Goal: Task Accomplishment & Management: Complete application form

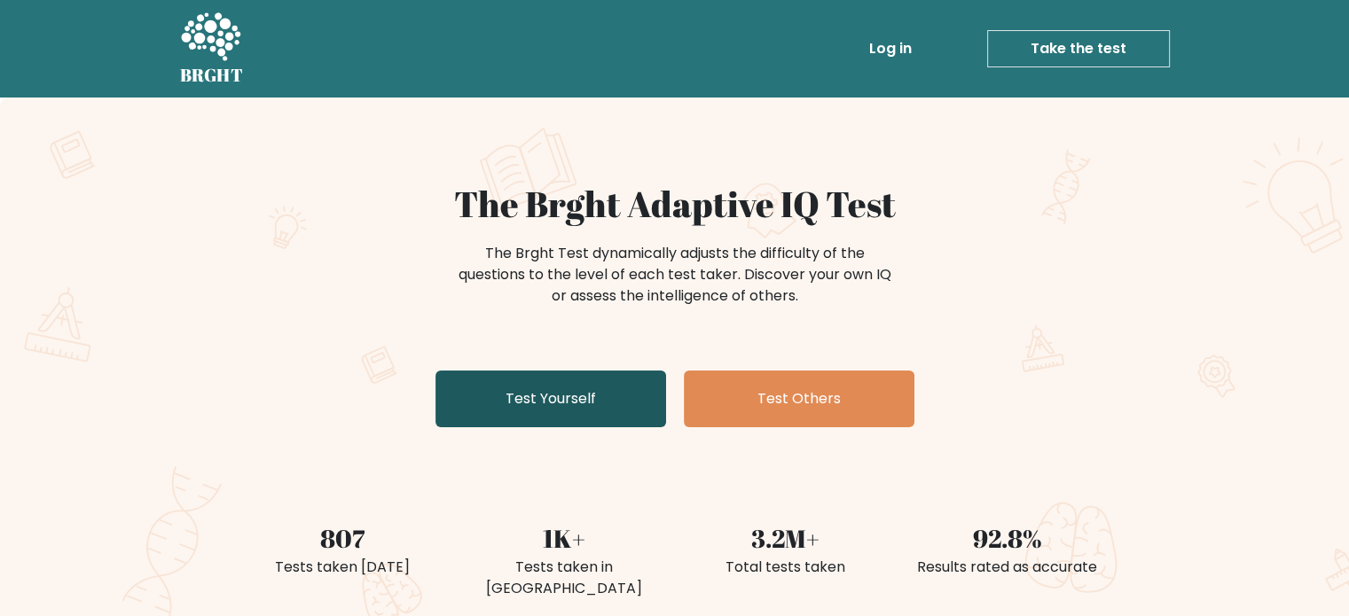
click at [542, 408] on link "Test Yourself" at bounding box center [550, 399] width 231 height 57
click at [492, 402] on link "Test Yourself" at bounding box center [550, 399] width 231 height 57
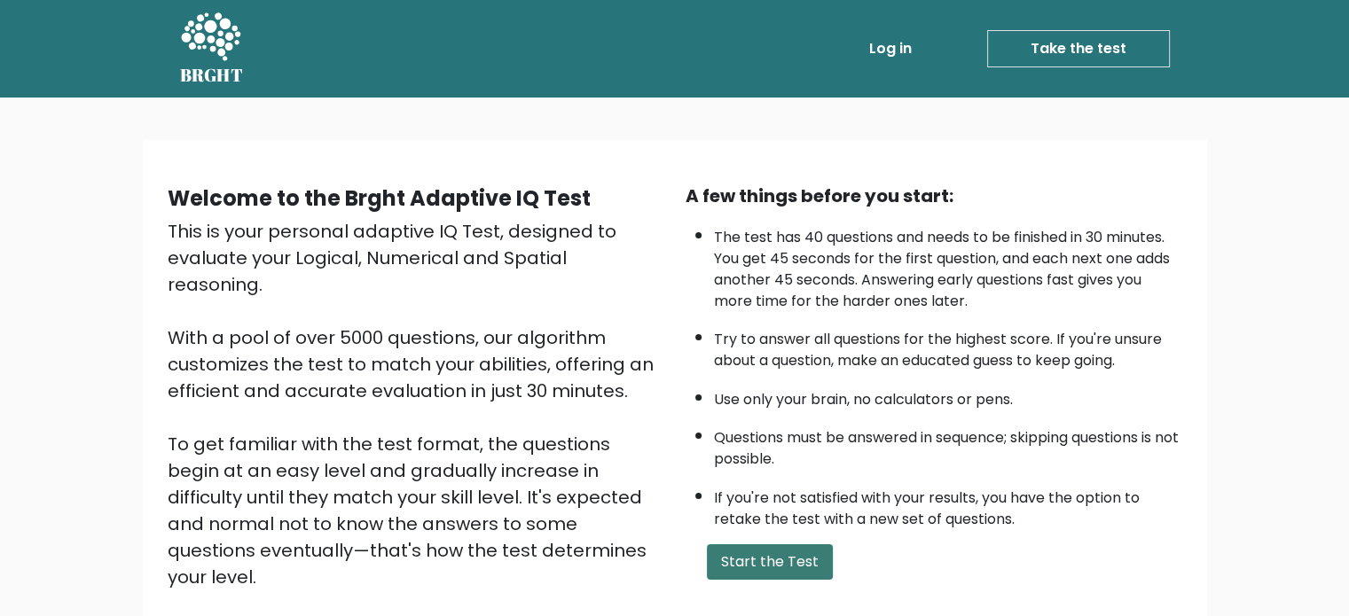
click at [743, 552] on button "Start the Test" at bounding box center [770, 562] width 126 height 35
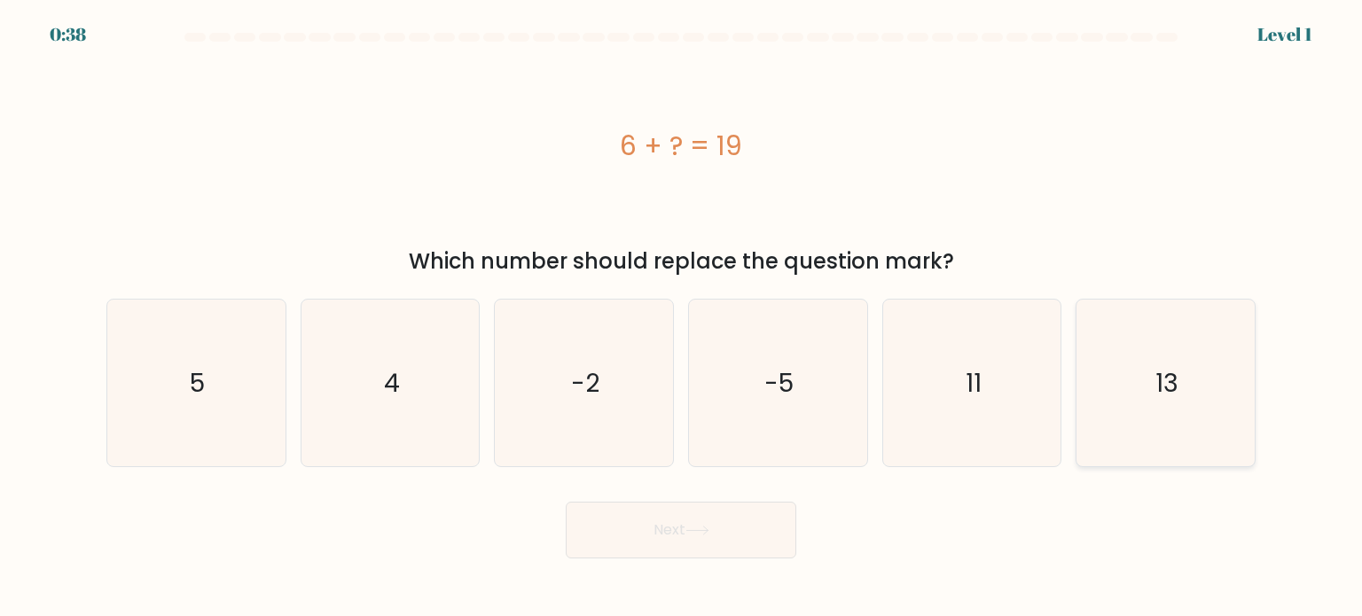
click at [1148, 407] on icon "13" at bounding box center [1165, 383] width 167 height 167
click at [682, 317] on input "f. 13" at bounding box center [681, 313] width 1 height 9
radio input "true"
click at [683, 535] on button "Next" at bounding box center [681, 530] width 231 height 57
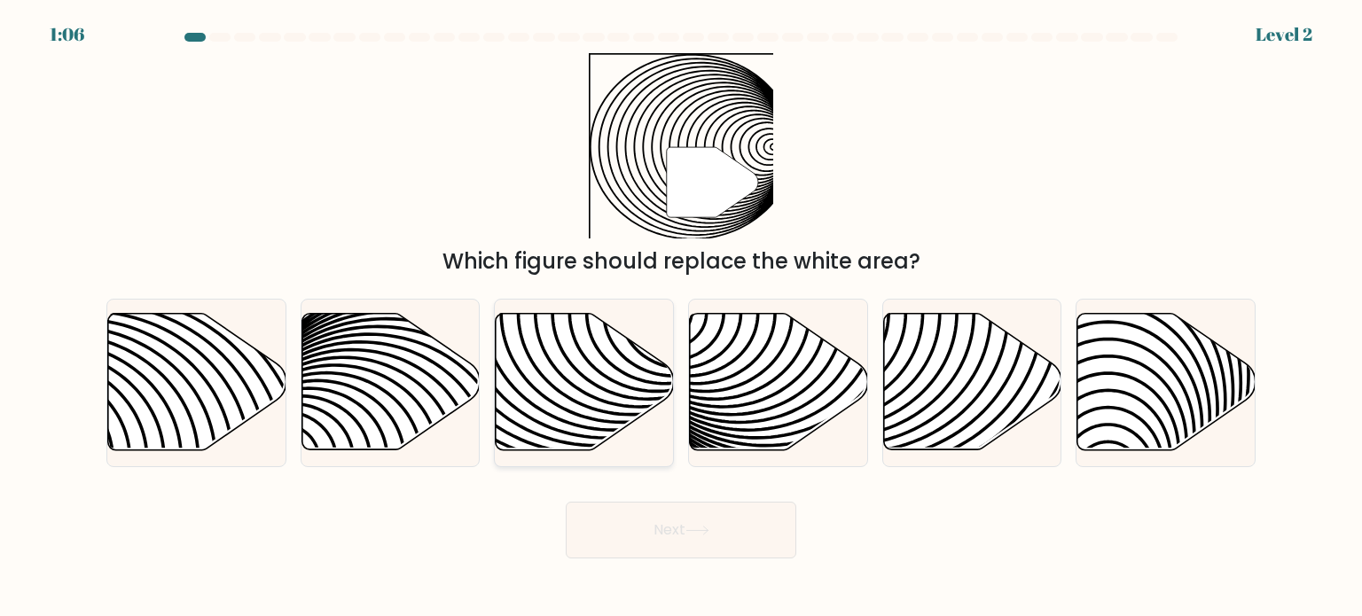
click at [601, 423] on icon at bounding box center [585, 382] width 178 height 137
click at [681, 317] on input "c." at bounding box center [681, 313] width 1 height 9
radio input "true"
click at [660, 521] on button "Next" at bounding box center [681, 530] width 231 height 57
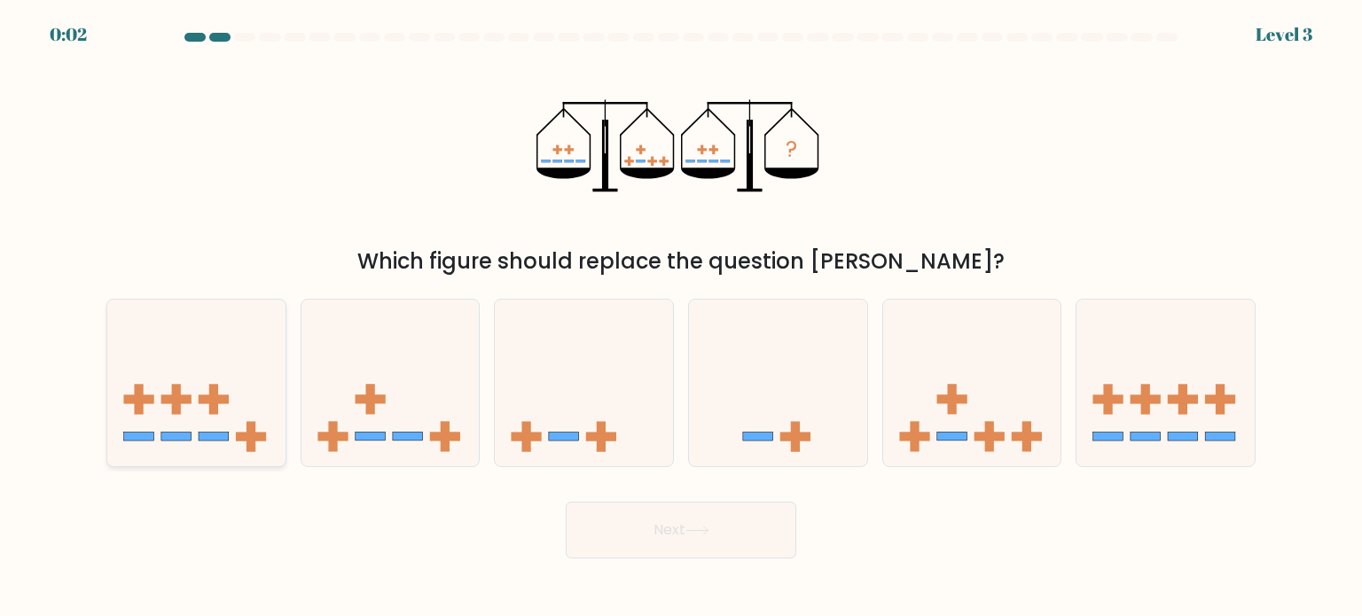
click at [232, 405] on icon at bounding box center [196, 383] width 178 height 147
click at [681, 317] on input "a." at bounding box center [681, 313] width 1 height 9
radio input "true"
click at [625, 529] on button "Next" at bounding box center [681, 530] width 231 height 57
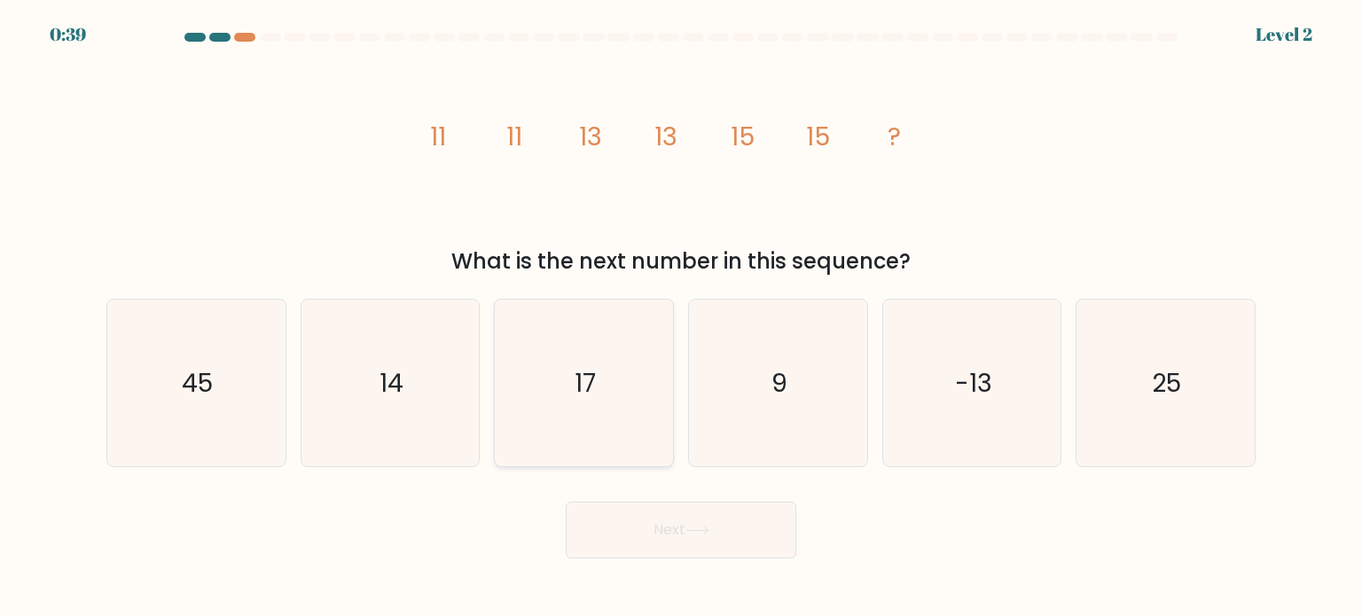
click at [586, 360] on icon "17" at bounding box center [583, 383] width 167 height 167
click at [681, 317] on input "c. 17" at bounding box center [681, 313] width 1 height 9
radio input "true"
click at [641, 552] on button "Next" at bounding box center [681, 530] width 231 height 57
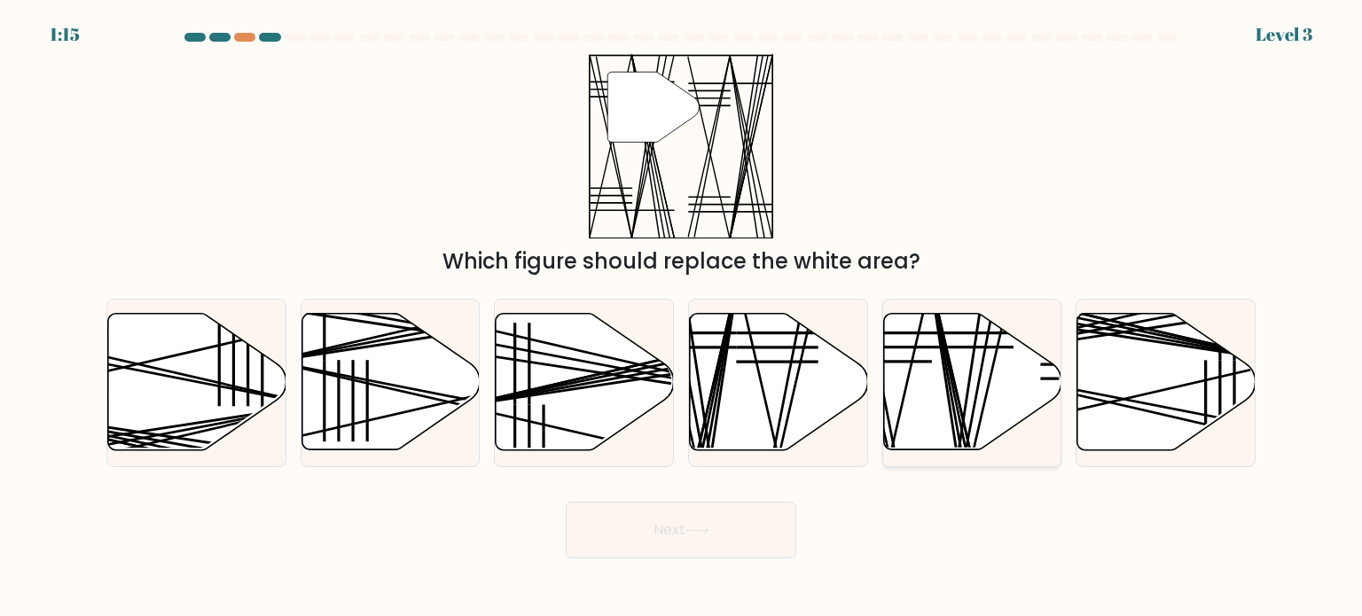
click at [962, 377] on icon at bounding box center [972, 382] width 178 height 137
click at [682, 317] on input "e." at bounding box center [681, 313] width 1 height 9
radio input "true"
click at [658, 533] on button "Next" at bounding box center [681, 530] width 231 height 57
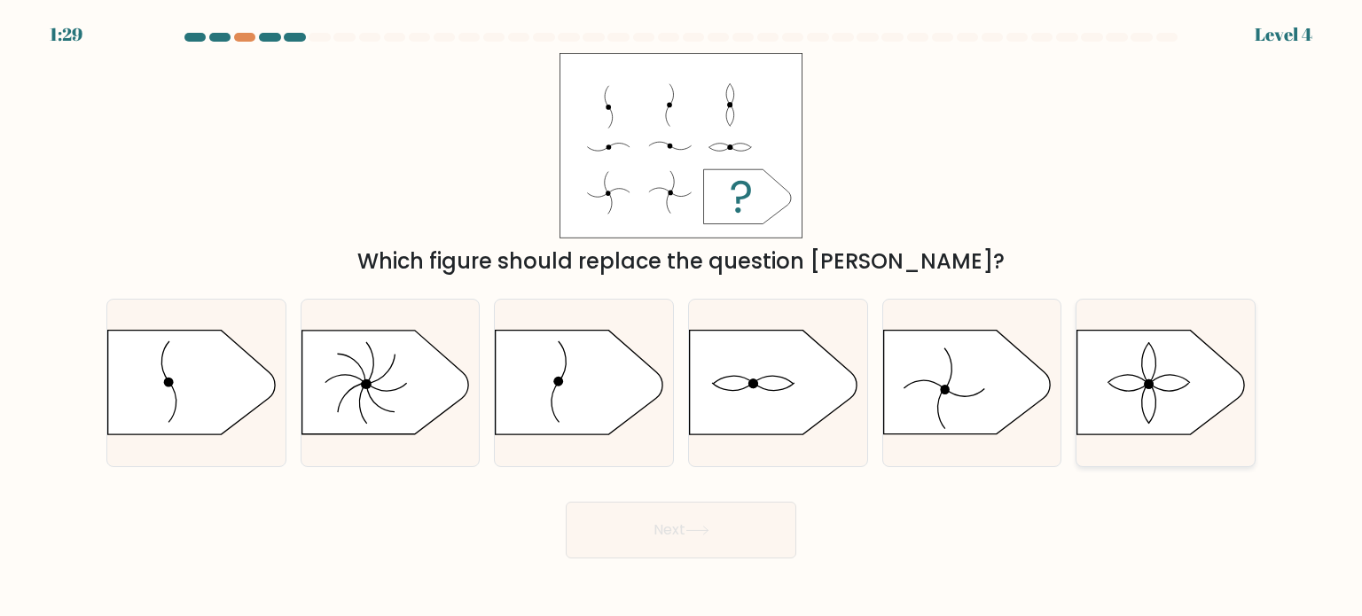
click at [1110, 388] on icon at bounding box center [1161, 383] width 167 height 104
click at [682, 317] on input "f." at bounding box center [681, 313] width 1 height 9
radio input "true"
click at [708, 525] on button "Next" at bounding box center [681, 530] width 231 height 57
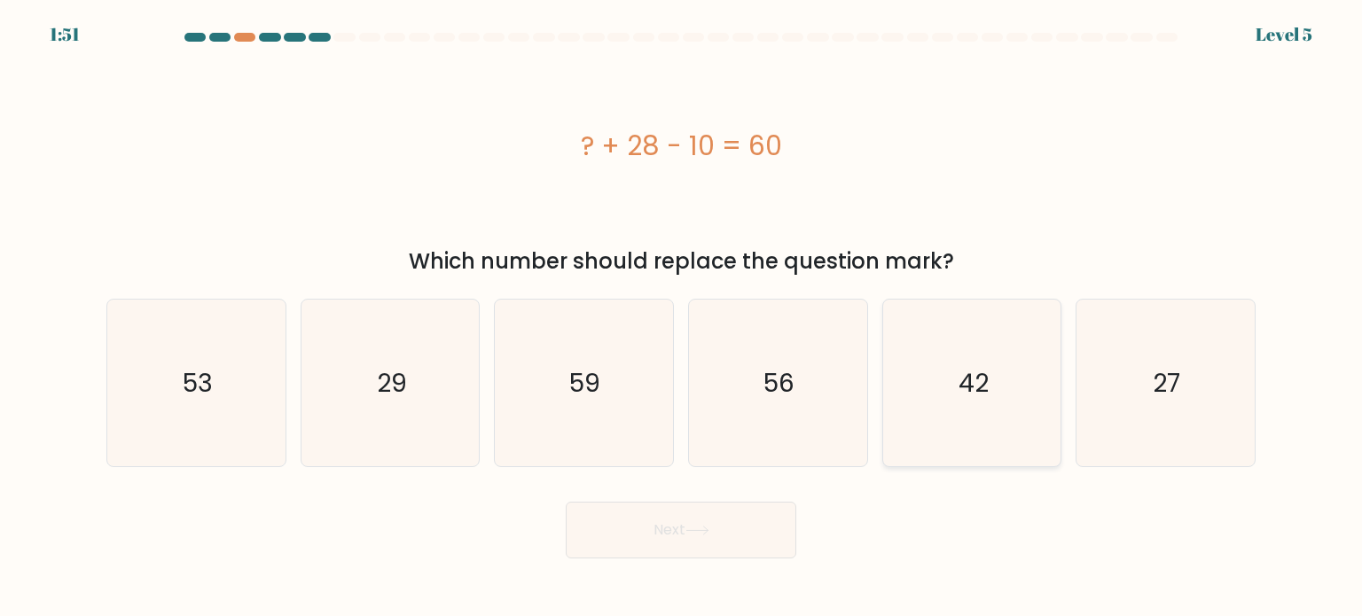
click at [915, 371] on icon "42" at bounding box center [972, 383] width 167 height 167
click at [682, 317] on input "e. 42" at bounding box center [681, 313] width 1 height 9
radio input "true"
click at [688, 537] on button "Next" at bounding box center [681, 530] width 231 height 57
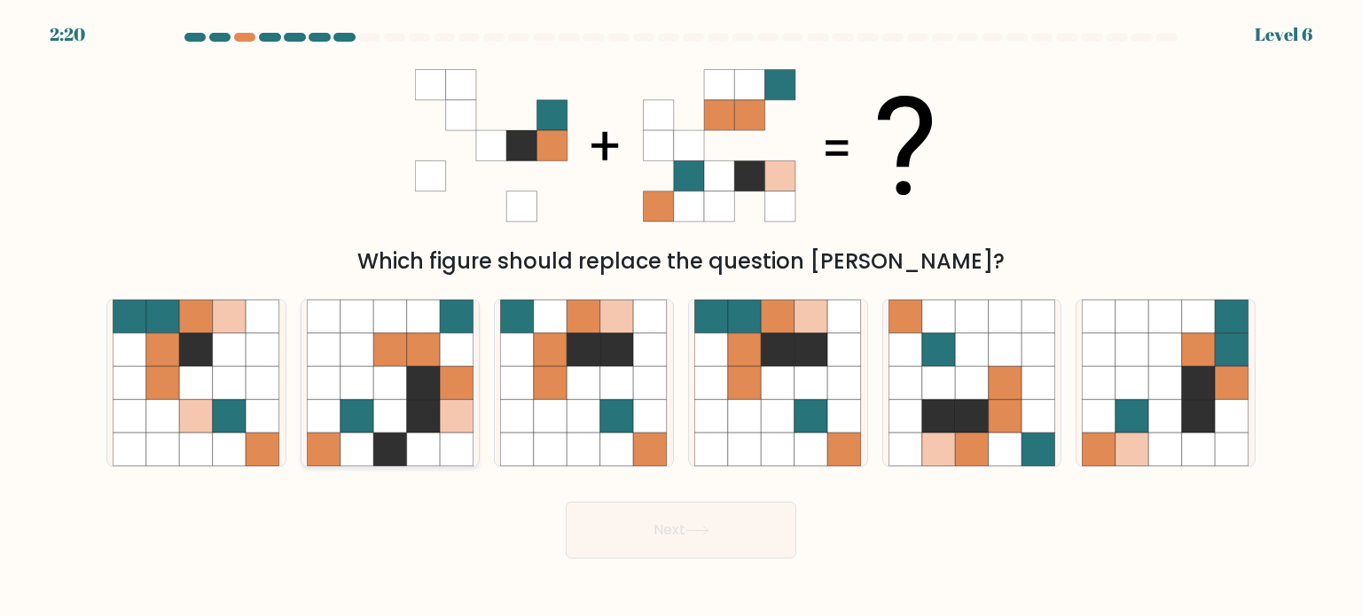
click at [454, 411] on icon at bounding box center [457, 416] width 34 height 34
click at [681, 317] on input "b." at bounding box center [681, 313] width 1 height 9
radio input "true"
click at [729, 532] on button "Next" at bounding box center [681, 530] width 231 height 57
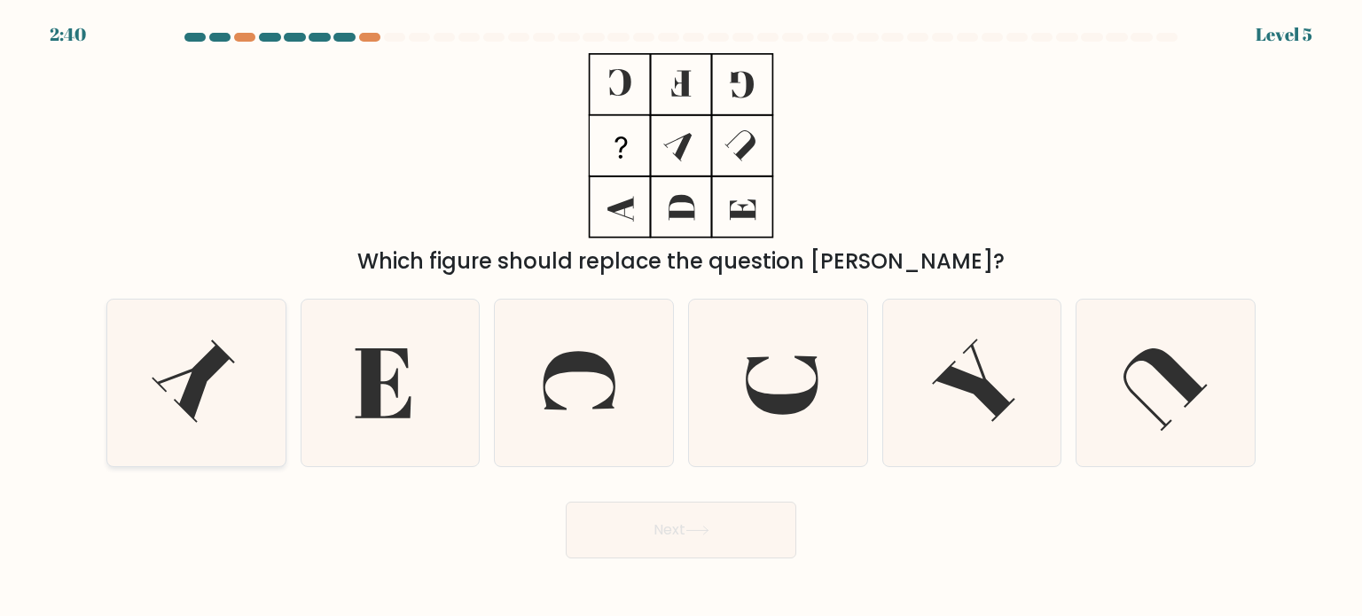
click at [197, 379] on icon at bounding box center [193, 381] width 83 height 83
click at [681, 317] on input "a." at bounding box center [681, 313] width 1 height 9
radio input "true"
click at [638, 528] on button "Next" at bounding box center [681, 530] width 231 height 57
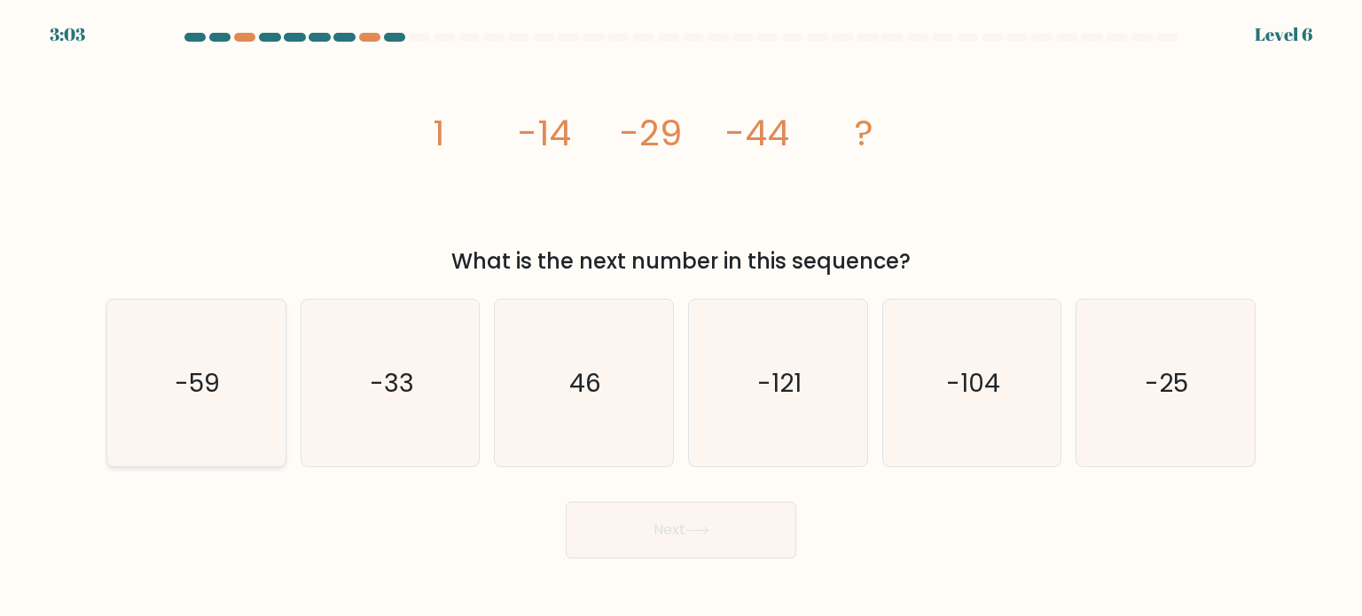
click at [226, 418] on icon "-59" at bounding box center [196, 383] width 167 height 167
click at [681, 317] on input "a. -59" at bounding box center [681, 313] width 1 height 9
radio input "true"
click at [627, 524] on button "Next" at bounding box center [681, 530] width 231 height 57
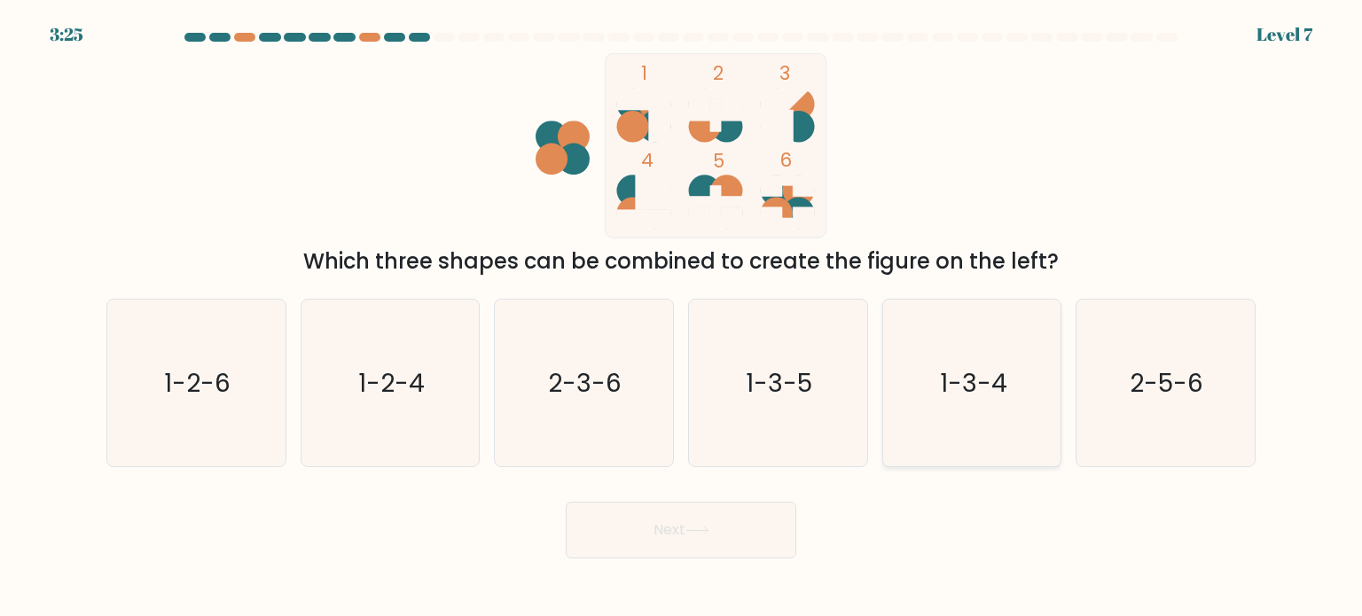
click at [983, 393] on text "1-3-4" at bounding box center [973, 381] width 67 height 35
click at [682, 317] on input "e. 1-3-4" at bounding box center [681, 313] width 1 height 9
radio input "true"
click at [691, 543] on button "Next" at bounding box center [681, 530] width 231 height 57
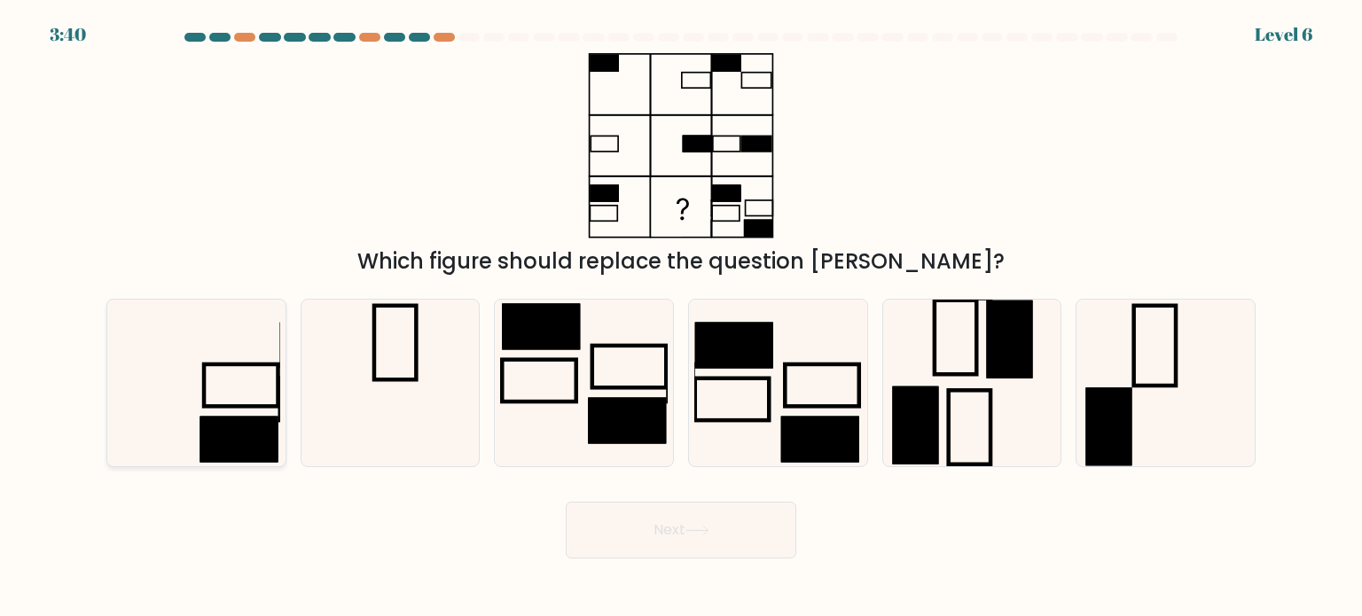
click at [261, 418] on rect at bounding box center [239, 439] width 78 height 46
click at [681, 317] on input "a." at bounding box center [681, 313] width 1 height 9
radio input "true"
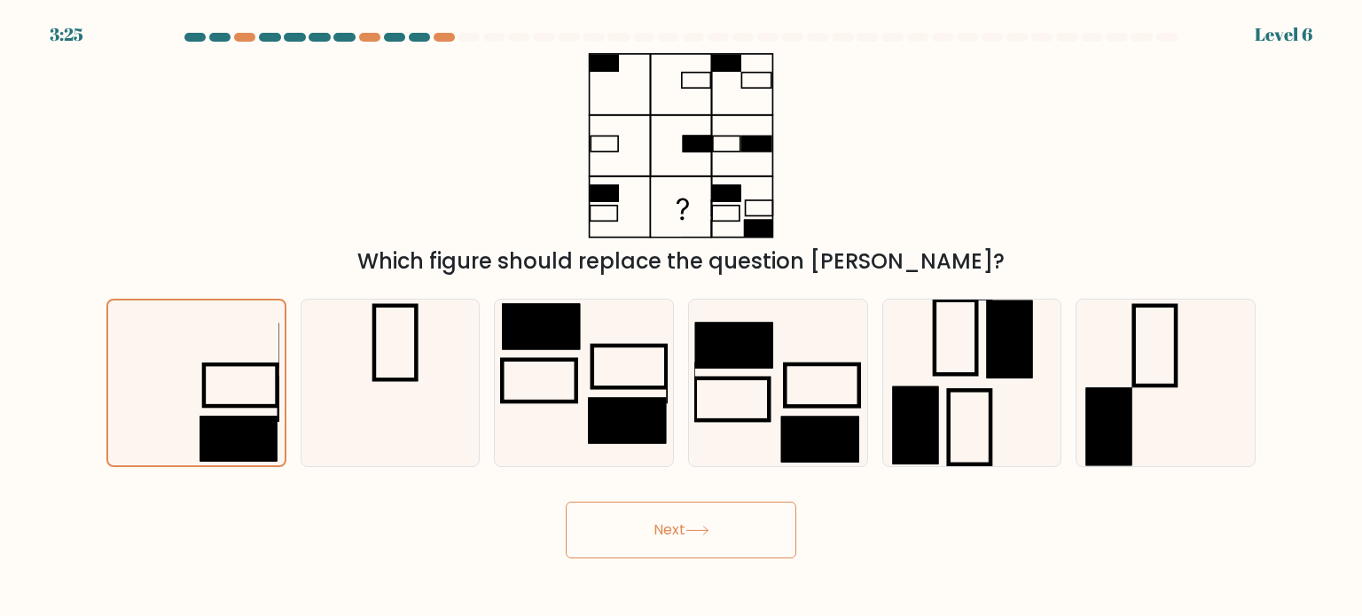
click at [729, 526] on button "Next" at bounding box center [681, 530] width 231 height 57
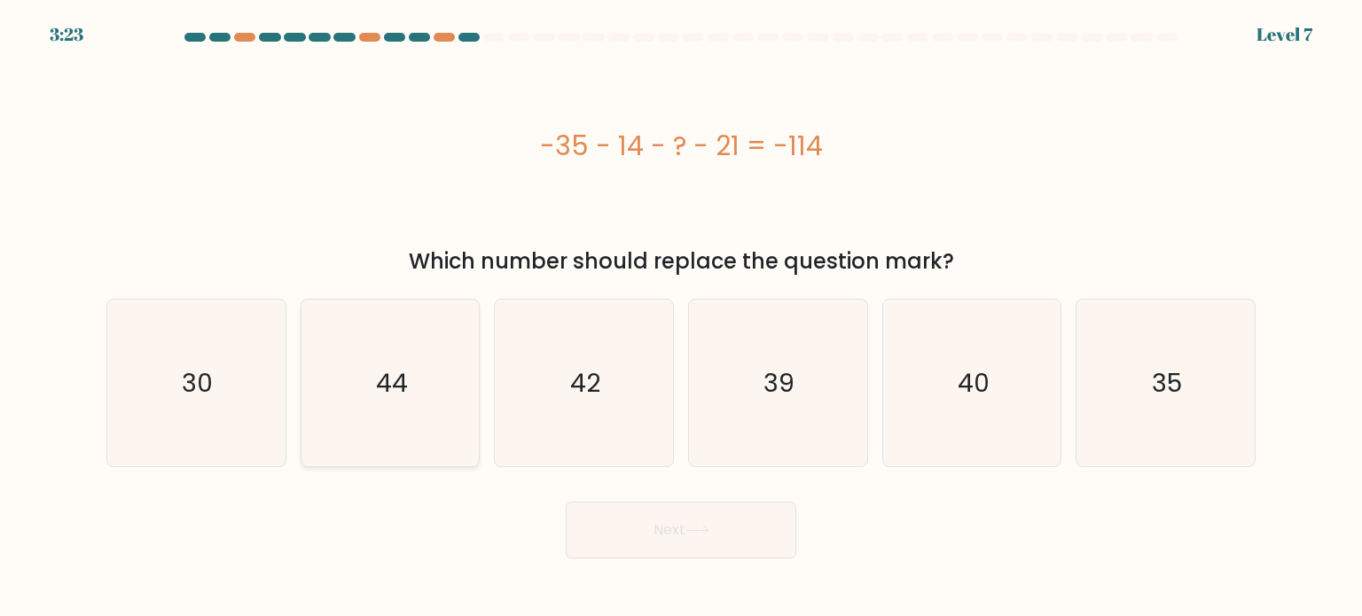
click at [355, 393] on icon "44" at bounding box center [390, 383] width 167 height 167
click at [681, 317] on input "b. 44" at bounding box center [681, 313] width 1 height 9
radio input "true"
click at [653, 543] on button "Next" at bounding box center [681, 530] width 231 height 57
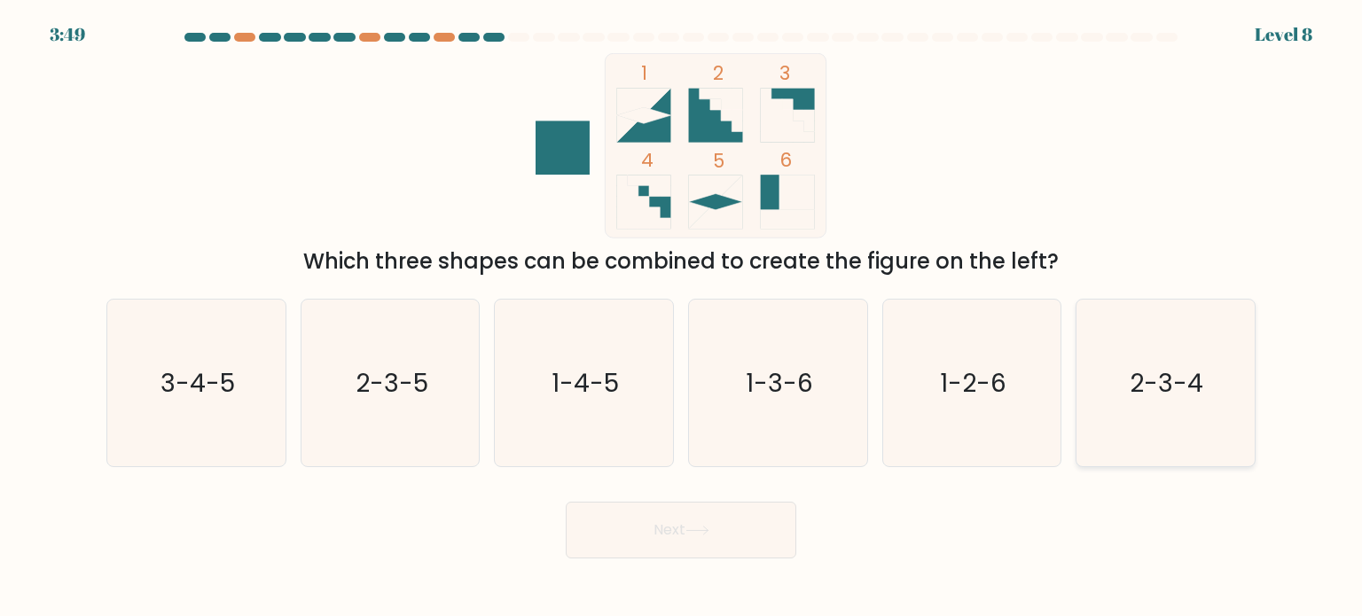
click at [1187, 400] on icon "2-3-4" at bounding box center [1165, 383] width 167 height 167
click at [682, 317] on input "f. 2-3-4" at bounding box center [681, 313] width 1 height 9
radio input "true"
click at [670, 540] on button "Next" at bounding box center [681, 530] width 231 height 57
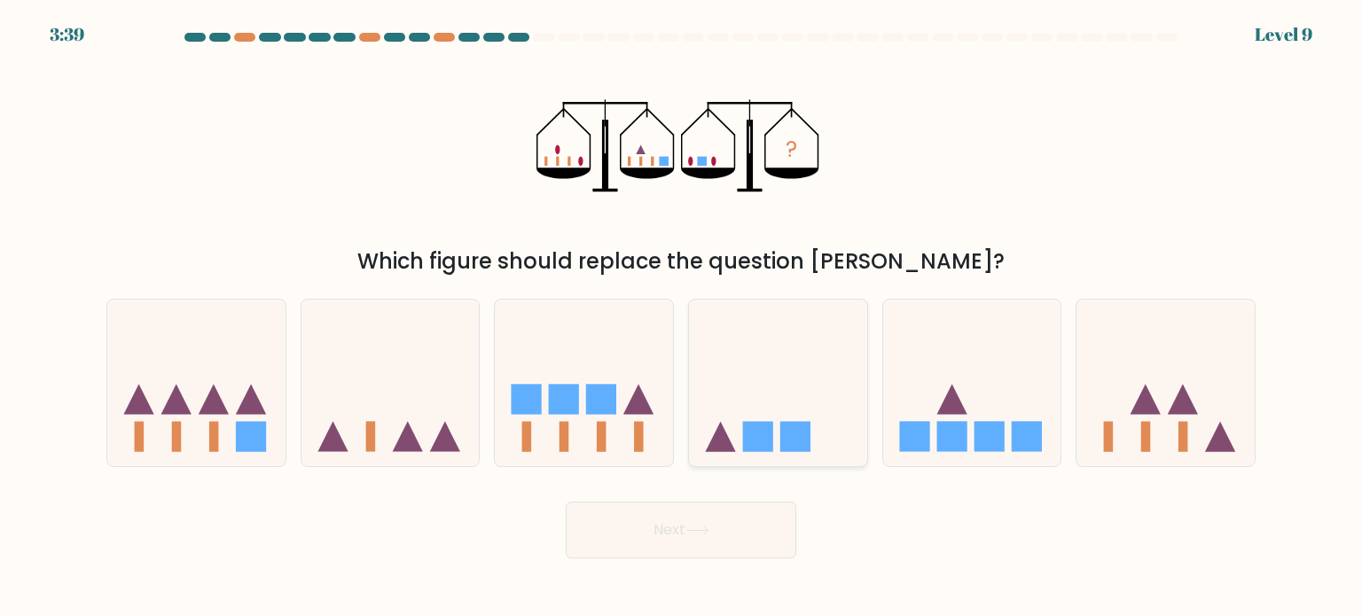
click at [786, 391] on icon at bounding box center [778, 383] width 178 height 147
click at [682, 317] on input "d." at bounding box center [681, 313] width 1 height 9
radio input "true"
click at [712, 536] on button "Next" at bounding box center [681, 530] width 231 height 57
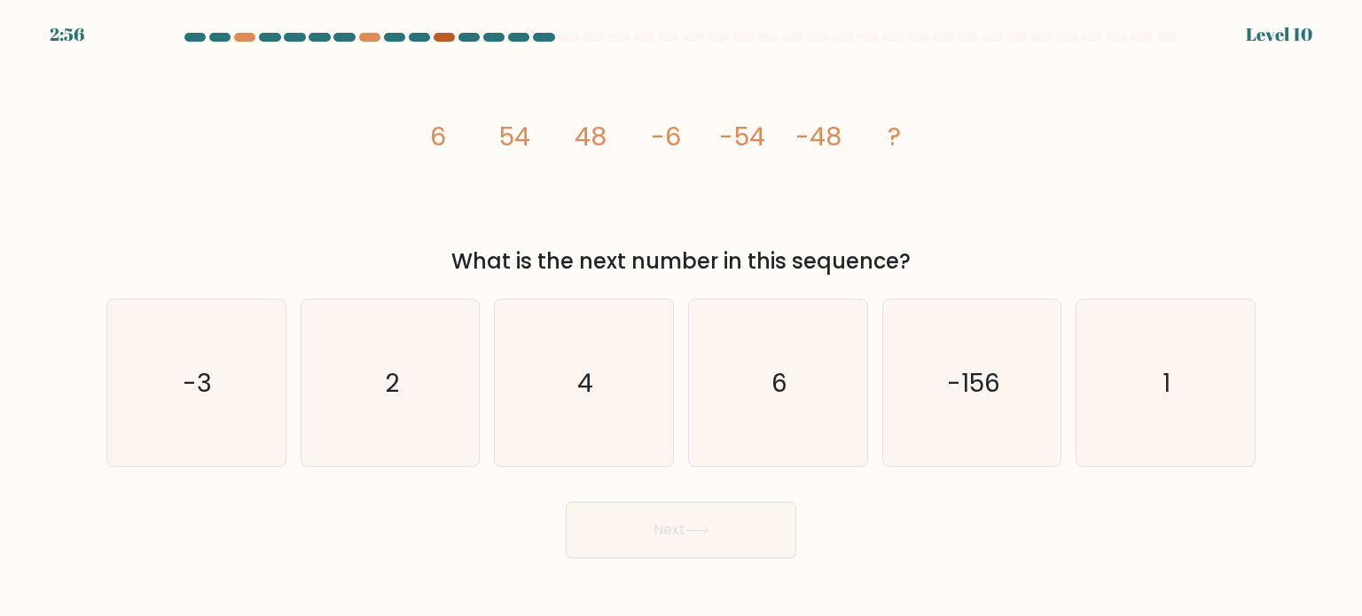
click at [448, 39] on div at bounding box center [444, 37] width 21 height 9
click at [442, 39] on div at bounding box center [444, 37] width 21 height 9
click at [802, 419] on icon "6" at bounding box center [777, 383] width 167 height 167
click at [682, 317] on input "d. 6" at bounding box center [681, 313] width 1 height 9
radio input "true"
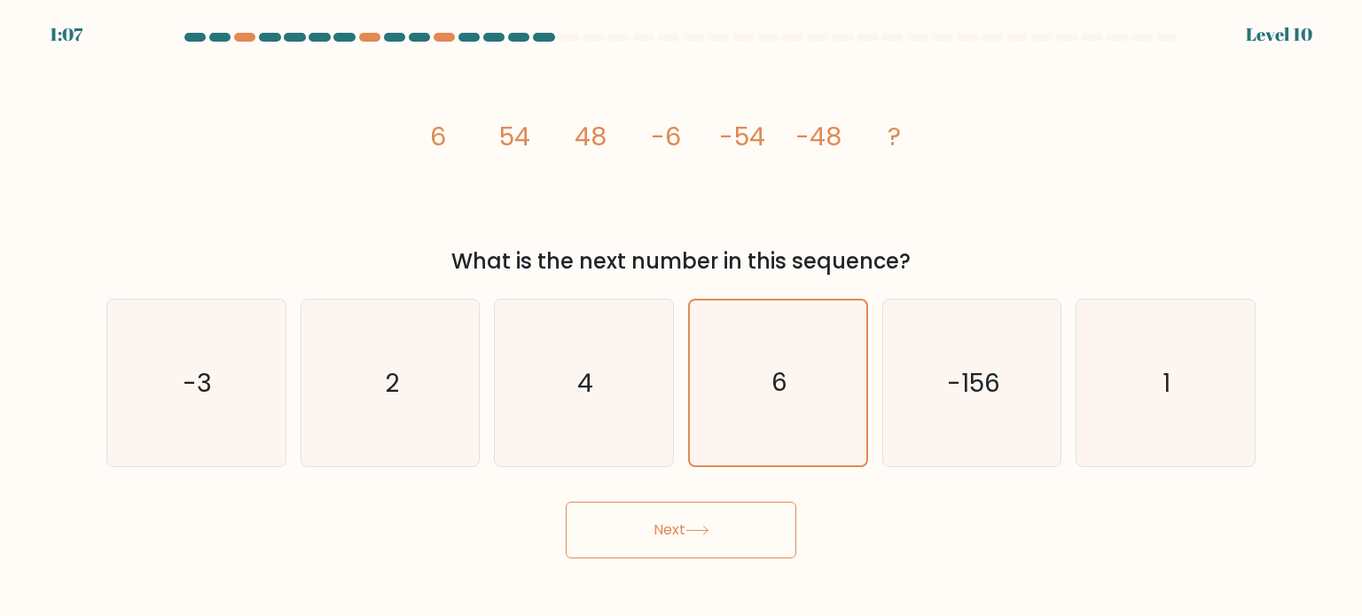
click at [756, 528] on button "Next" at bounding box center [681, 530] width 231 height 57
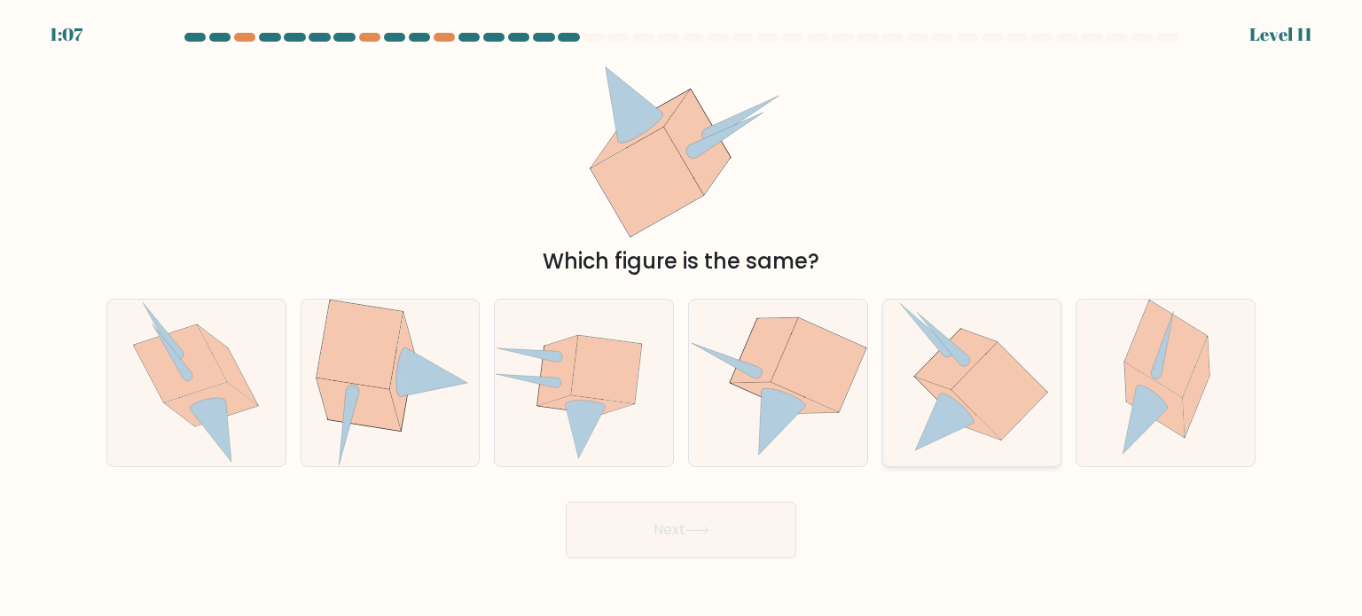
click at [977, 397] on icon at bounding box center [1000, 391] width 96 height 98
click at [682, 317] on input "e." at bounding box center [681, 313] width 1 height 9
radio input "true"
click at [694, 529] on icon at bounding box center [698, 531] width 24 height 10
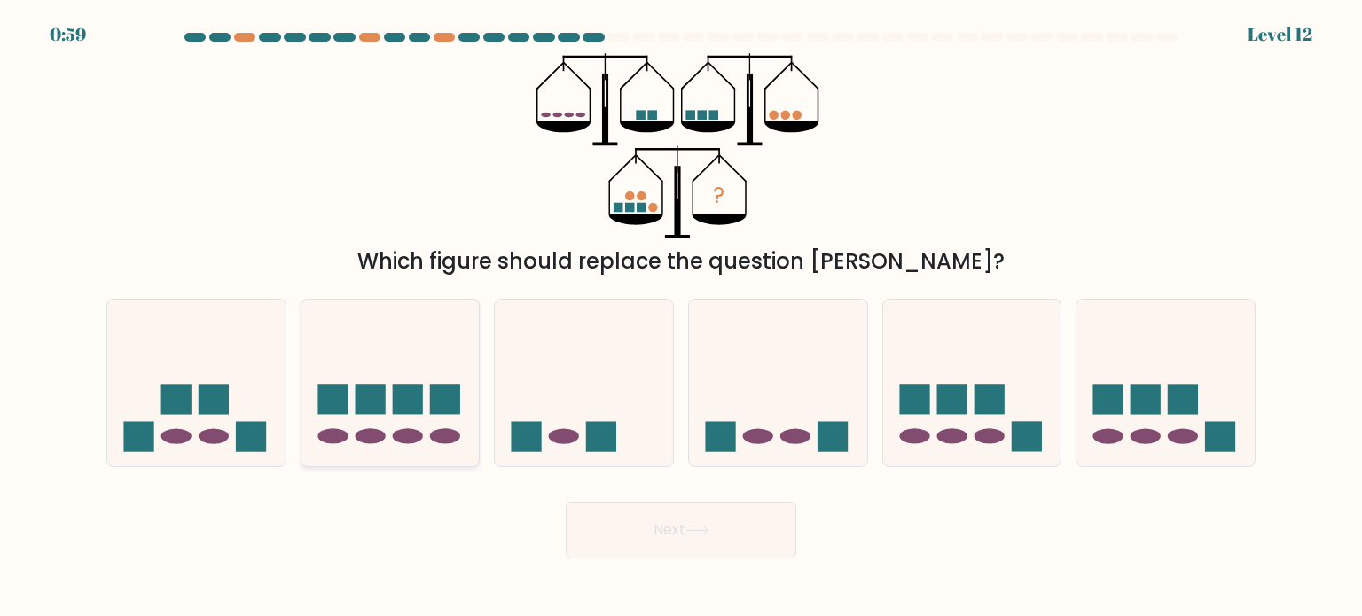
click at [383, 419] on icon at bounding box center [391, 383] width 178 height 147
click at [681, 317] on input "b." at bounding box center [681, 313] width 1 height 9
radio input "true"
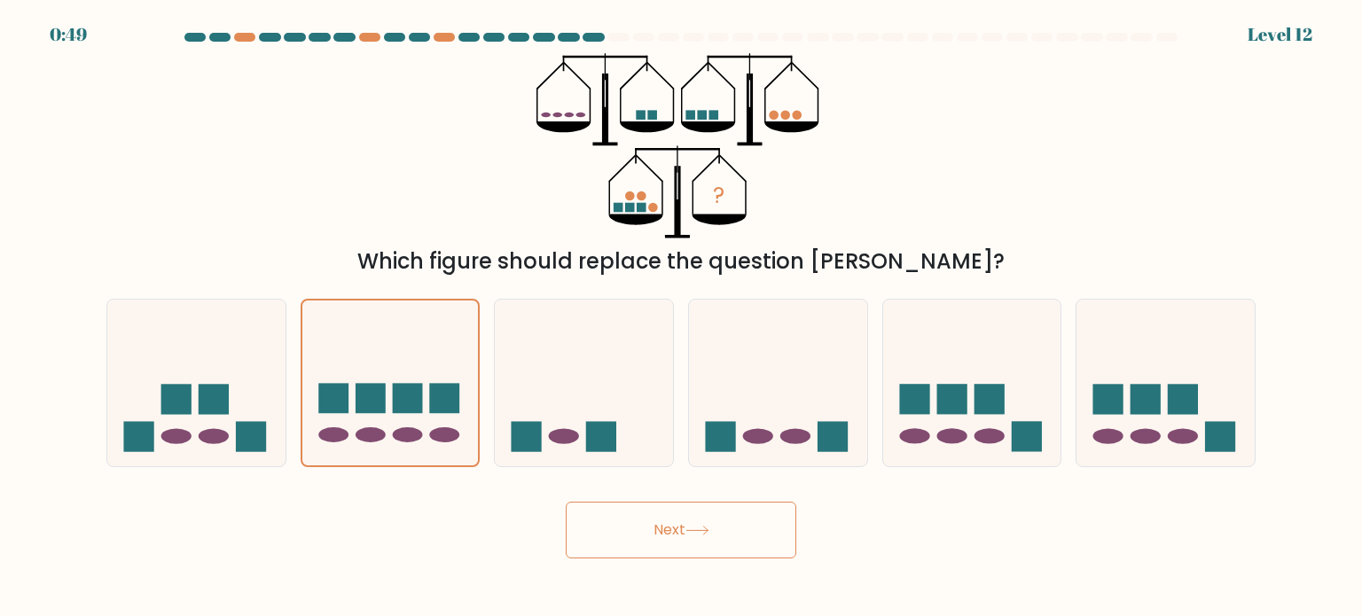
click at [725, 520] on button "Next" at bounding box center [681, 530] width 231 height 57
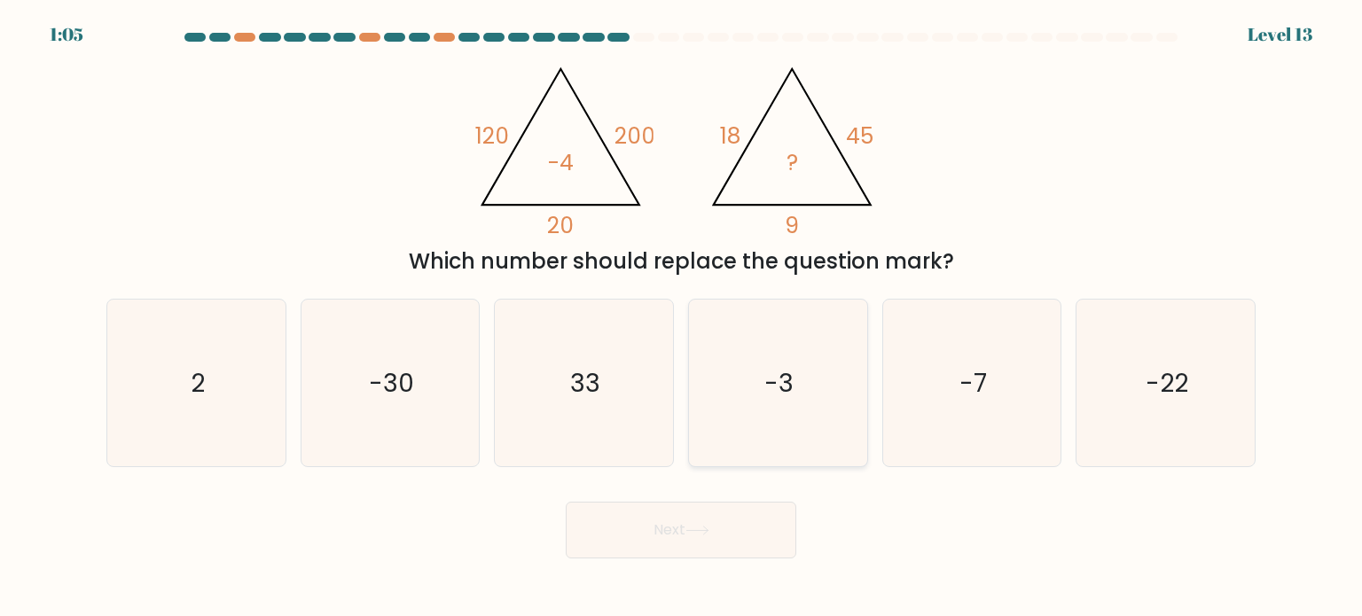
click at [760, 390] on icon "-3" at bounding box center [777, 383] width 167 height 167
click at [682, 317] on input "d. -3" at bounding box center [681, 313] width 1 height 9
radio input "true"
click at [733, 538] on button "Next" at bounding box center [681, 530] width 231 height 57
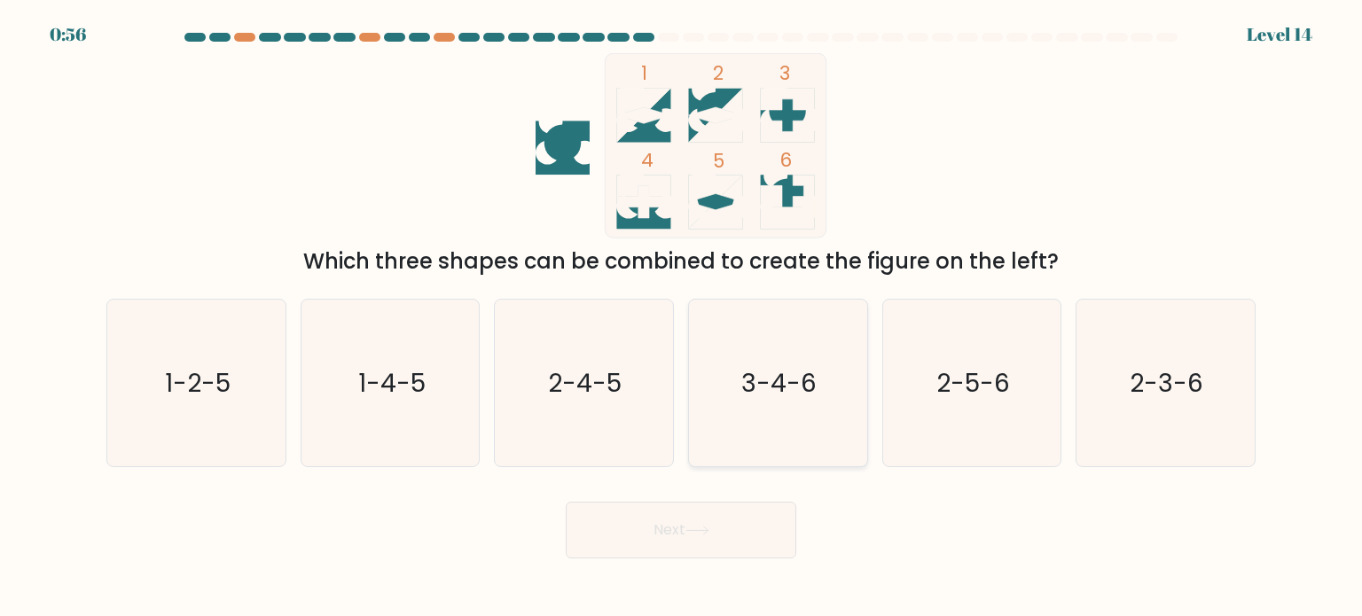
drag, startPoint x: 1003, startPoint y: 396, endPoint x: 796, endPoint y: 396, distance: 206.6
click at [1003, 396] on text "2-5-6" at bounding box center [973, 381] width 74 height 35
click at [682, 317] on input "e. 2-5-6" at bounding box center [681, 313] width 1 height 9
radio input "true"
click at [615, 372] on text "2-4-5" at bounding box center [586, 381] width 74 height 35
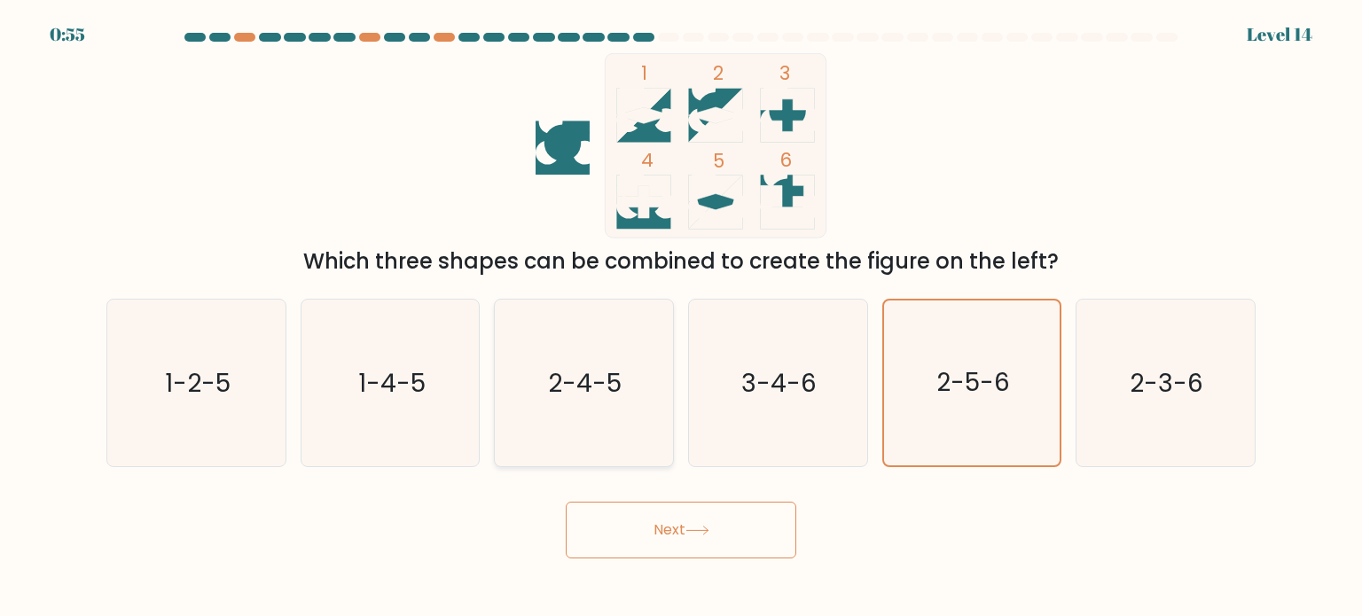
click at [681, 317] on input "c. 2-4-5" at bounding box center [681, 313] width 1 height 9
radio input "true"
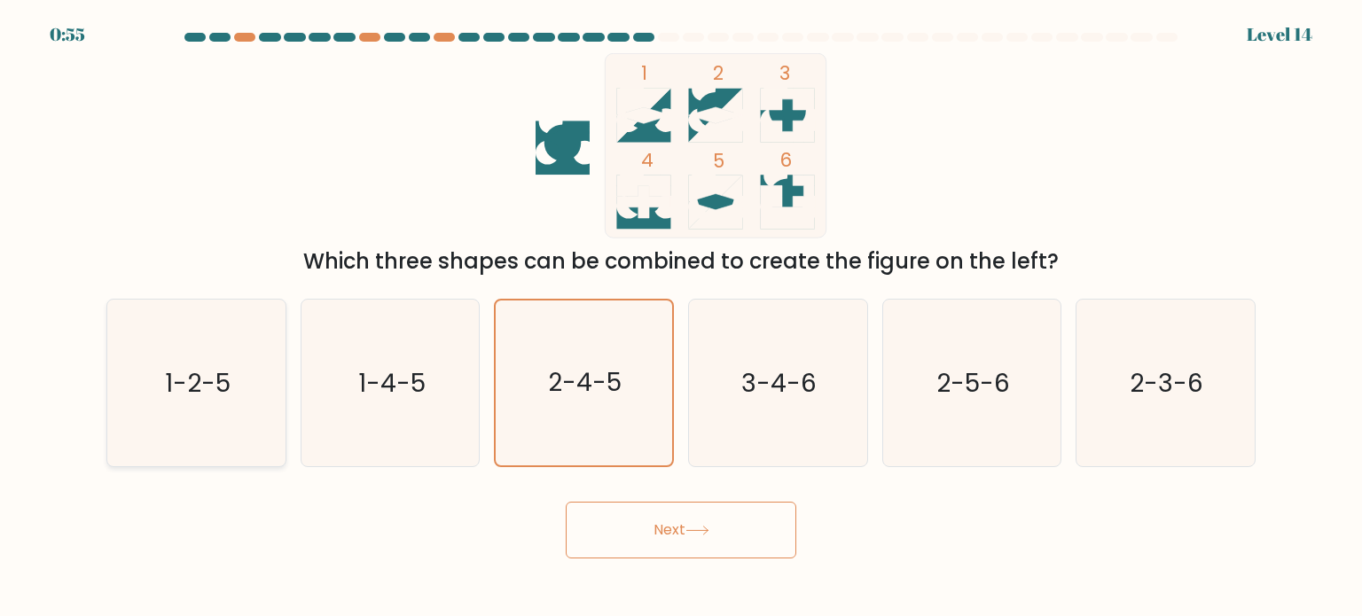
click at [227, 374] on text "1-2-5" at bounding box center [198, 381] width 66 height 35
click at [681, 317] on input "a. 1-2-5" at bounding box center [681, 313] width 1 height 9
radio input "true"
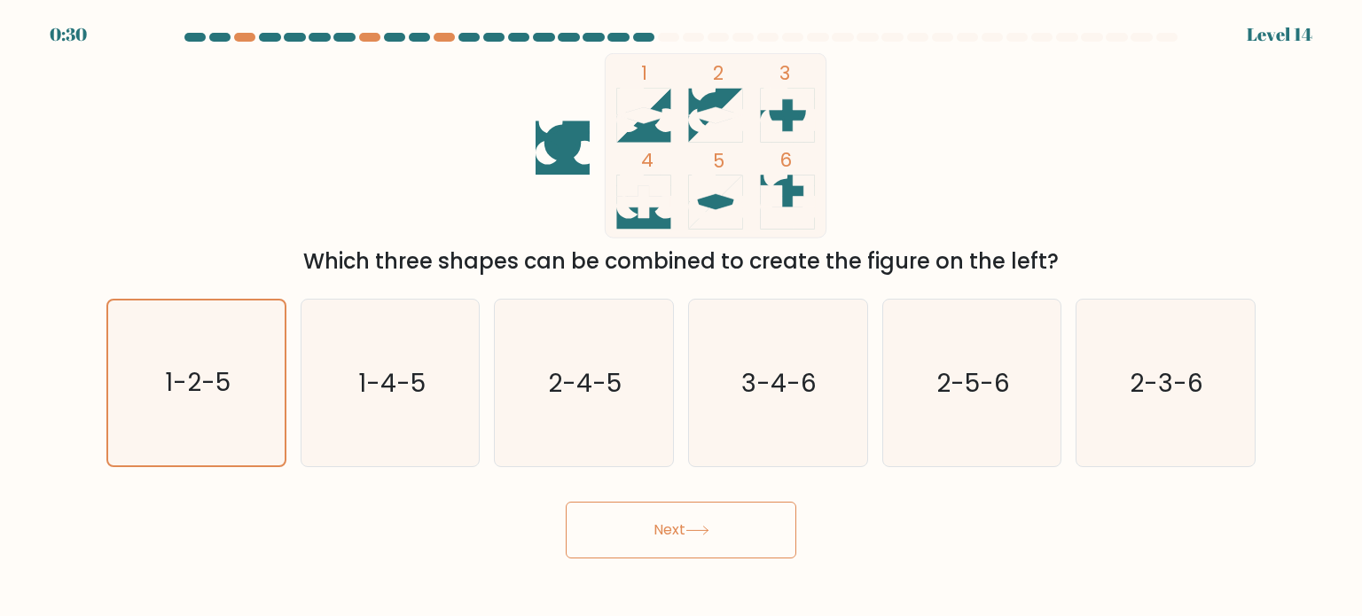
click at [757, 537] on button "Next" at bounding box center [681, 530] width 231 height 57
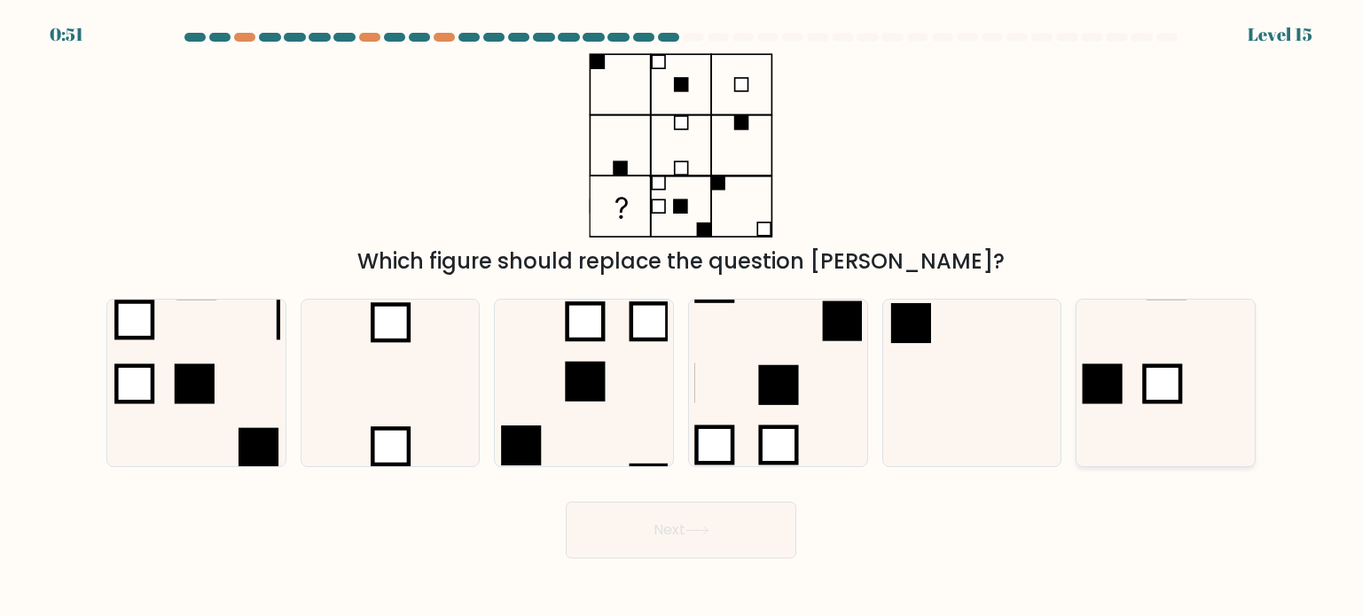
click at [1119, 379] on rect at bounding box center [1103, 384] width 40 height 40
click at [682, 317] on input "f." at bounding box center [681, 313] width 1 height 9
radio input "true"
click at [654, 537] on button "Next" at bounding box center [681, 530] width 231 height 57
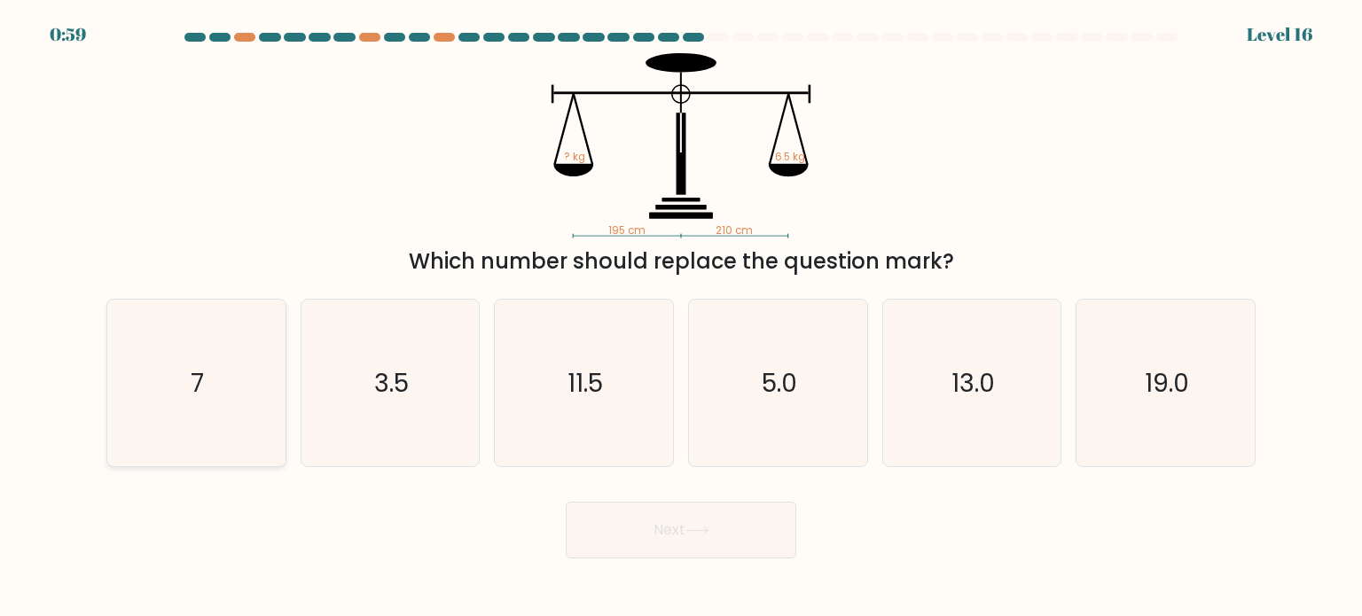
click at [192, 396] on text "7" at bounding box center [198, 381] width 13 height 35
click at [681, 317] on input "a. 7" at bounding box center [681, 313] width 1 height 9
radio input "true"
click at [693, 535] on icon at bounding box center [698, 531] width 24 height 10
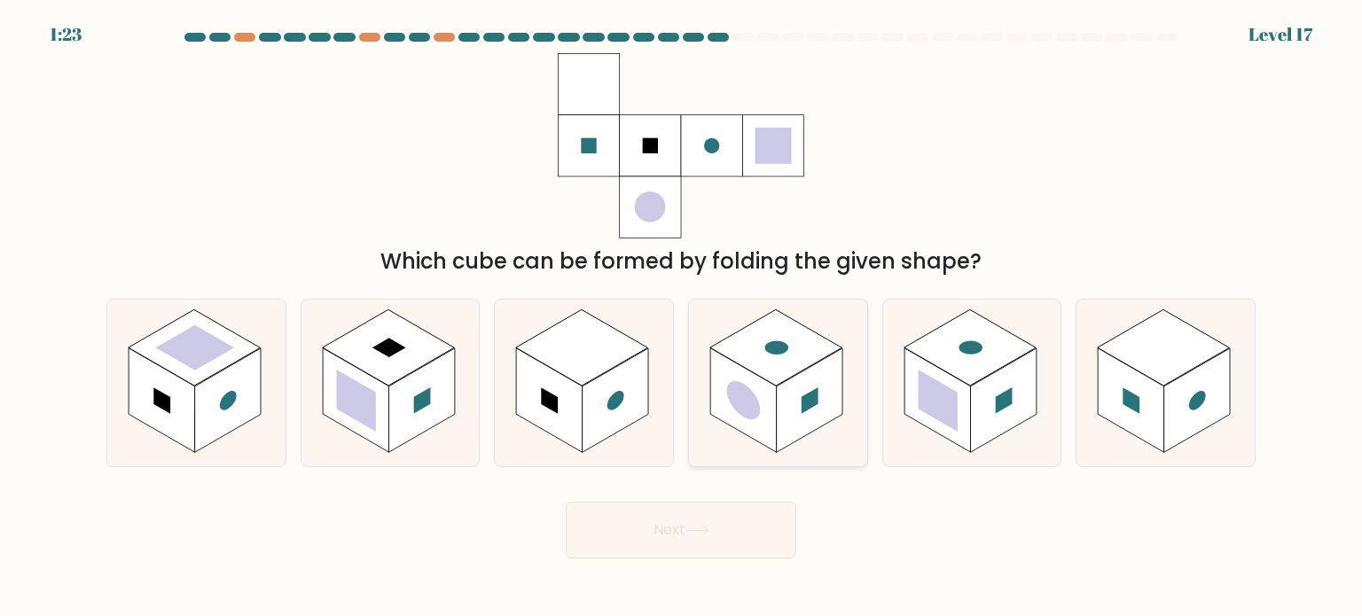
click at [800, 404] on rect at bounding box center [810, 401] width 67 height 105
click at [682, 317] on input "d." at bounding box center [681, 313] width 1 height 9
radio input "true"
click at [937, 345] on rect at bounding box center [970, 348] width 132 height 76
click at [682, 317] on input "e." at bounding box center [681, 313] width 1 height 9
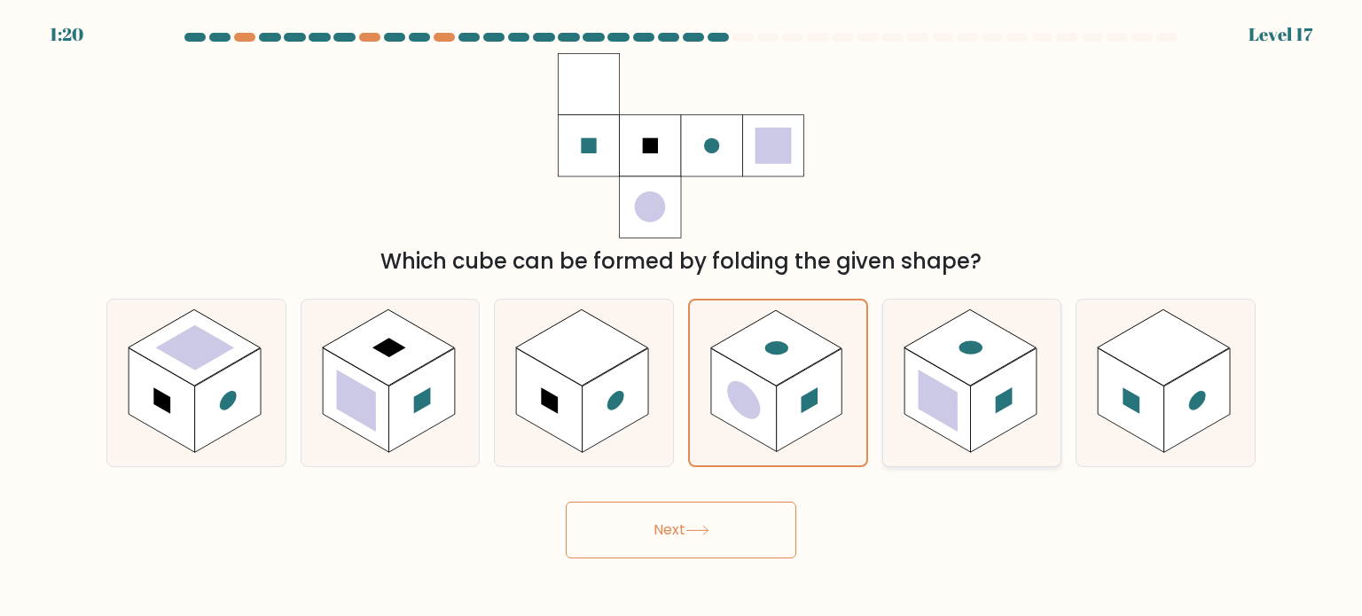
radio input "true"
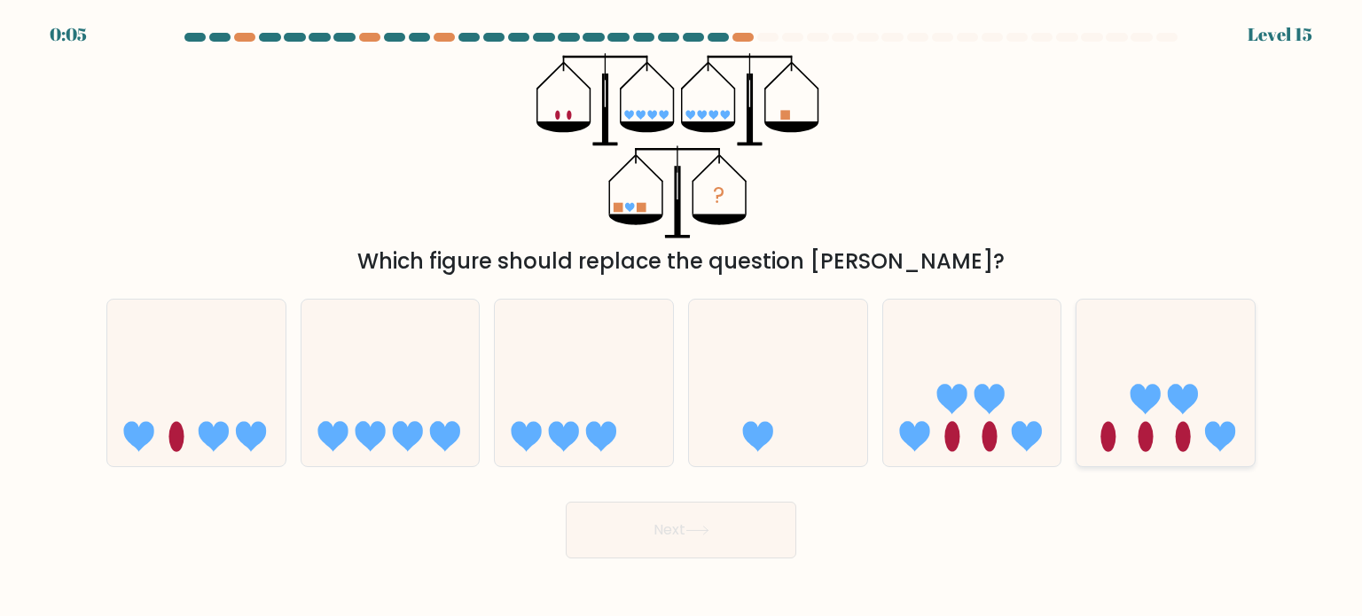
click at [1180, 443] on ellipse at bounding box center [1183, 436] width 15 height 30
click at [682, 317] on input "f." at bounding box center [681, 313] width 1 height 9
radio input "true"
click at [732, 528] on button "Next" at bounding box center [681, 530] width 231 height 57
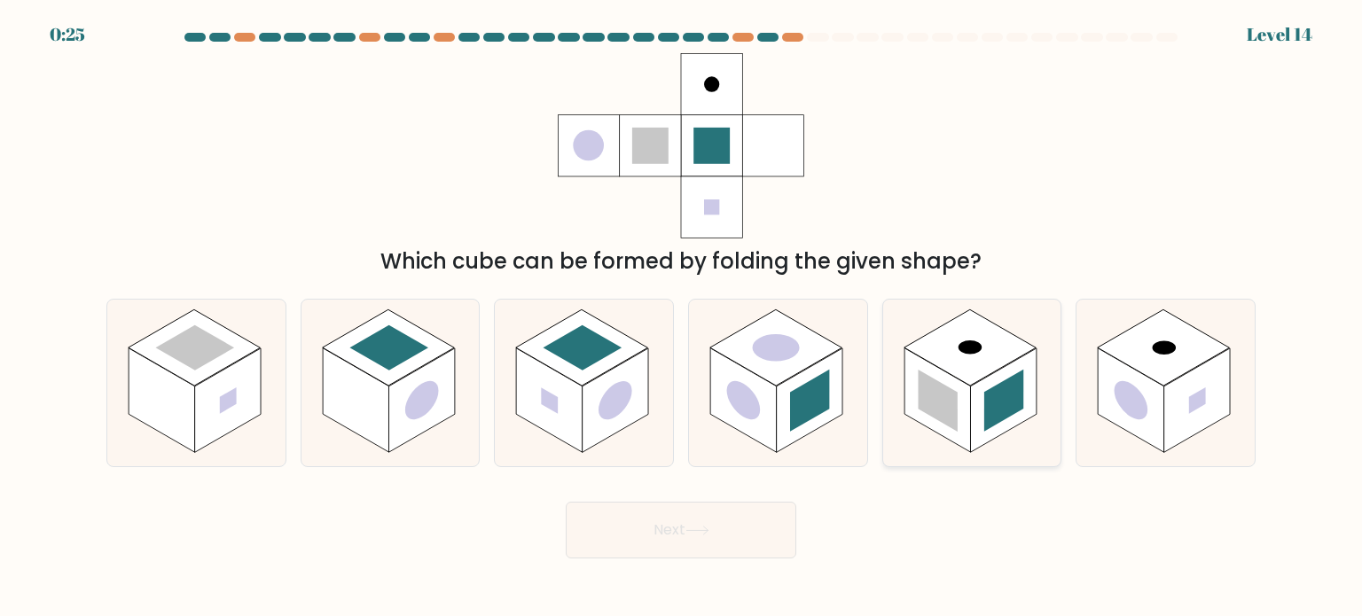
click at [1029, 403] on rect at bounding box center [1003, 401] width 67 height 105
click at [682, 317] on input "e." at bounding box center [681, 313] width 1 height 9
radio input "true"
click at [687, 512] on button "Next" at bounding box center [681, 530] width 231 height 57
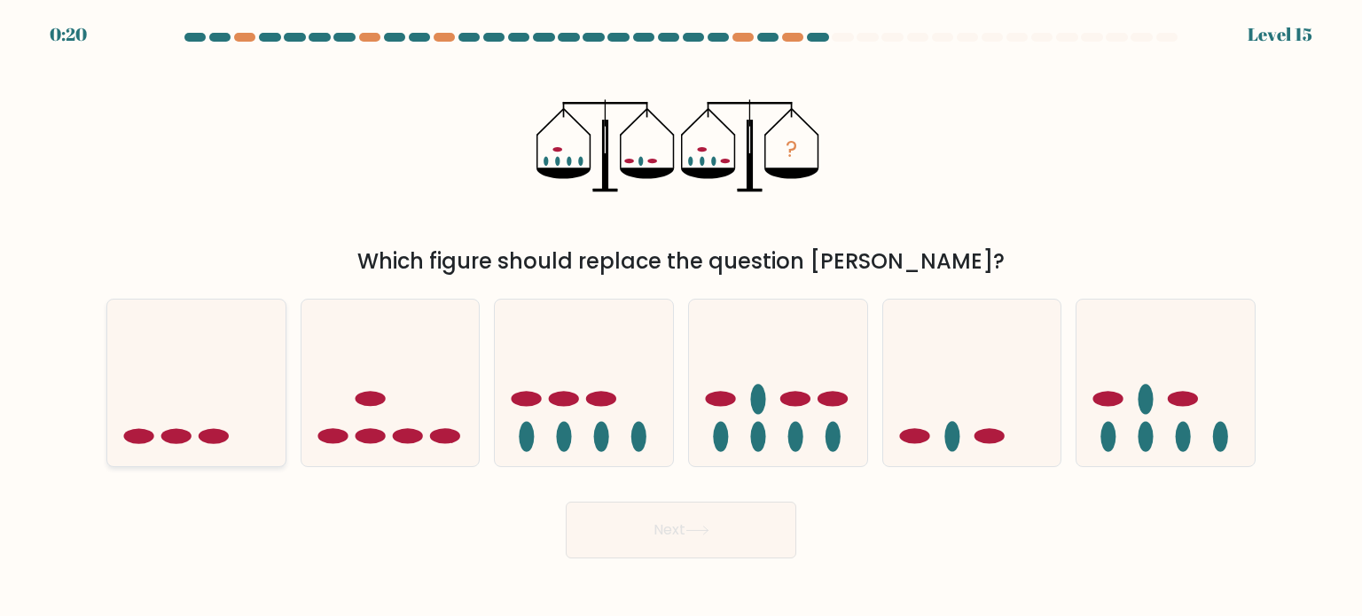
click at [202, 432] on ellipse at bounding box center [214, 435] width 30 height 15
click at [681, 317] on input "a." at bounding box center [681, 313] width 1 height 9
radio input "true"
click at [663, 528] on button "Next" at bounding box center [681, 530] width 231 height 57
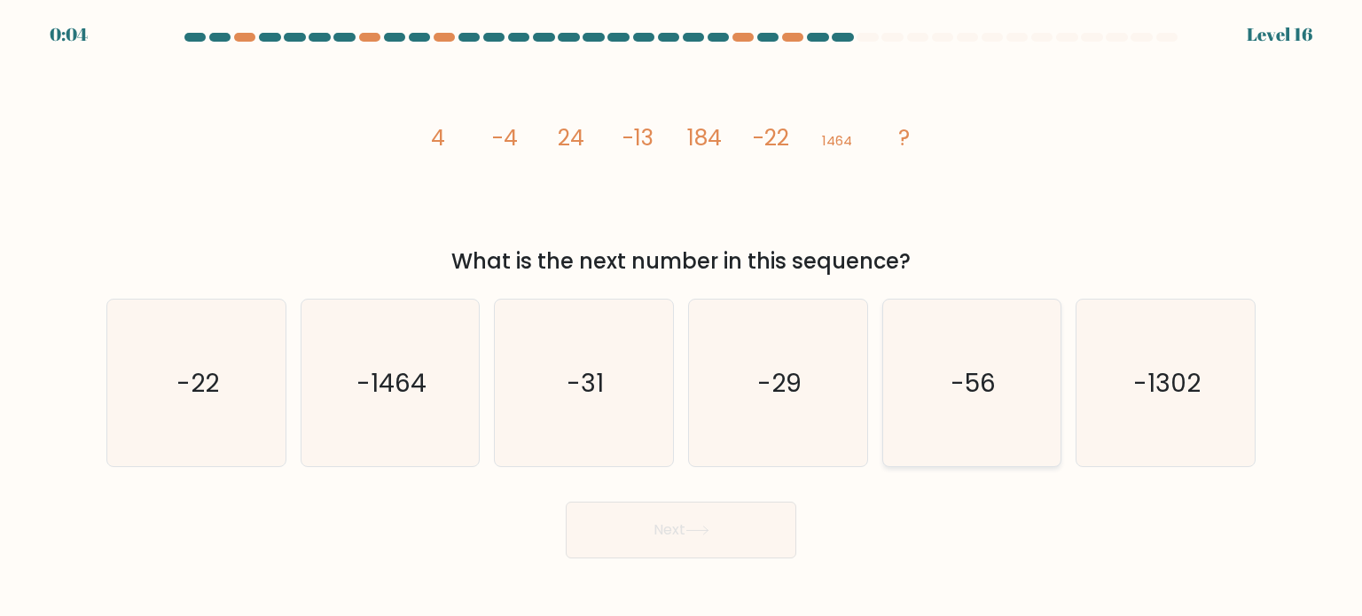
drag, startPoint x: 979, startPoint y: 409, endPoint x: 922, endPoint y: 440, distance: 64.7
click at [980, 409] on icon "-56" at bounding box center [972, 383] width 167 height 167
click at [682, 317] on input "e. -56" at bounding box center [681, 313] width 1 height 9
radio input "true"
click at [681, 537] on button "Next" at bounding box center [681, 530] width 231 height 57
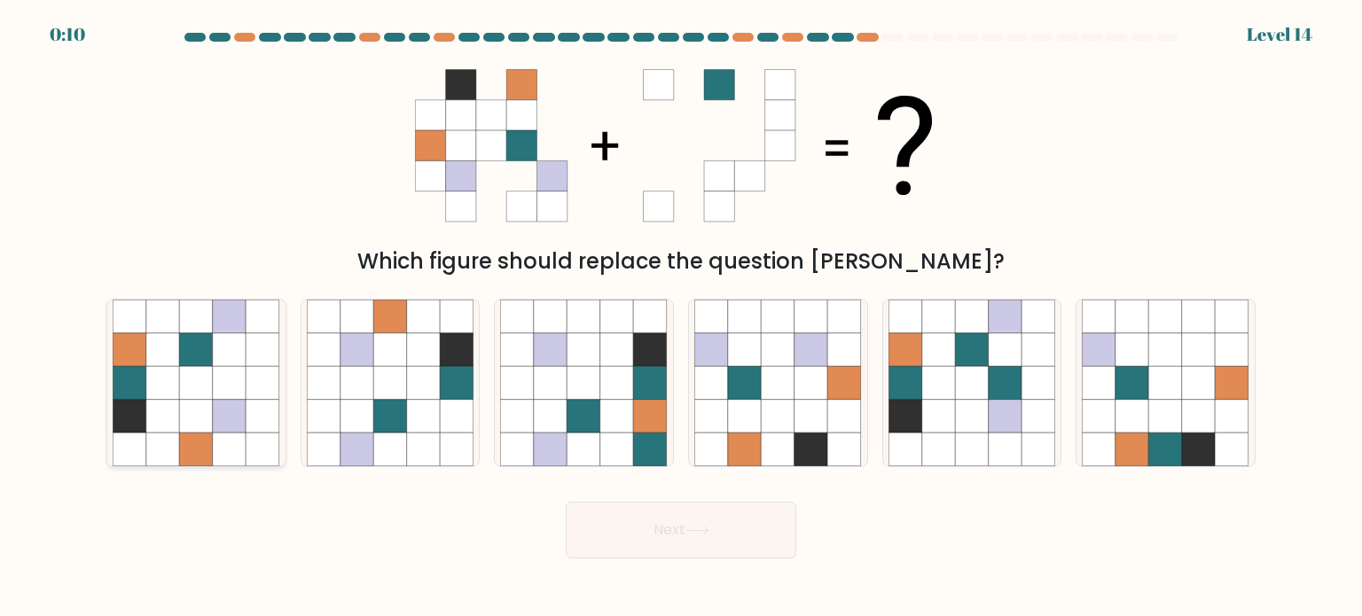
click at [171, 397] on icon at bounding box center [163, 383] width 34 height 34
click at [681, 317] on input "a." at bounding box center [681, 313] width 1 height 9
radio input "true"
click at [1171, 439] on icon at bounding box center [1166, 450] width 34 height 34
click at [682, 317] on input "f." at bounding box center [681, 313] width 1 height 9
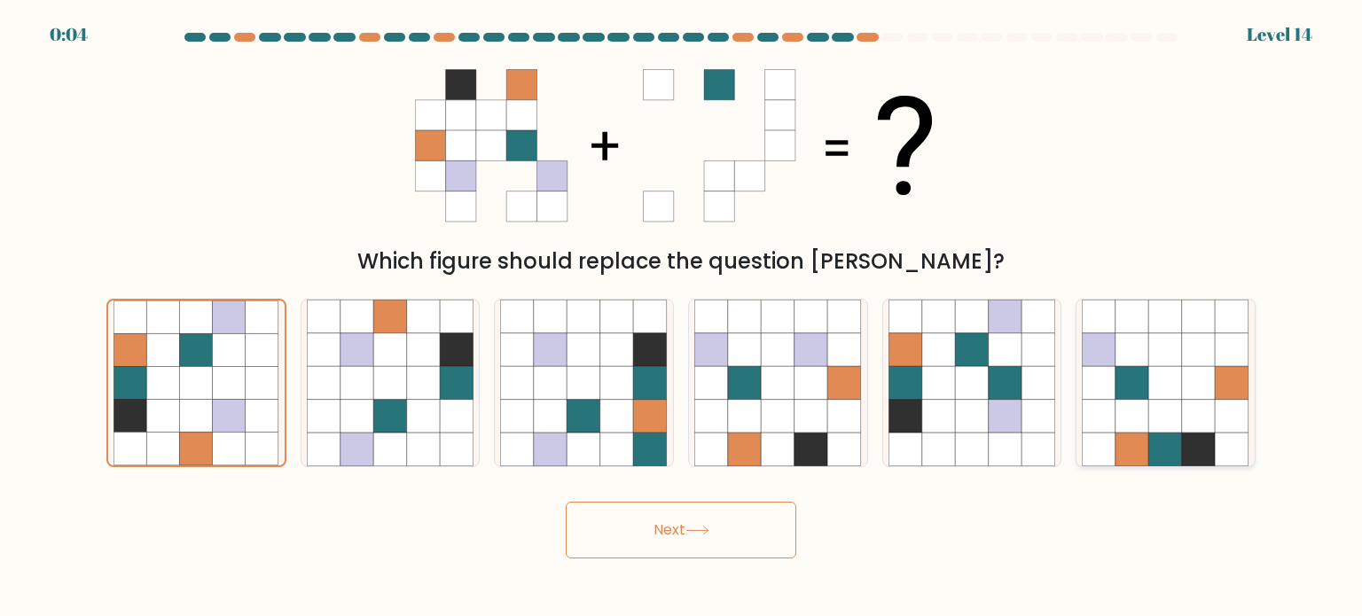
radio input "true"
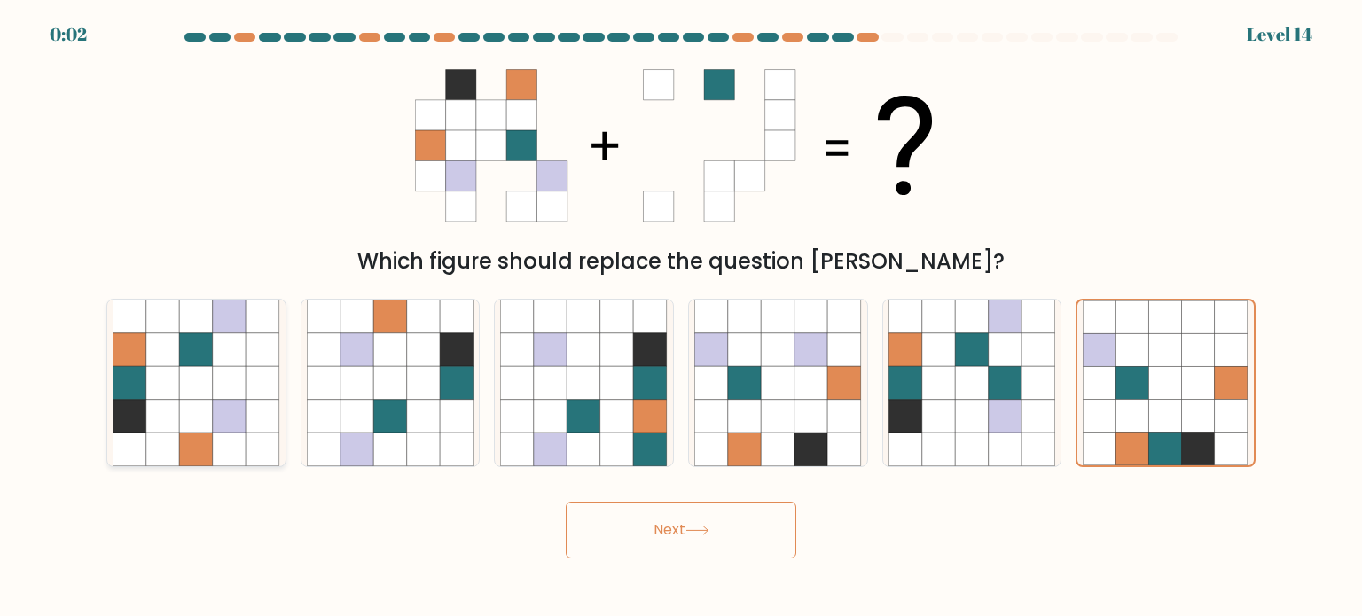
click at [191, 379] on icon at bounding box center [197, 383] width 34 height 34
click at [681, 317] on input "a." at bounding box center [681, 313] width 1 height 9
radio input "true"
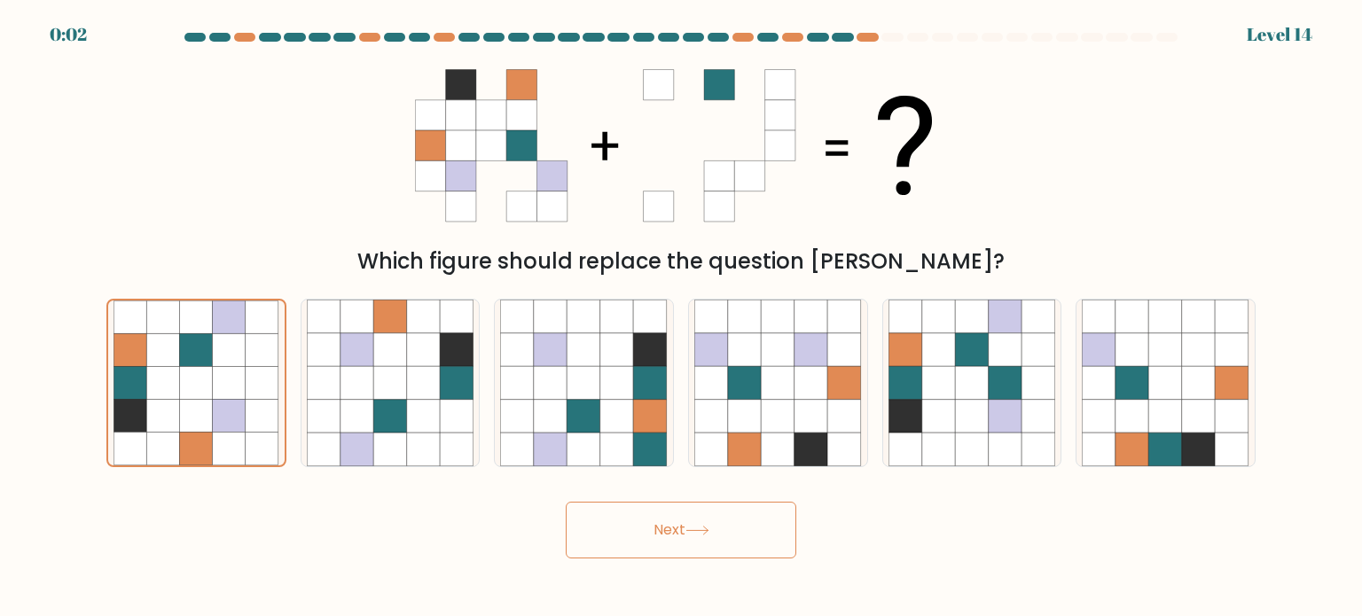
click at [617, 533] on button "Next" at bounding box center [681, 530] width 231 height 57
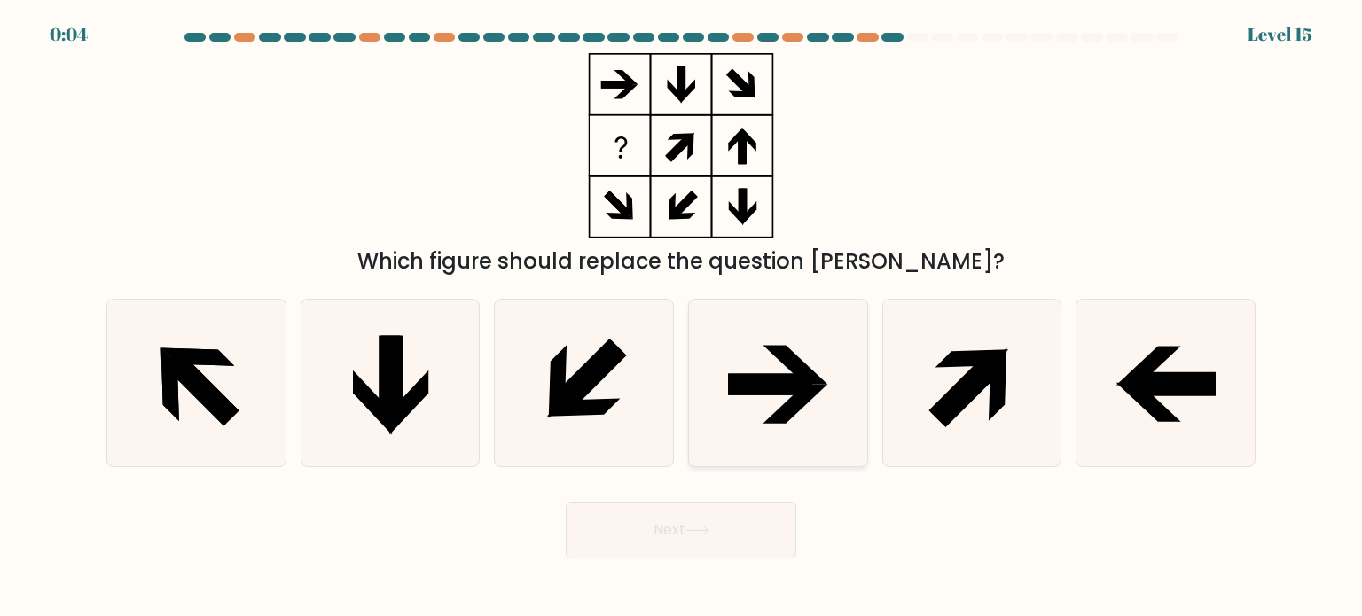
click at [747, 394] on icon at bounding box center [770, 383] width 84 height 21
click at [682, 317] on input "d." at bounding box center [681, 313] width 1 height 9
radio input "true"
click at [655, 532] on button "Next" at bounding box center [681, 530] width 231 height 57
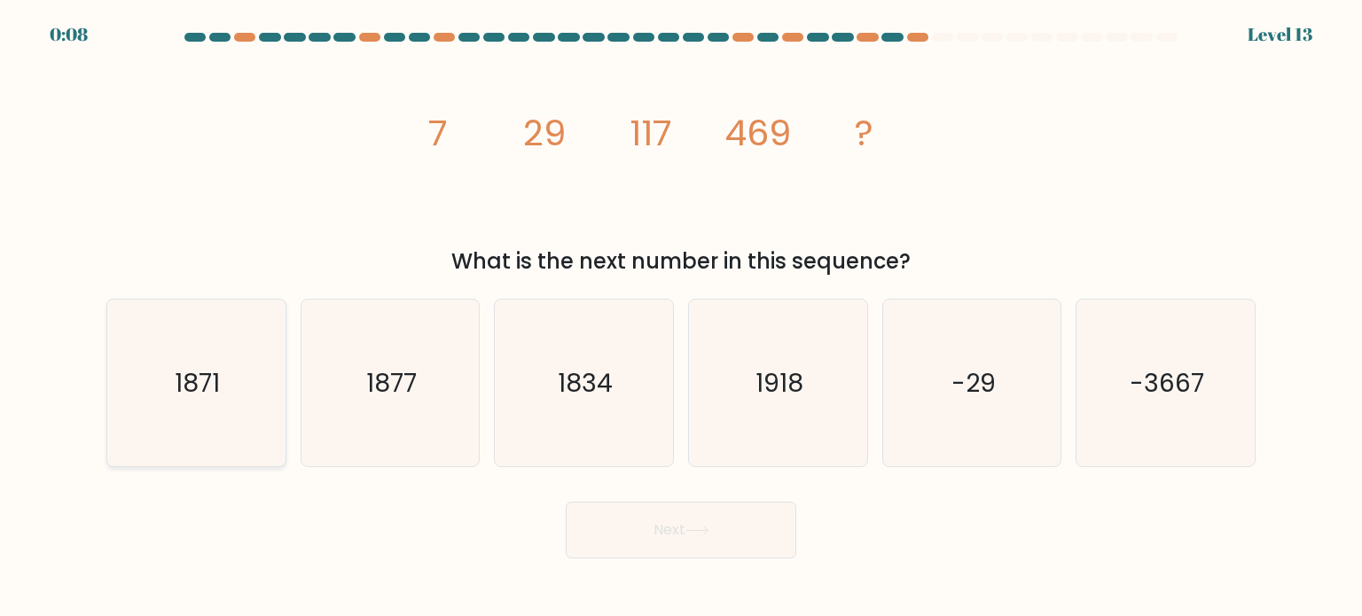
click at [198, 401] on icon "1871" at bounding box center [196, 383] width 167 height 167
click at [681, 317] on input "a. 1871" at bounding box center [681, 313] width 1 height 9
radio input "true"
click at [588, 431] on icon "1834" at bounding box center [583, 383] width 167 height 167
click at [681, 317] on input "c. 1834" at bounding box center [681, 313] width 1 height 9
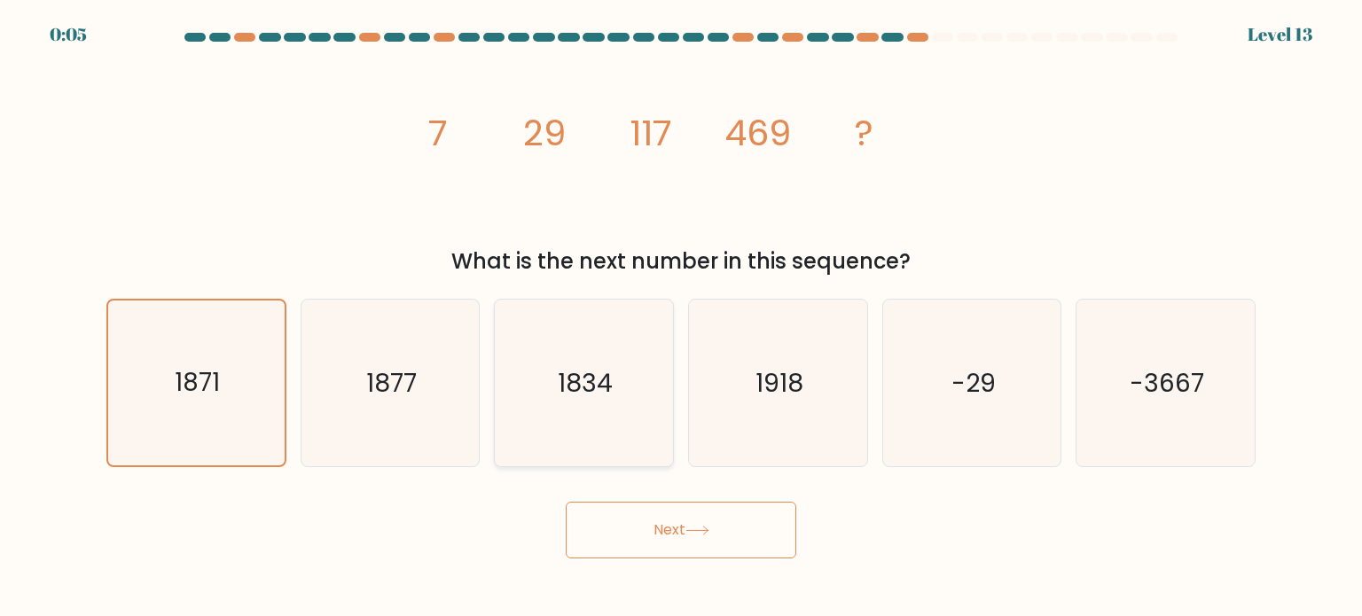
radio input "true"
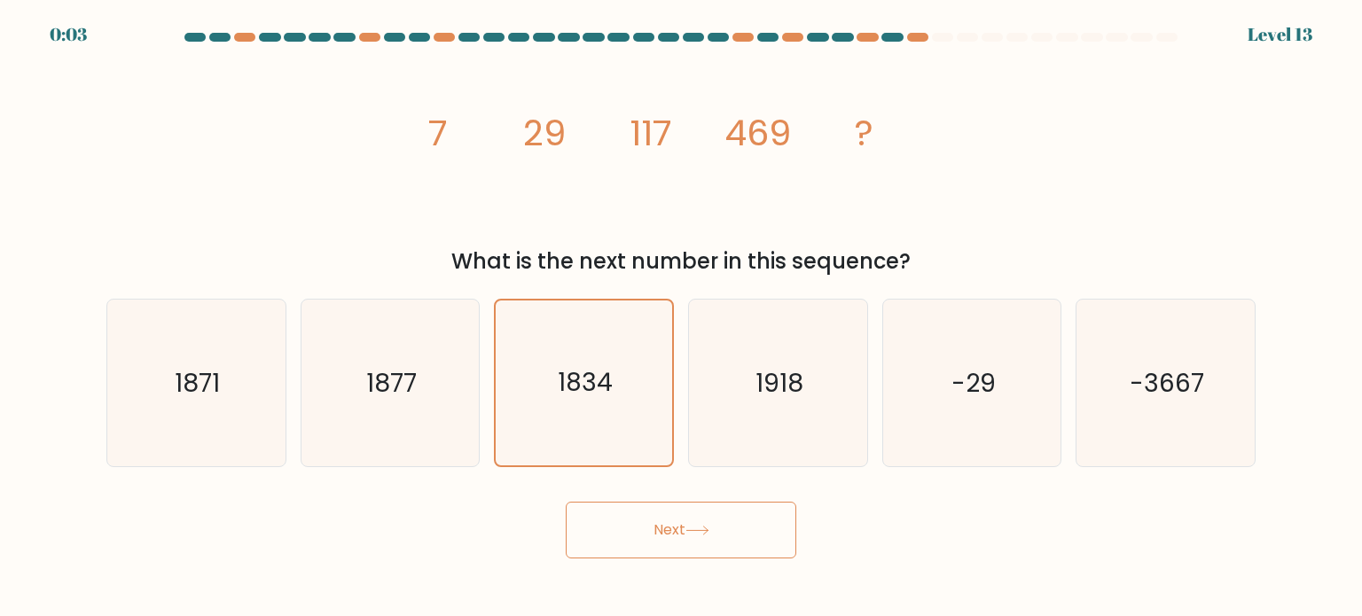
click at [634, 535] on button "Next" at bounding box center [681, 530] width 231 height 57
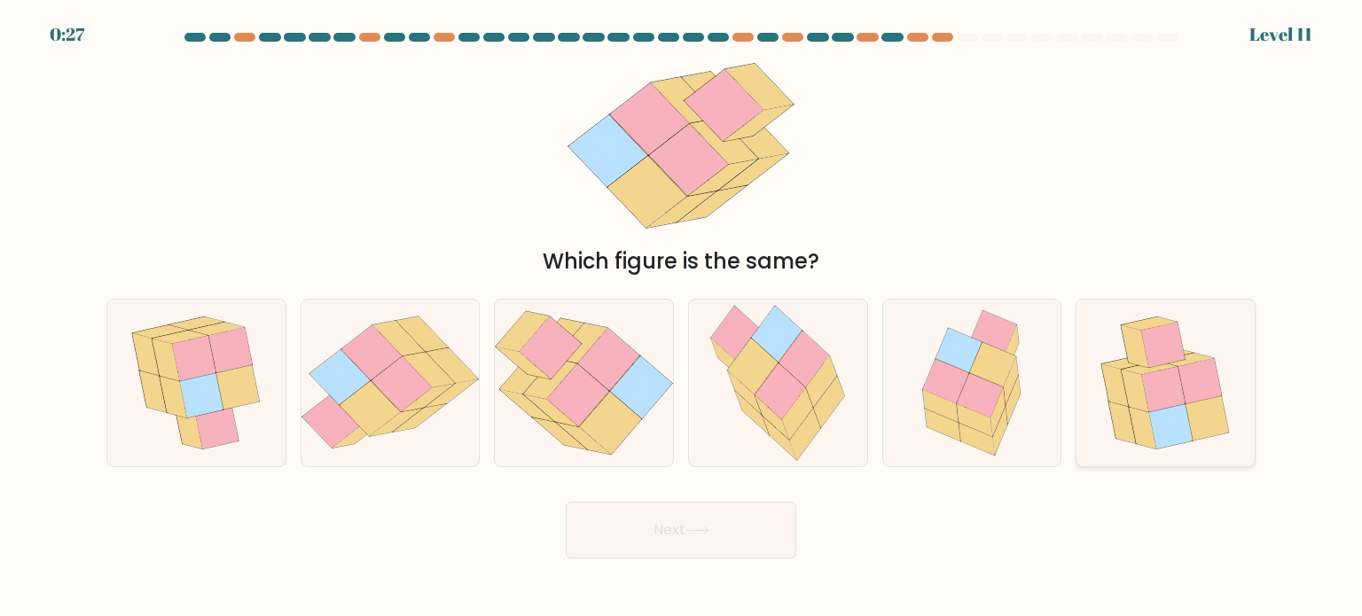
click at [1164, 414] on icon at bounding box center [1170, 426] width 43 height 45
click at [682, 317] on input "f." at bounding box center [681, 313] width 1 height 9
radio input "true"
click at [687, 541] on button "Next" at bounding box center [681, 530] width 231 height 57
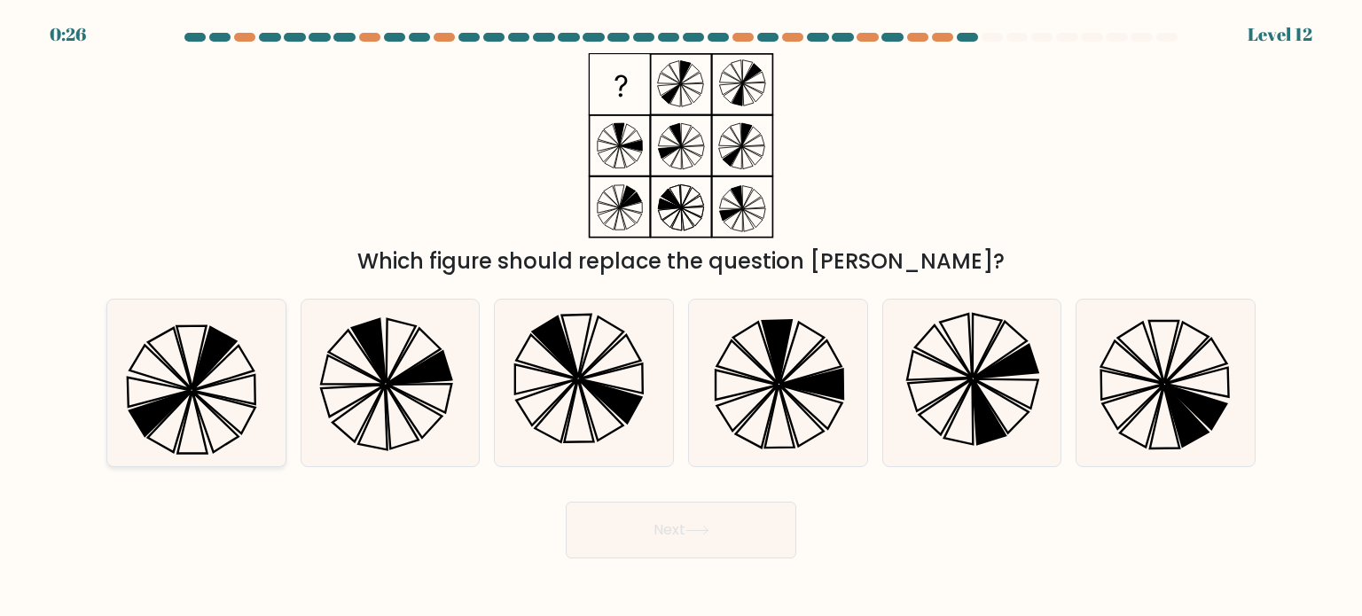
click at [245, 386] on icon at bounding box center [196, 383] width 167 height 167
click at [681, 317] on input "a." at bounding box center [681, 313] width 1 height 9
radio input "true"
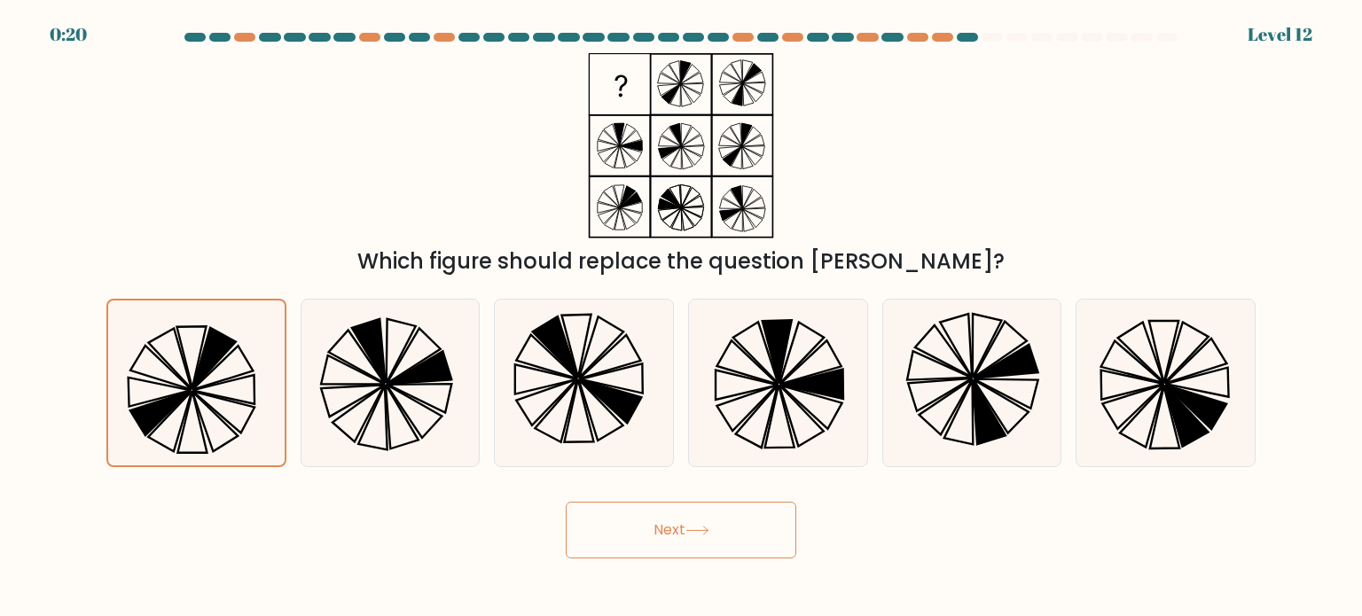
click at [639, 532] on button "Next" at bounding box center [681, 530] width 231 height 57
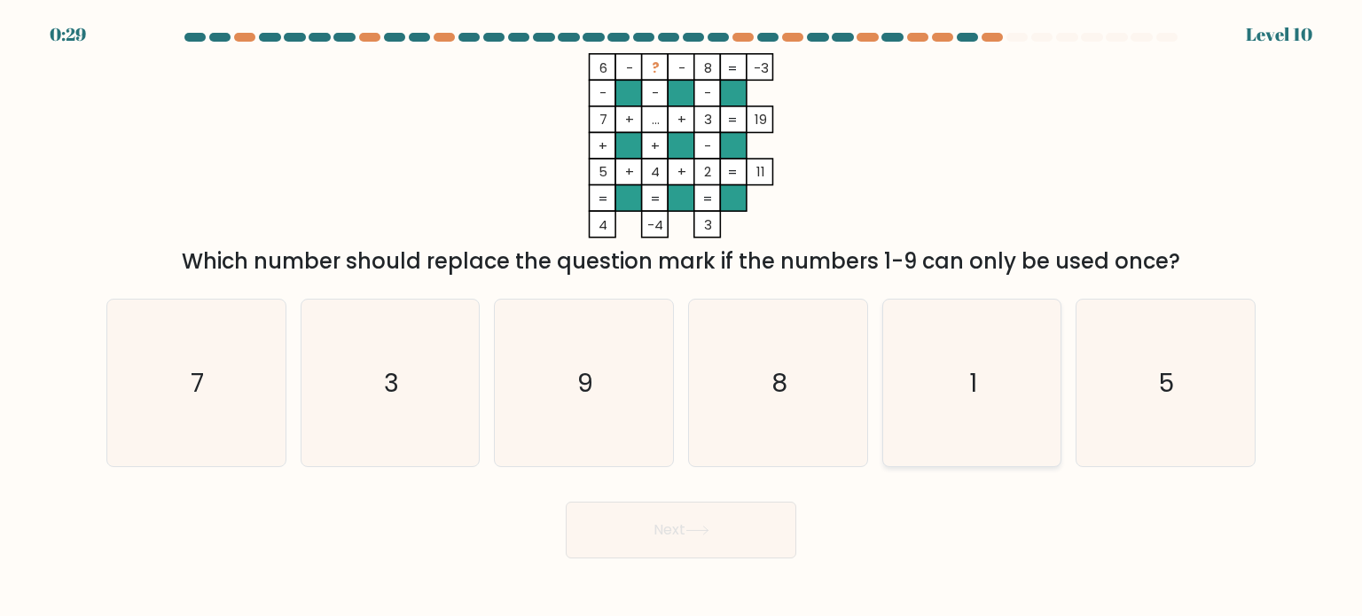
click at [966, 363] on icon "1" at bounding box center [972, 383] width 167 height 167
click at [682, 317] on input "e. 1" at bounding box center [681, 313] width 1 height 9
radio input "true"
click at [735, 545] on button "Next" at bounding box center [681, 530] width 231 height 57
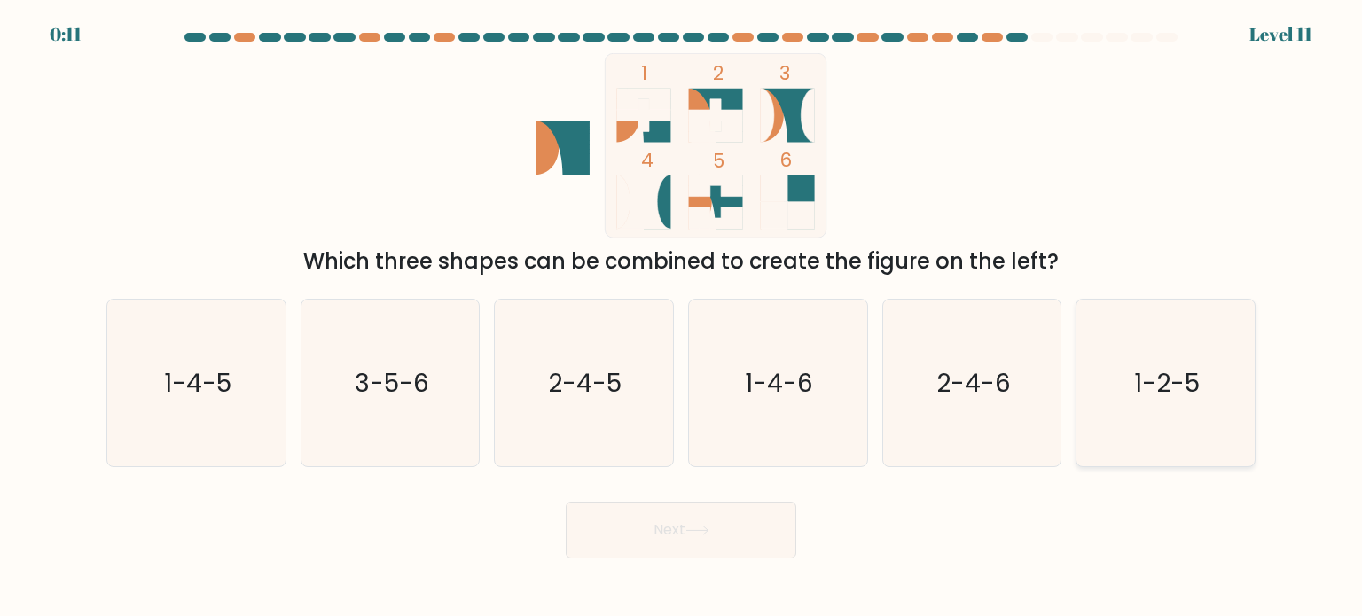
click at [1157, 366] on text "1-2-5" at bounding box center [1167, 381] width 66 height 35
click at [682, 317] on input "f. 1-2-5" at bounding box center [681, 313] width 1 height 9
radio input "true"
click at [699, 528] on icon at bounding box center [698, 531] width 24 height 10
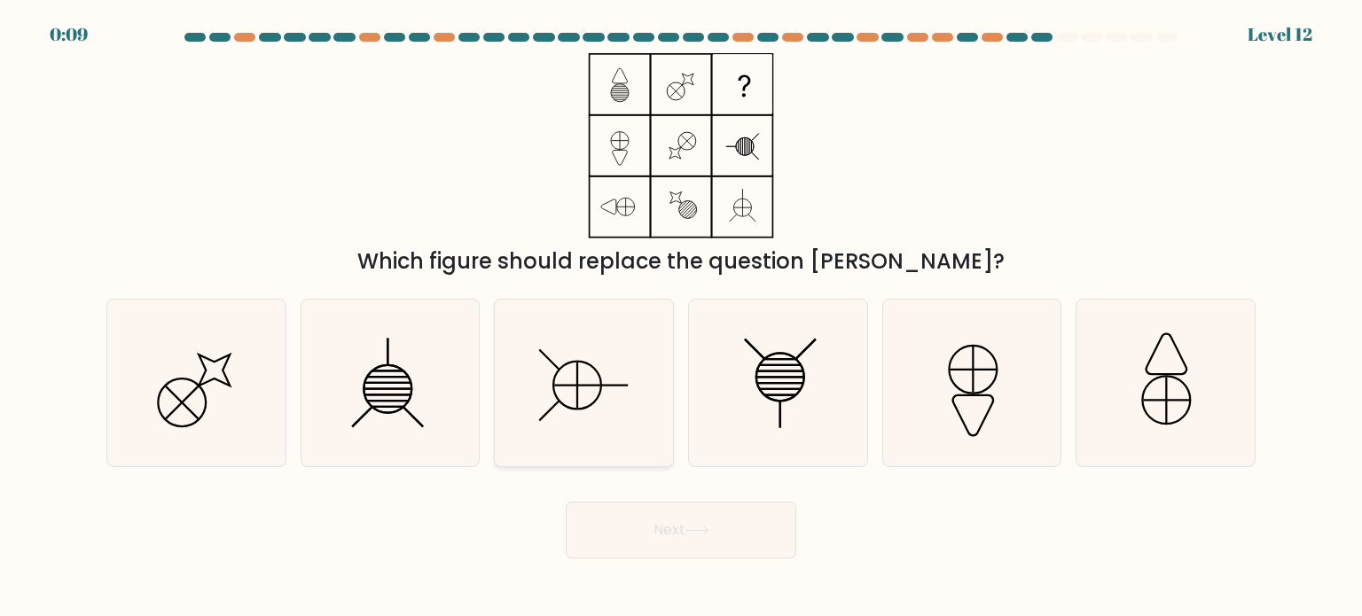
click at [607, 396] on icon at bounding box center [583, 383] width 167 height 167
click at [681, 317] on input "c." at bounding box center [681, 313] width 1 height 9
radio input "true"
click at [653, 542] on button "Next" at bounding box center [681, 530] width 231 height 57
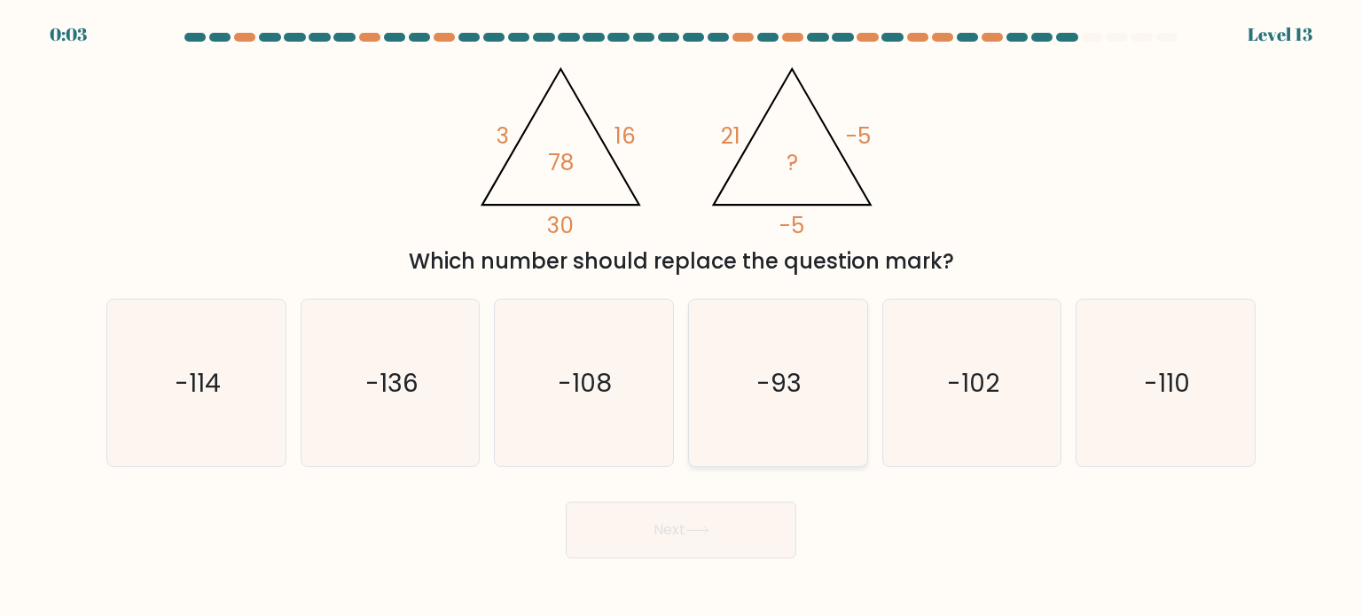
click at [802, 412] on icon "-93" at bounding box center [777, 383] width 167 height 167
click at [682, 317] on input "d. -93" at bounding box center [681, 313] width 1 height 9
radio input "true"
click at [741, 552] on button "Next" at bounding box center [681, 530] width 231 height 57
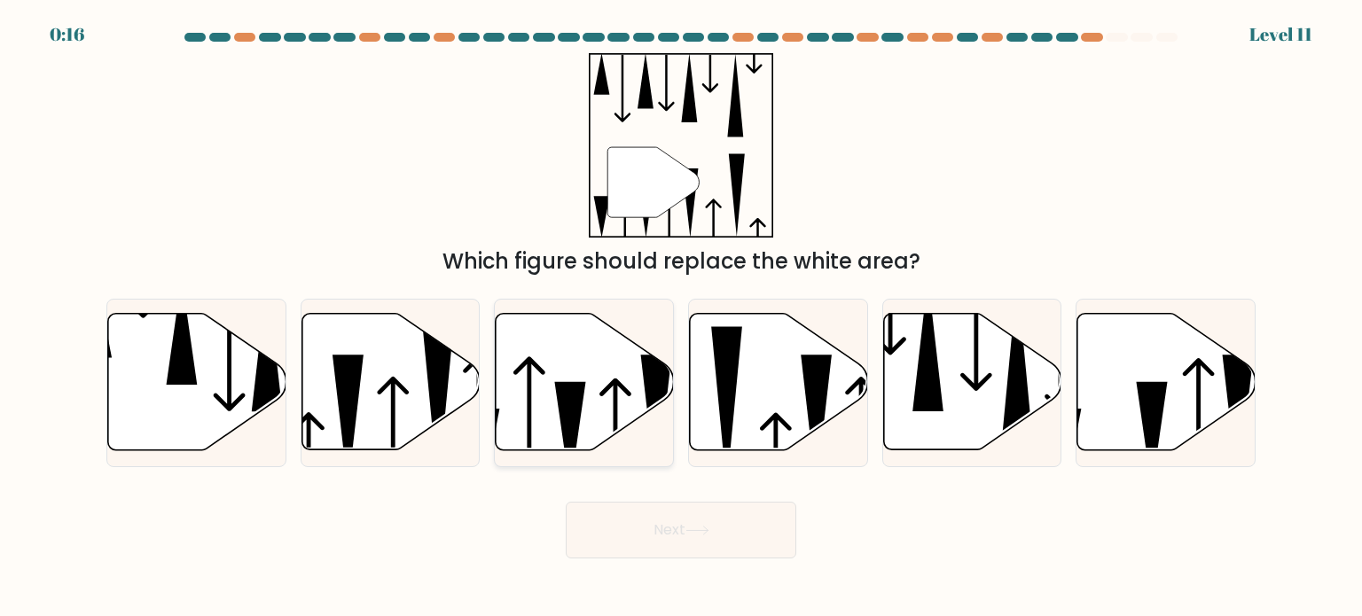
click at [563, 410] on icon at bounding box center [570, 435] width 31 height 107
click at [681, 317] on input "c." at bounding box center [681, 313] width 1 height 9
radio input "true"
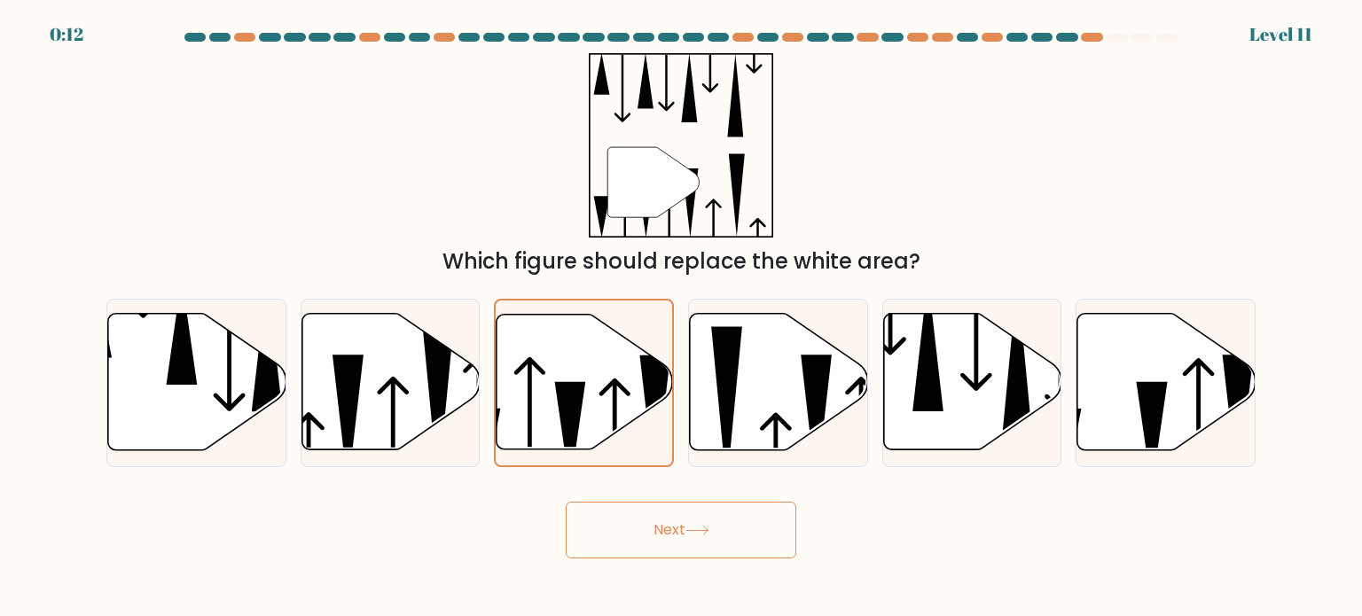
click at [713, 540] on button "Next" at bounding box center [681, 530] width 231 height 57
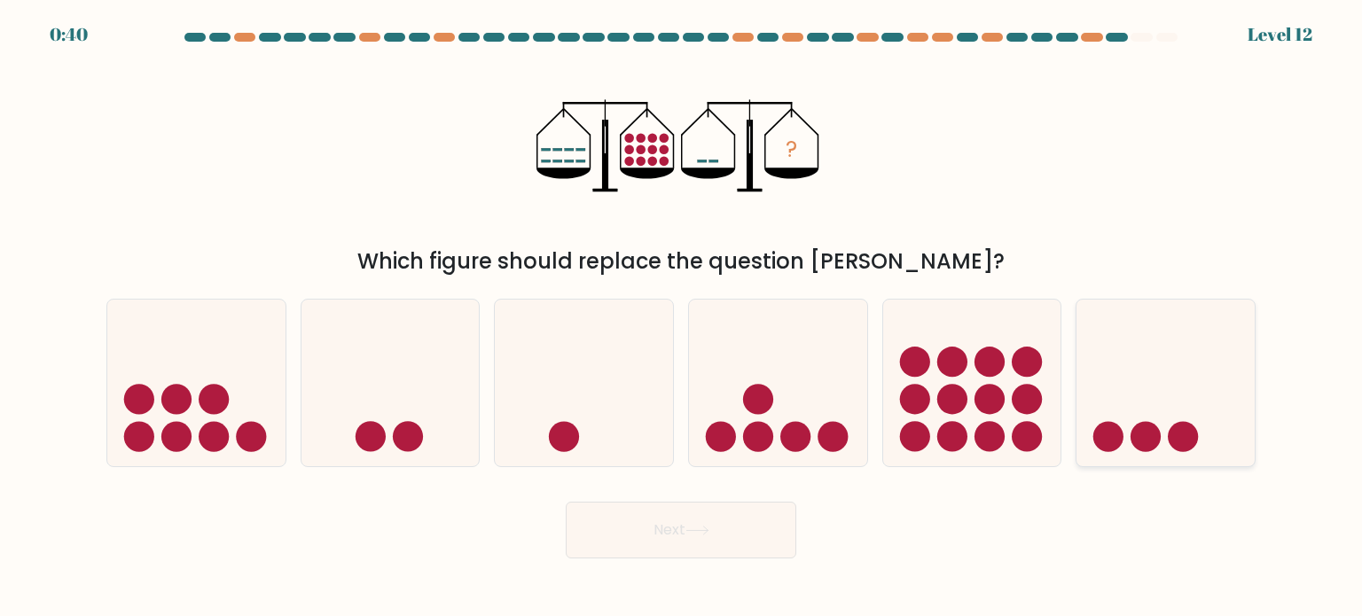
click at [1125, 396] on icon at bounding box center [1166, 383] width 178 height 147
click at [682, 317] on input "f." at bounding box center [681, 313] width 1 height 9
radio input "true"
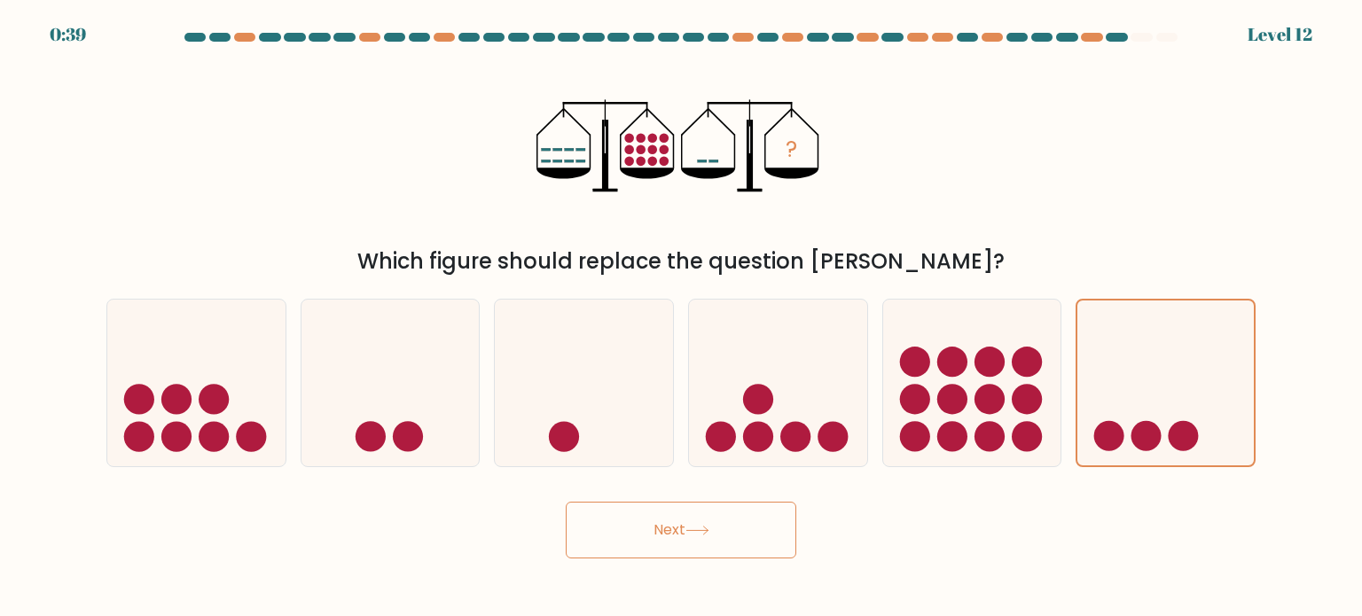
click at [733, 537] on button "Next" at bounding box center [681, 530] width 231 height 57
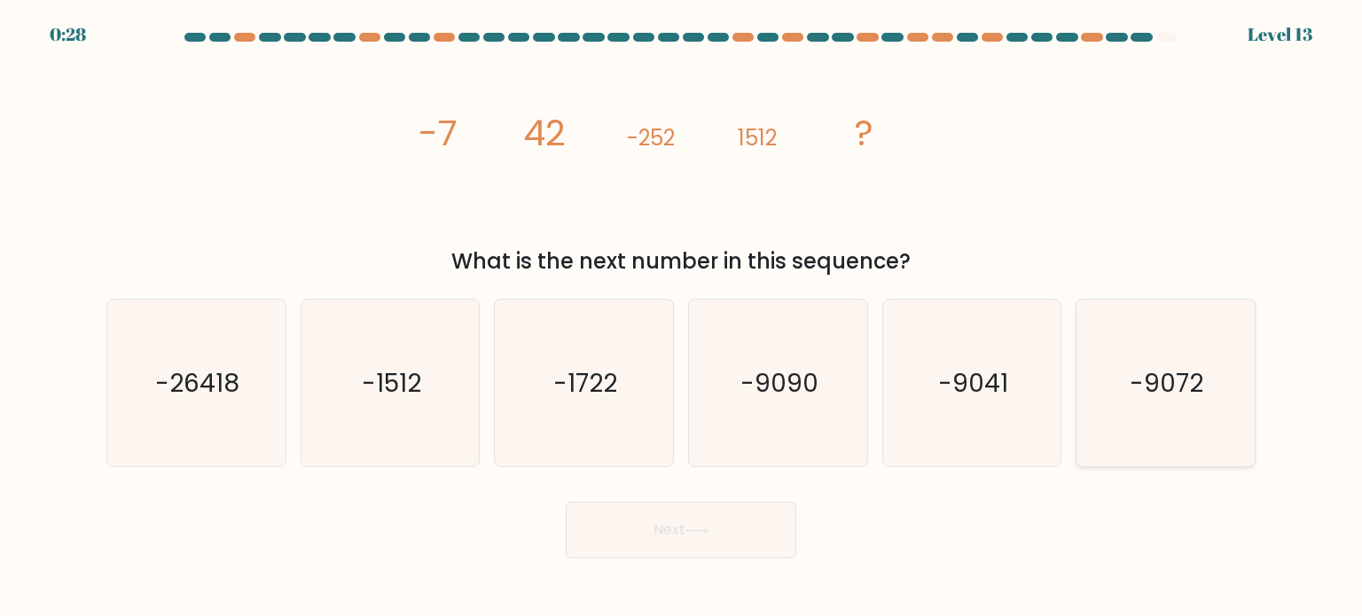
click at [1182, 359] on icon "-9072" at bounding box center [1165, 383] width 167 height 167
click at [682, 317] on input "f. -9072" at bounding box center [681, 313] width 1 height 9
radio input "true"
click at [701, 524] on button "Next" at bounding box center [681, 530] width 231 height 57
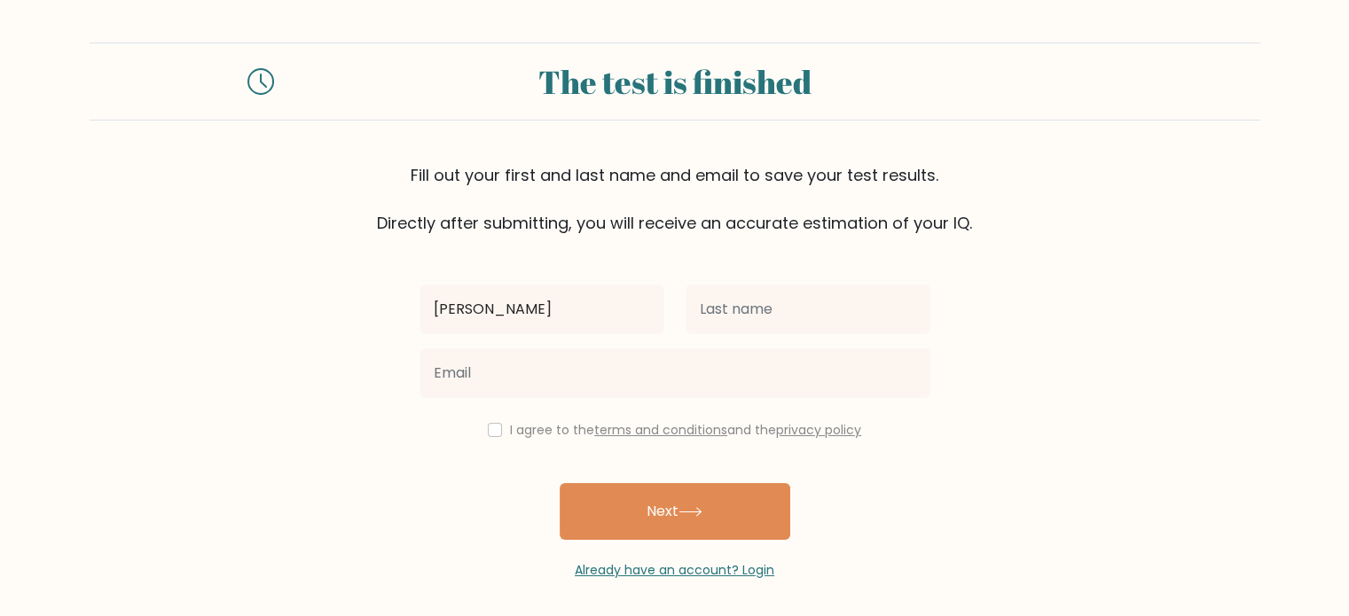
type input "[PERSON_NAME]"
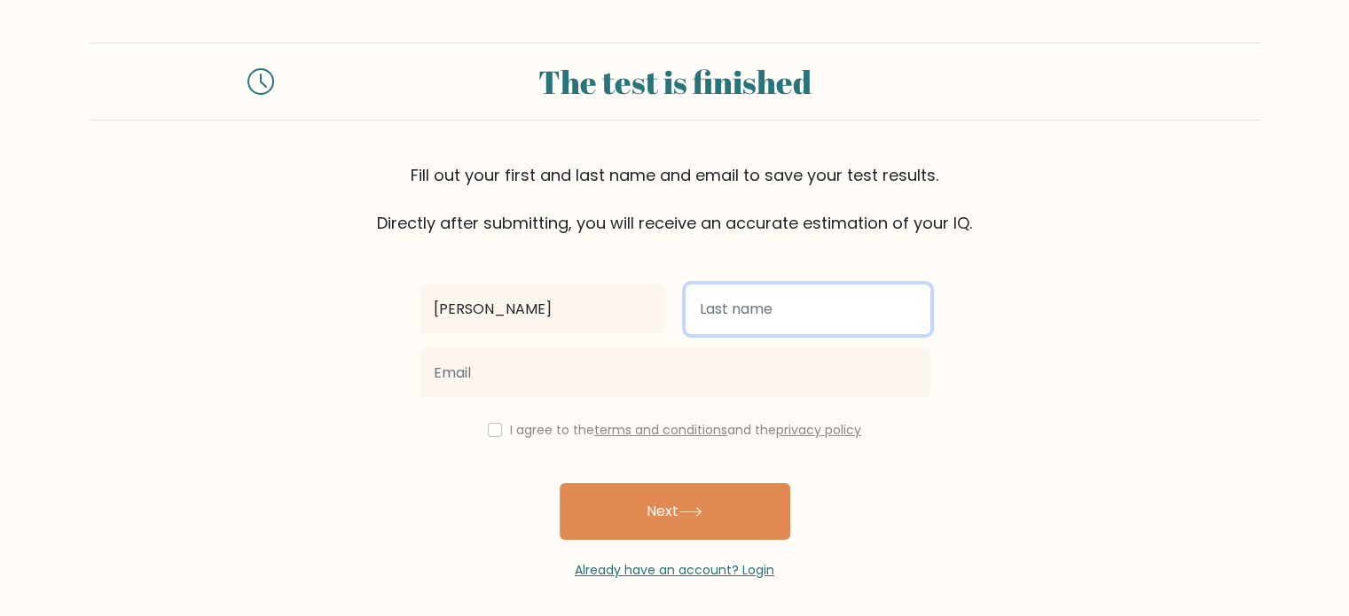
click at [783, 313] on input "text" at bounding box center [808, 310] width 245 height 50
type input "Irshad"
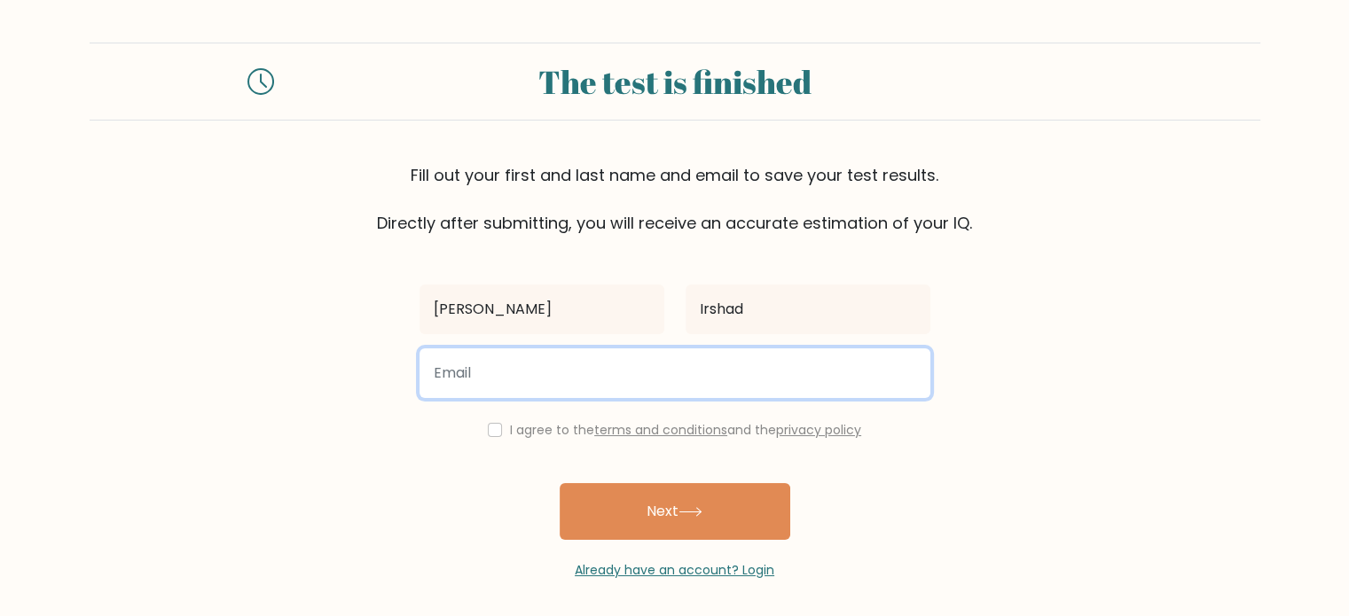
click at [713, 387] on input "email" at bounding box center [674, 374] width 511 height 50
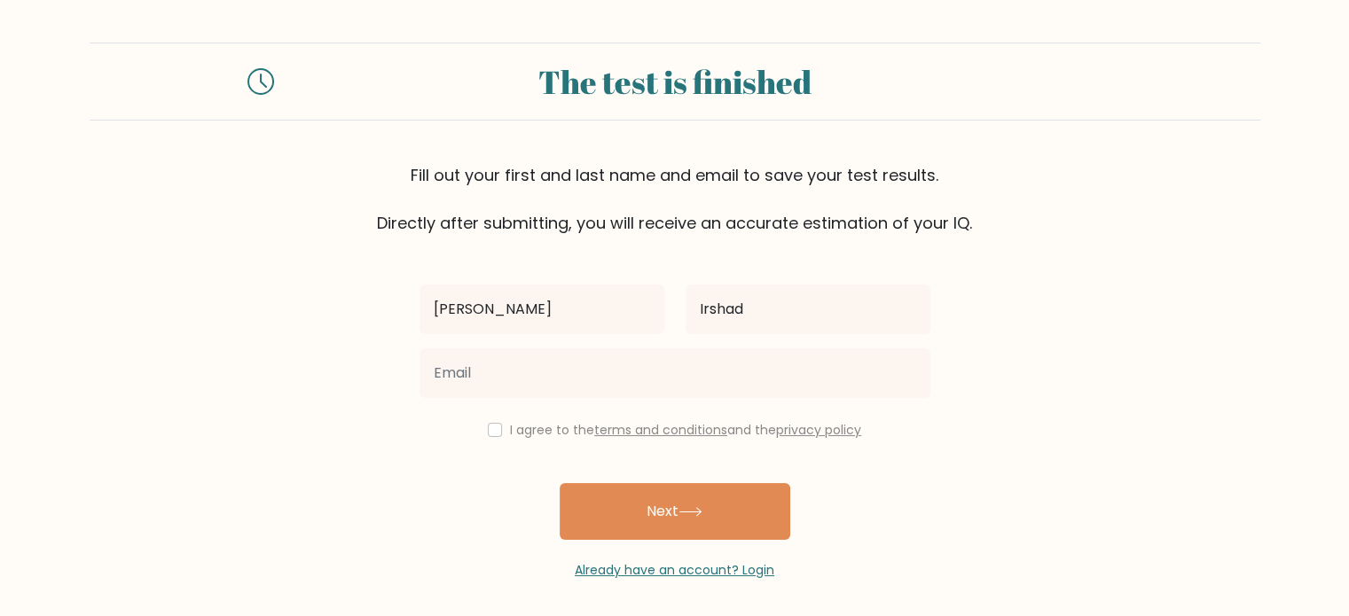
click at [1126, 279] on form "The test is finished Fill out your first and last name and email to save your t…" at bounding box center [674, 311] width 1349 height 537
click at [488, 436] on div "I agree to the terms and conditions and the privacy policy" at bounding box center [675, 429] width 532 height 21
click at [491, 431] on input "checkbox" at bounding box center [495, 430] width 14 height 14
checkbox input "true"
click at [404, 443] on form "The test is finished Fill out your first and last name and email to save your t…" at bounding box center [674, 311] width 1349 height 537
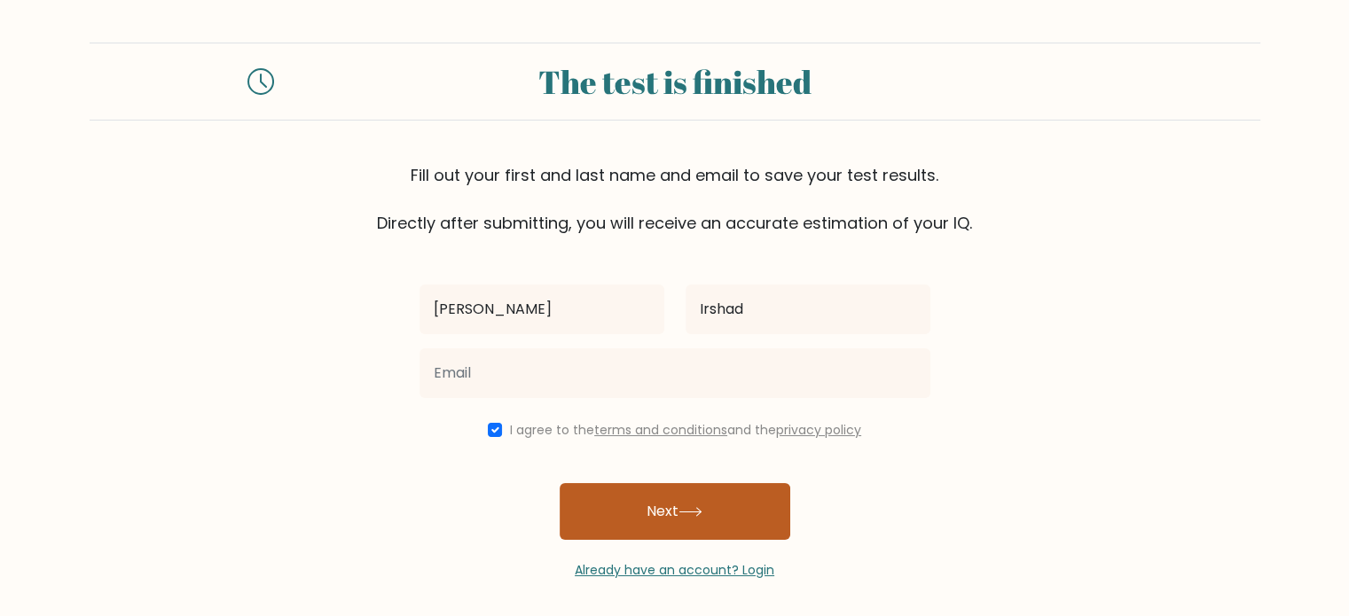
click at [694, 509] on icon at bounding box center [690, 512] width 24 height 10
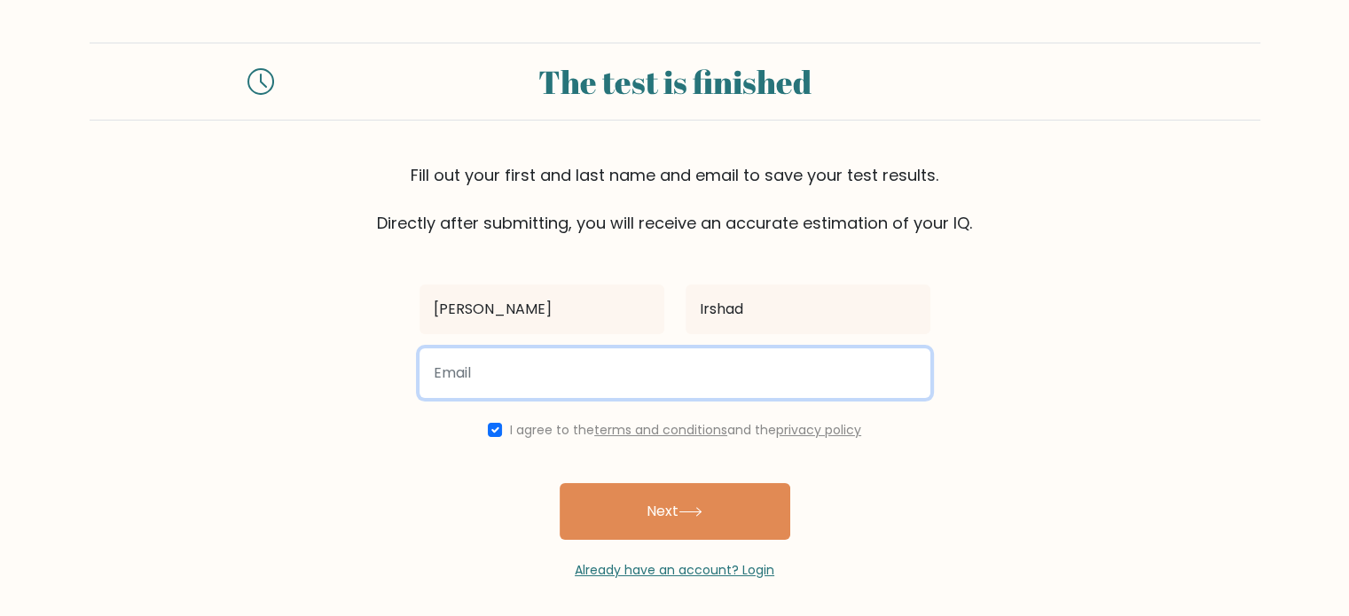
click at [492, 376] on input "email" at bounding box center [674, 374] width 511 height 50
type input "yahyairshad111@gmail.com"
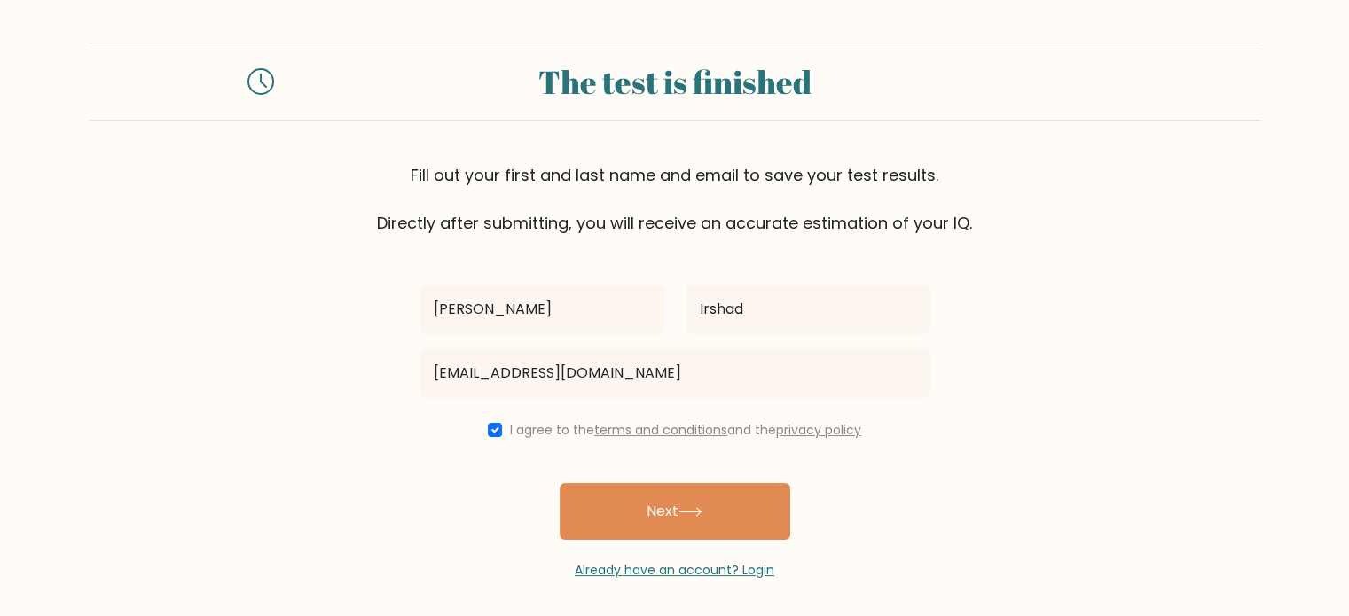
click at [417, 453] on div "Yahya Irshad yahyairshad111@gmail.com I agree to the terms and conditions and t…" at bounding box center [675, 407] width 532 height 345
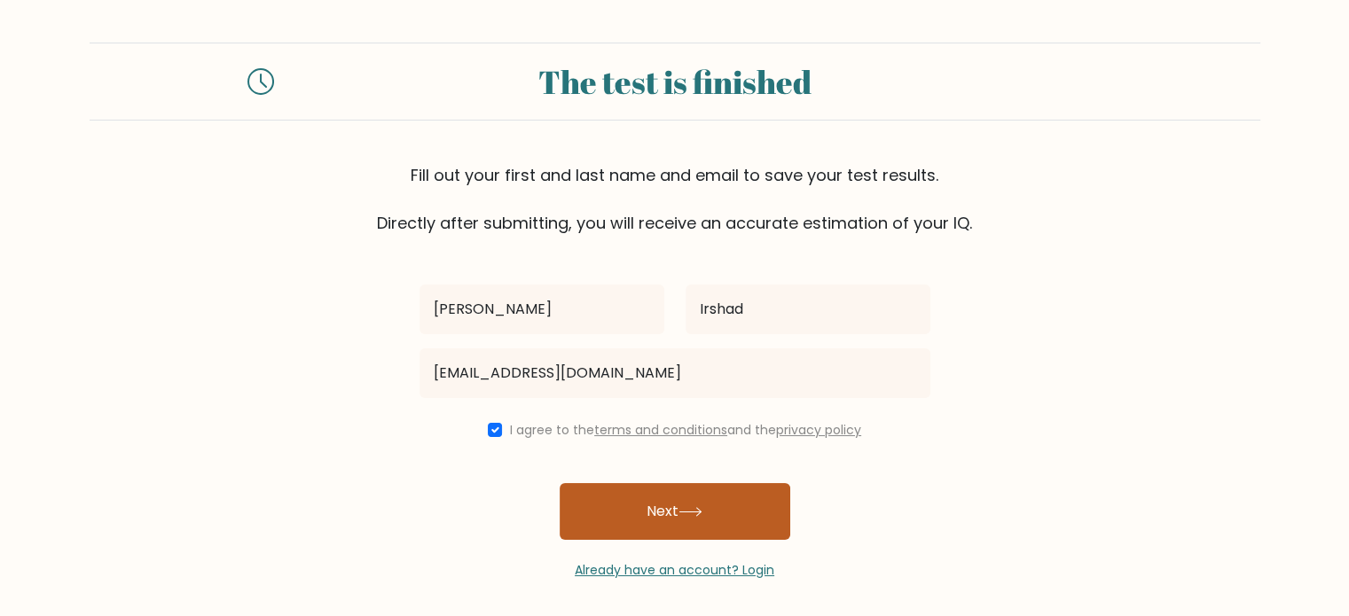
click at [660, 537] on button "Next" at bounding box center [675, 511] width 231 height 57
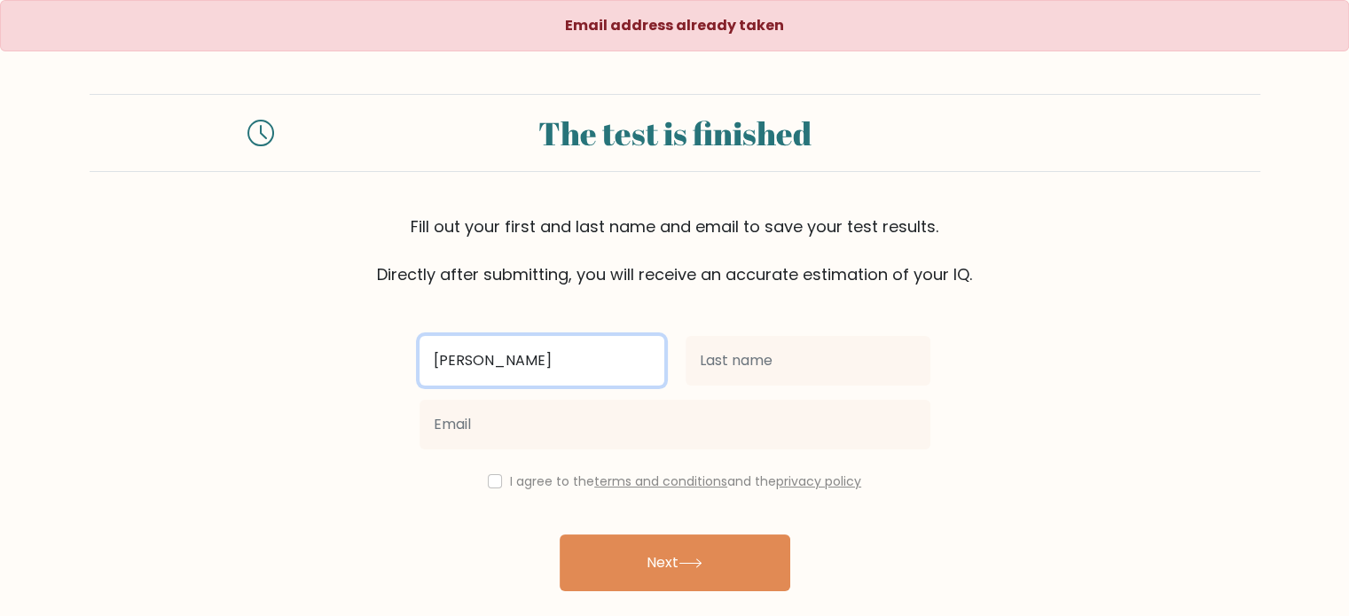
type input "[PERSON_NAME]"
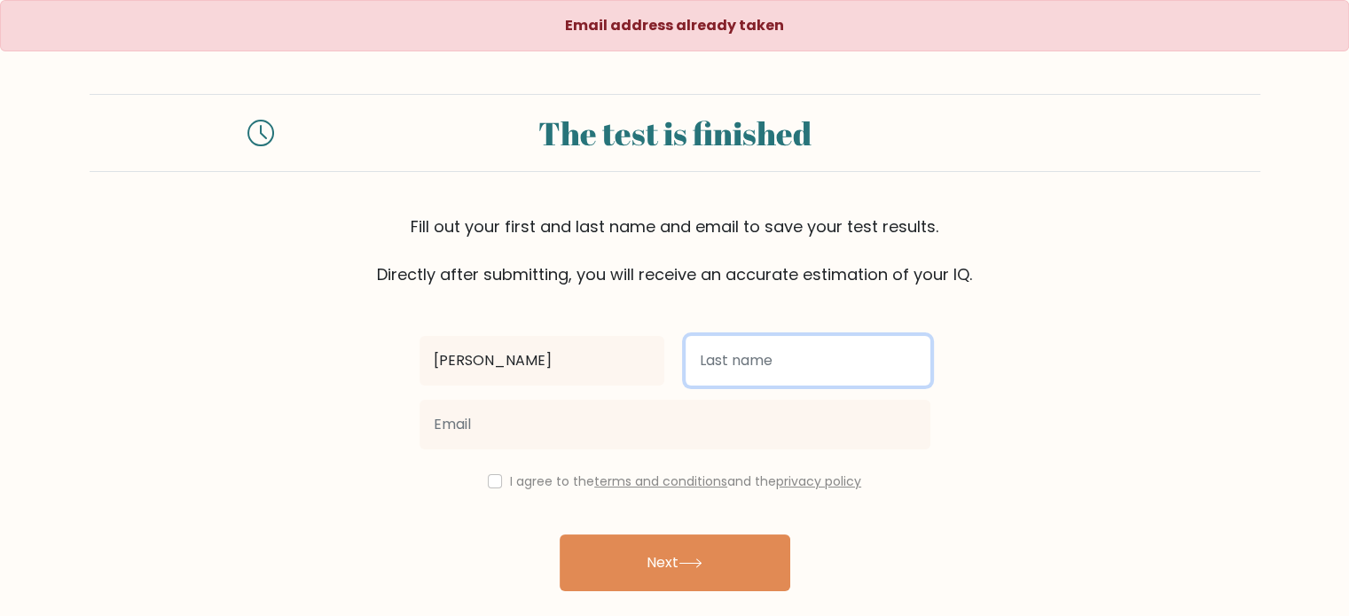
click at [887, 364] on input "text" at bounding box center [808, 361] width 245 height 50
type input "Irshad"
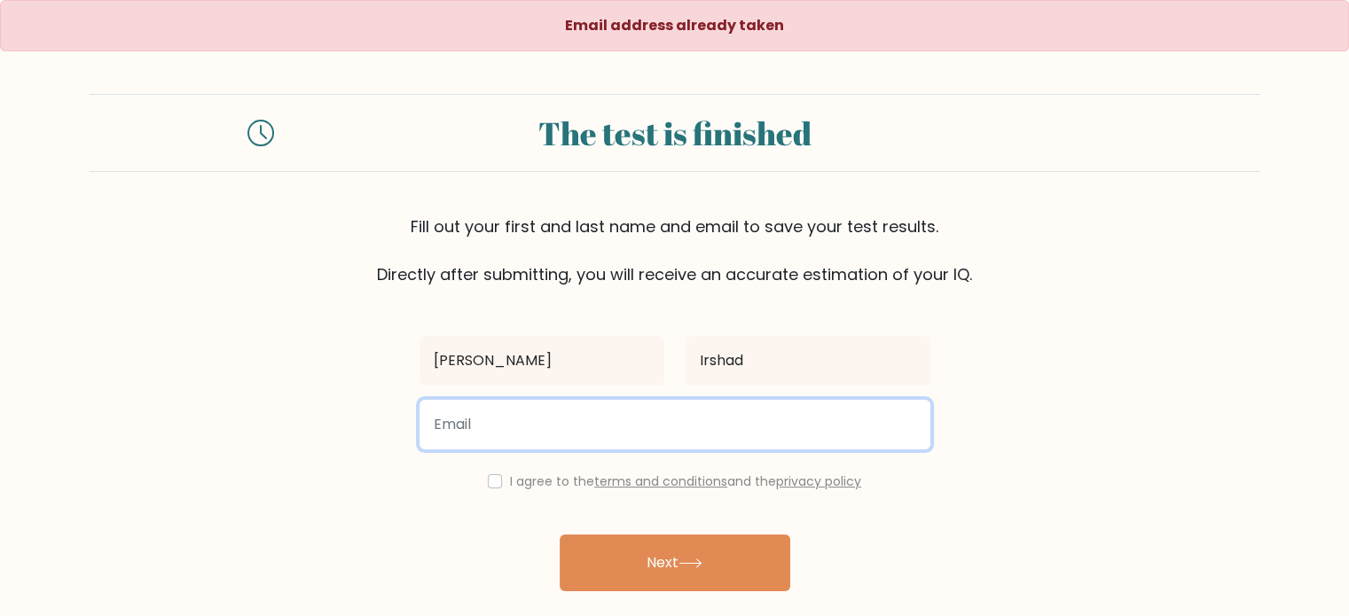
click at [788, 419] on input "email" at bounding box center [674, 425] width 511 height 50
type input "[EMAIL_ADDRESS][DOMAIN_NAME]"
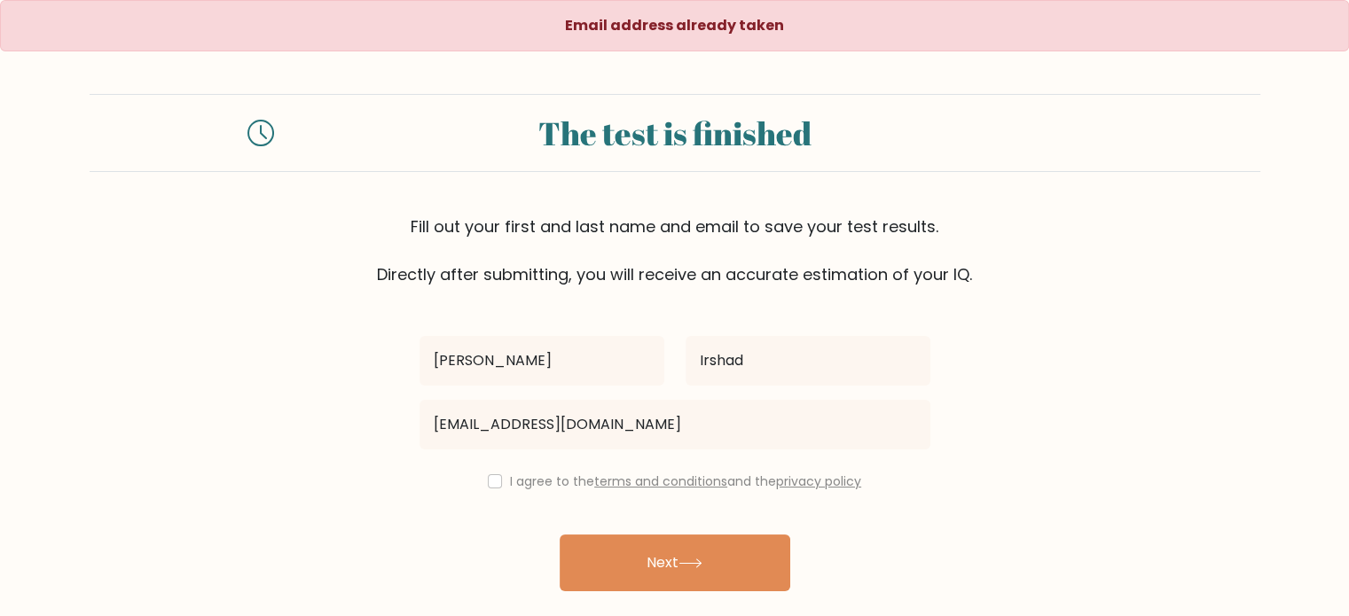
click at [1096, 326] on form "The test is finished Fill out your first and last name and email to save your t…" at bounding box center [674, 362] width 1349 height 537
click at [488, 482] on input "checkbox" at bounding box center [495, 481] width 14 height 14
checkbox input "true"
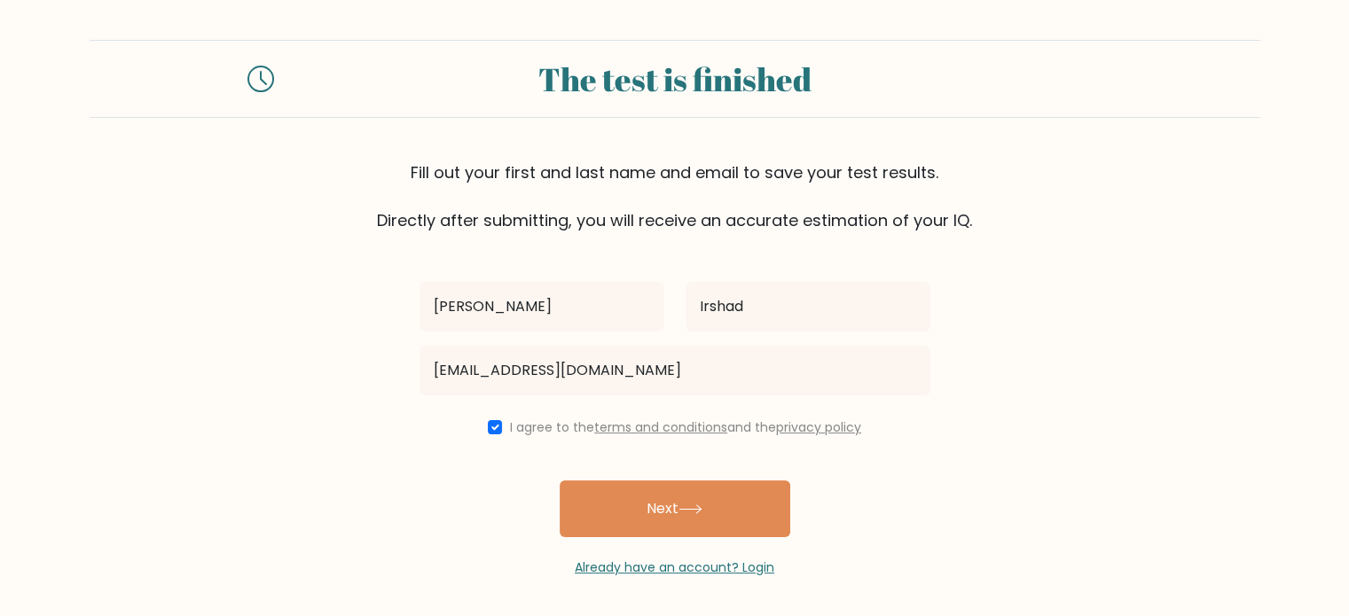
scroll to position [57, 0]
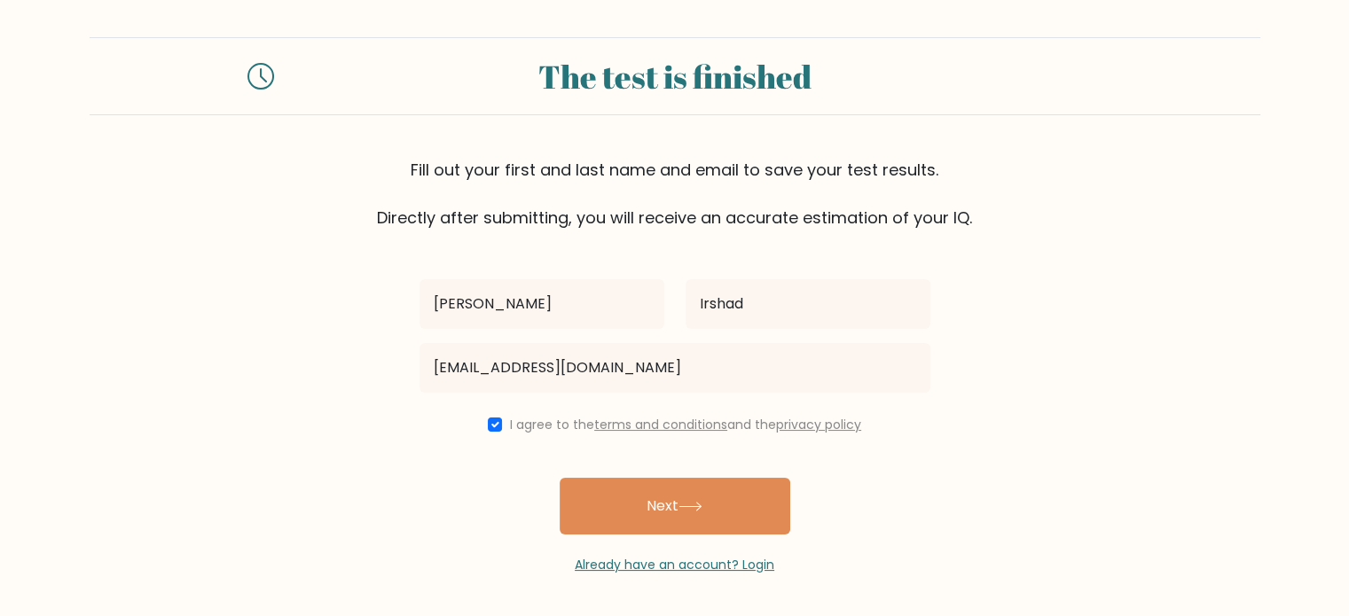
click at [1089, 554] on form "The test is finished Fill out your first and last name and email to save your t…" at bounding box center [674, 305] width 1349 height 537
click at [1085, 439] on form "The test is finished Fill out your first and last name and email to save your t…" at bounding box center [674, 305] width 1349 height 537
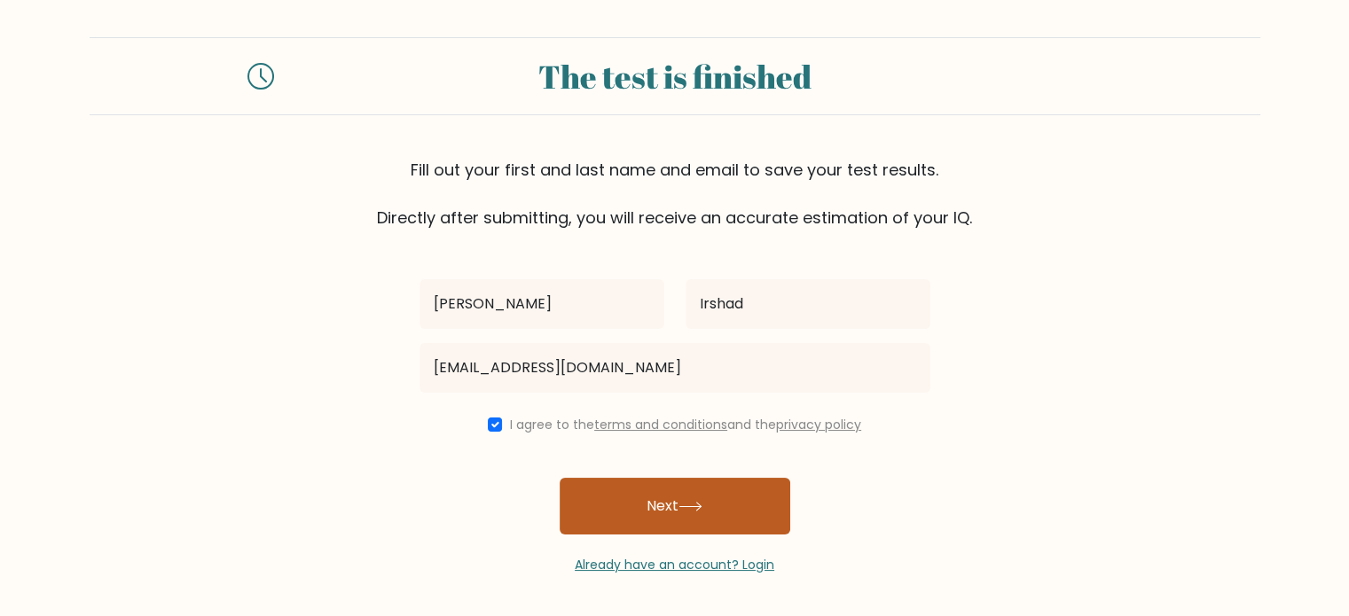
click at [667, 506] on button "Next" at bounding box center [675, 506] width 231 height 57
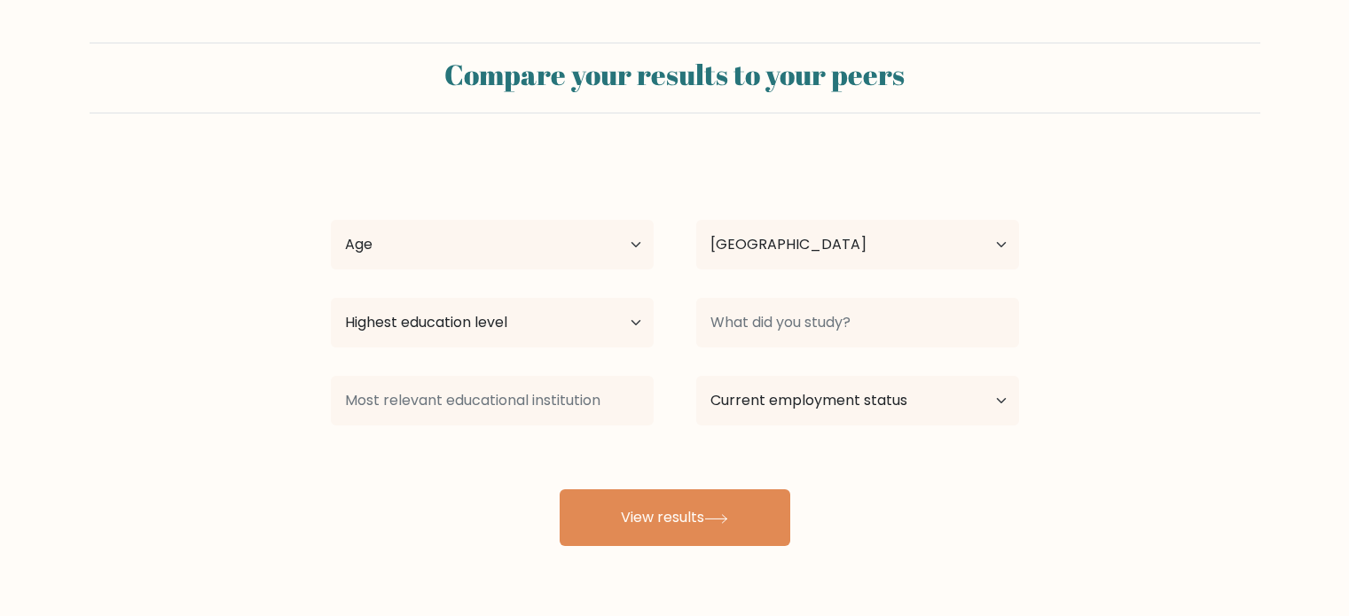
select select "QA"
click at [591, 254] on select "Age Under [DEMOGRAPHIC_DATA] [DEMOGRAPHIC_DATA] [DEMOGRAPHIC_DATA] [DEMOGRAPHIC…" at bounding box center [492, 245] width 323 height 50
select select "min_18"
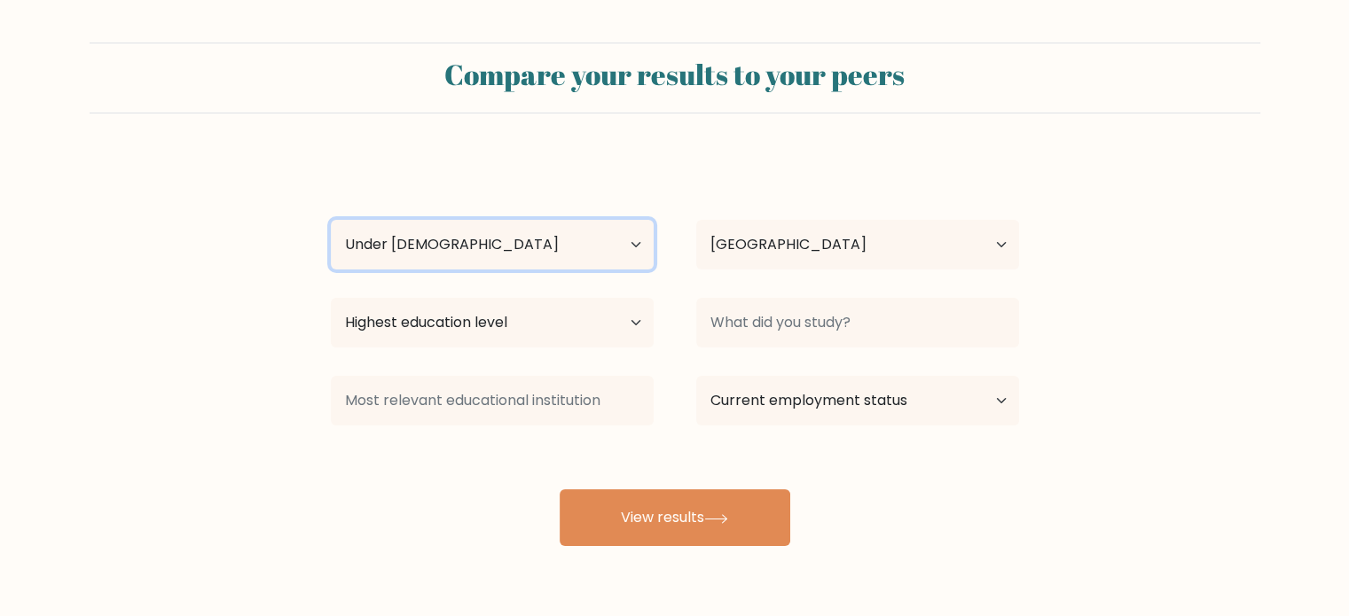
click at [331, 220] on select "Age Under [DEMOGRAPHIC_DATA] [DEMOGRAPHIC_DATA] [DEMOGRAPHIC_DATA] [DEMOGRAPHIC…" at bounding box center [492, 245] width 323 height 50
click at [890, 126] on form "Compare your results to your peers [PERSON_NAME] Age Under [DEMOGRAPHIC_DATA] […" at bounding box center [674, 295] width 1349 height 504
click at [1167, 189] on form "Compare your results to your peers [PERSON_NAME] Age Under [DEMOGRAPHIC_DATA] […" at bounding box center [674, 295] width 1349 height 504
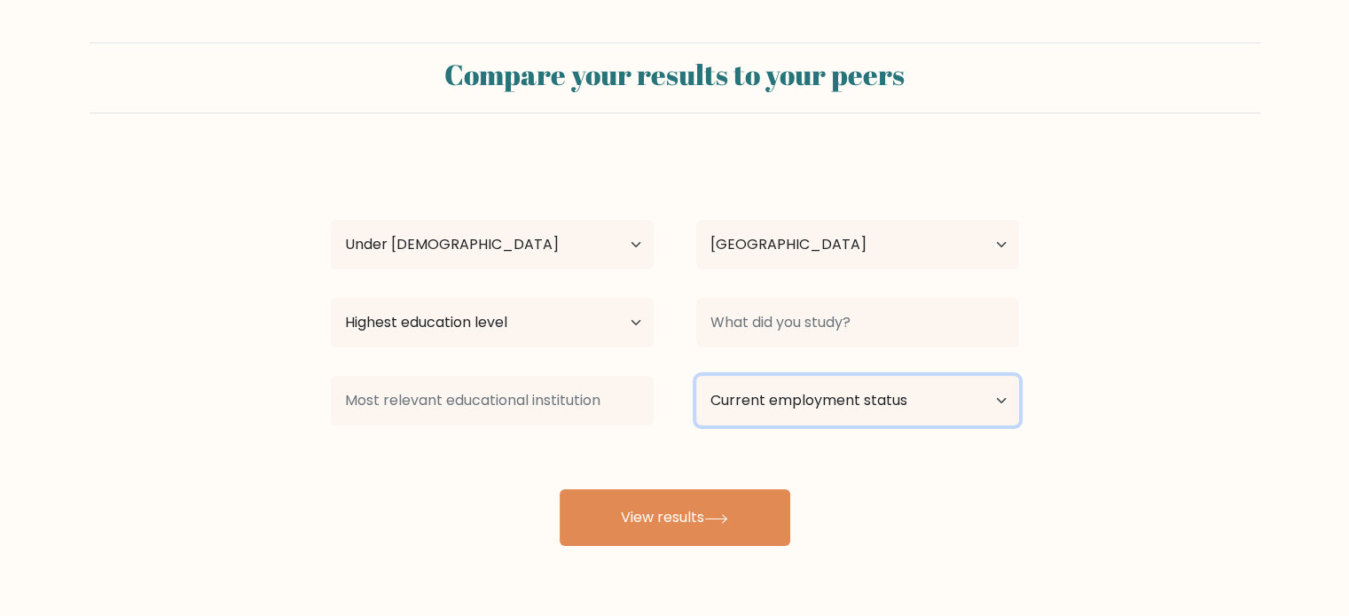
click at [953, 400] on select "Current employment status Employed Student Retired Other / prefer not to answer" at bounding box center [857, 401] width 323 height 50
select select "student"
click at [696, 376] on select "Current employment status Employed Student Retired Other / prefer not to answer" at bounding box center [857, 401] width 323 height 50
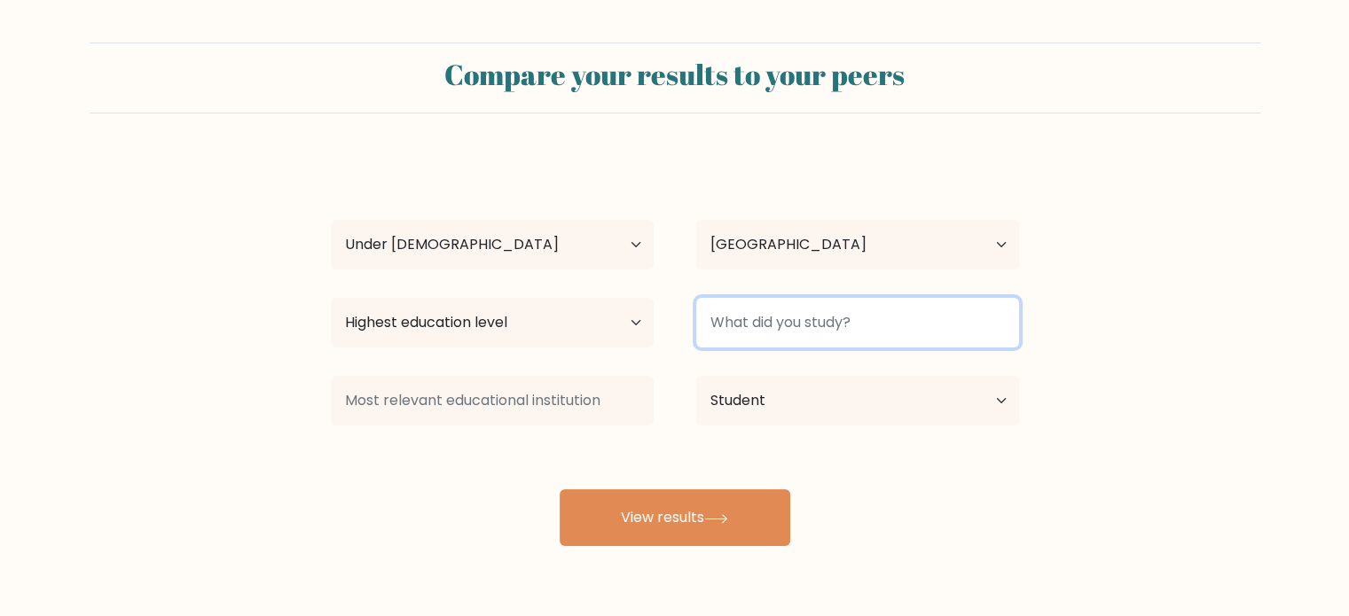
click at [897, 329] on input at bounding box center [857, 323] width 323 height 50
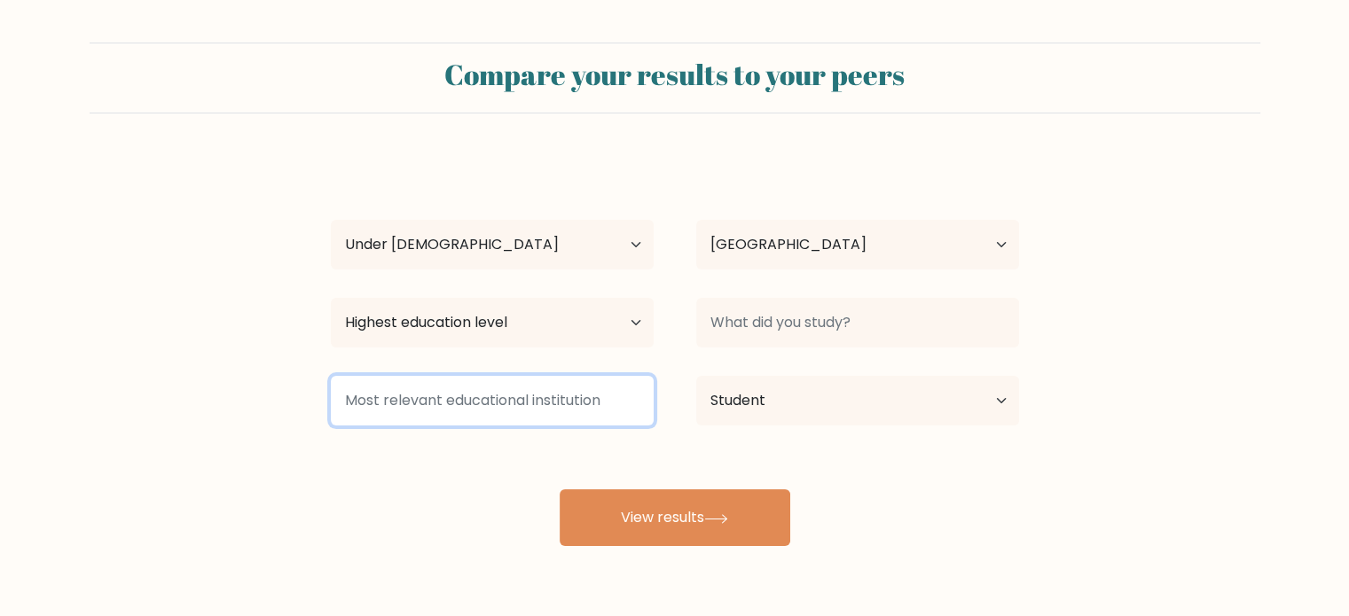
click at [576, 399] on input at bounding box center [492, 401] width 323 height 50
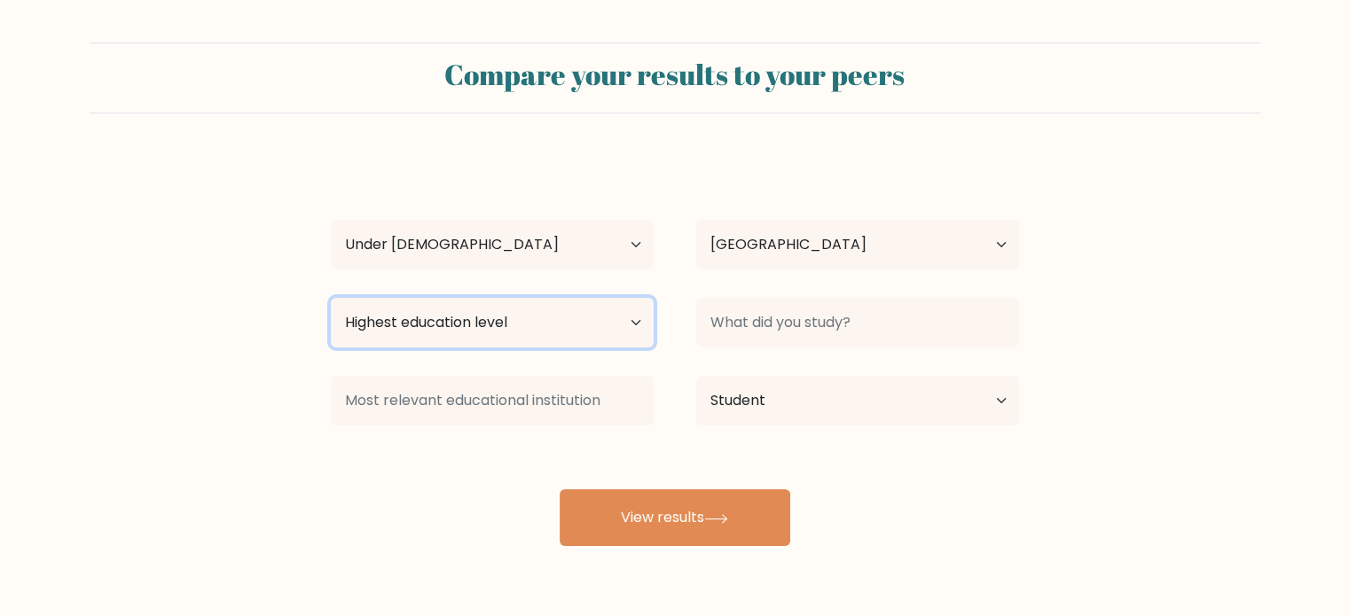
click at [589, 335] on select "Highest education level No schooling Primary Lower Secondary Upper Secondary Oc…" at bounding box center [492, 323] width 323 height 50
select select "upper_secondary"
click at [331, 298] on select "Highest education level No schooling Primary Lower Secondary Upper Secondary Oc…" at bounding box center [492, 323] width 323 height 50
click at [260, 383] on form "Compare your results to your peers [PERSON_NAME] Age Under [DEMOGRAPHIC_DATA] […" at bounding box center [674, 295] width 1349 height 504
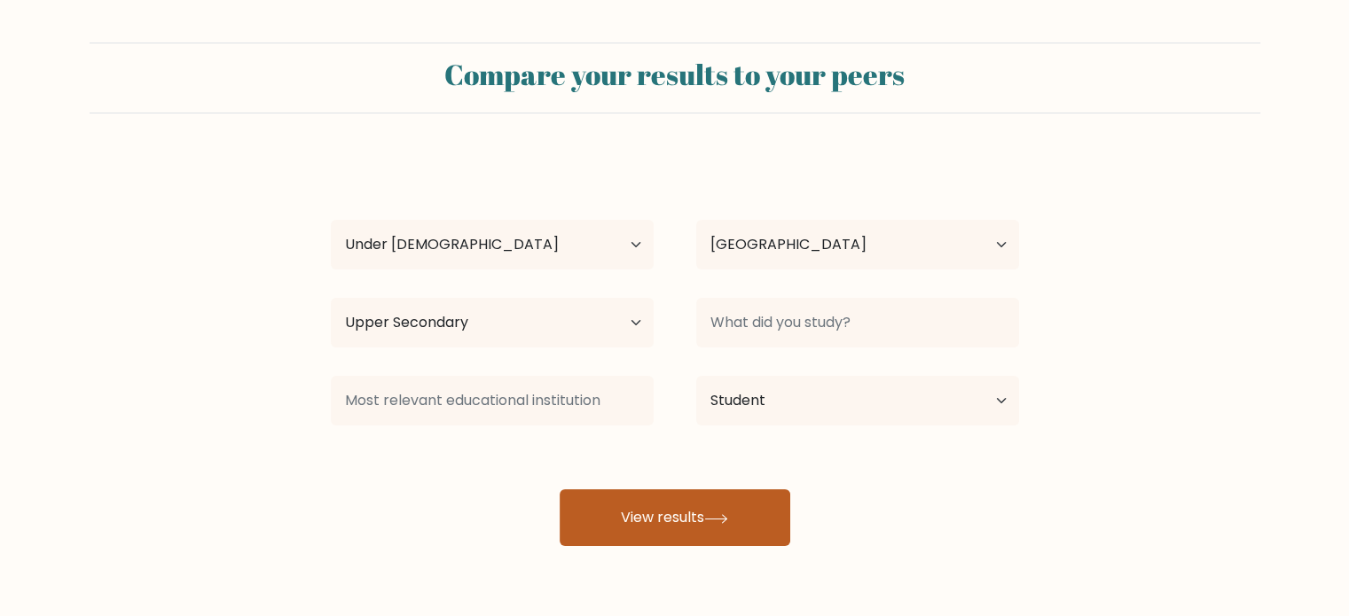
click at [667, 514] on button "View results" at bounding box center [675, 518] width 231 height 57
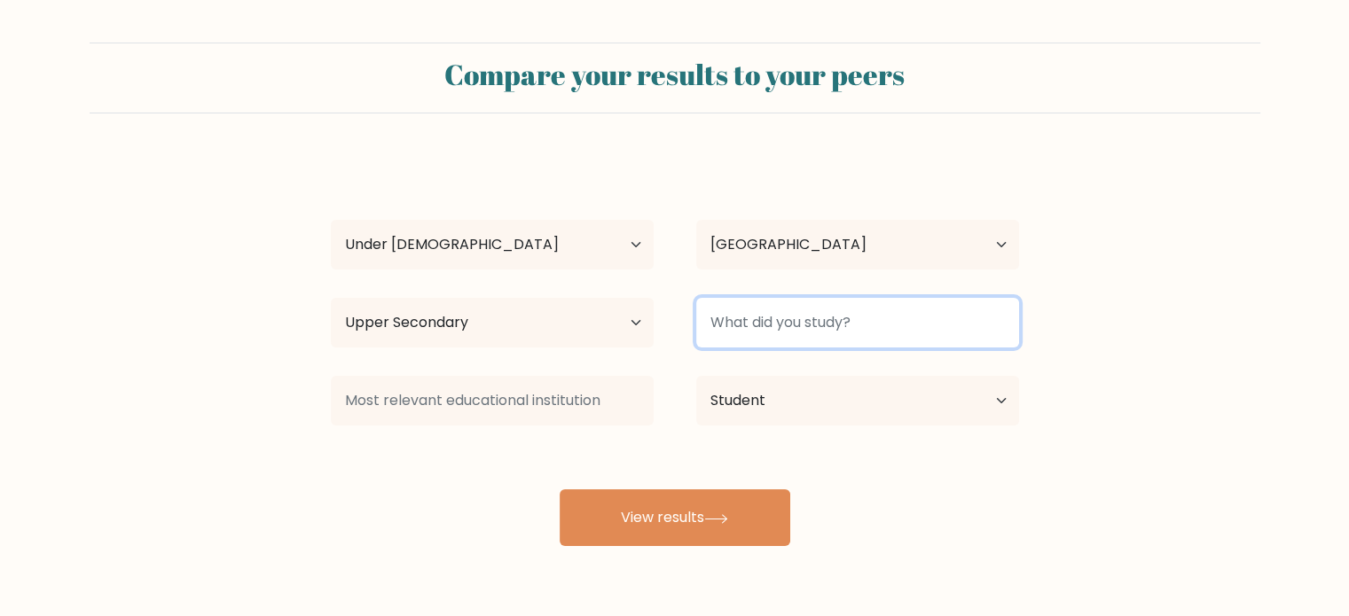
click at [775, 331] on input at bounding box center [857, 323] width 323 height 50
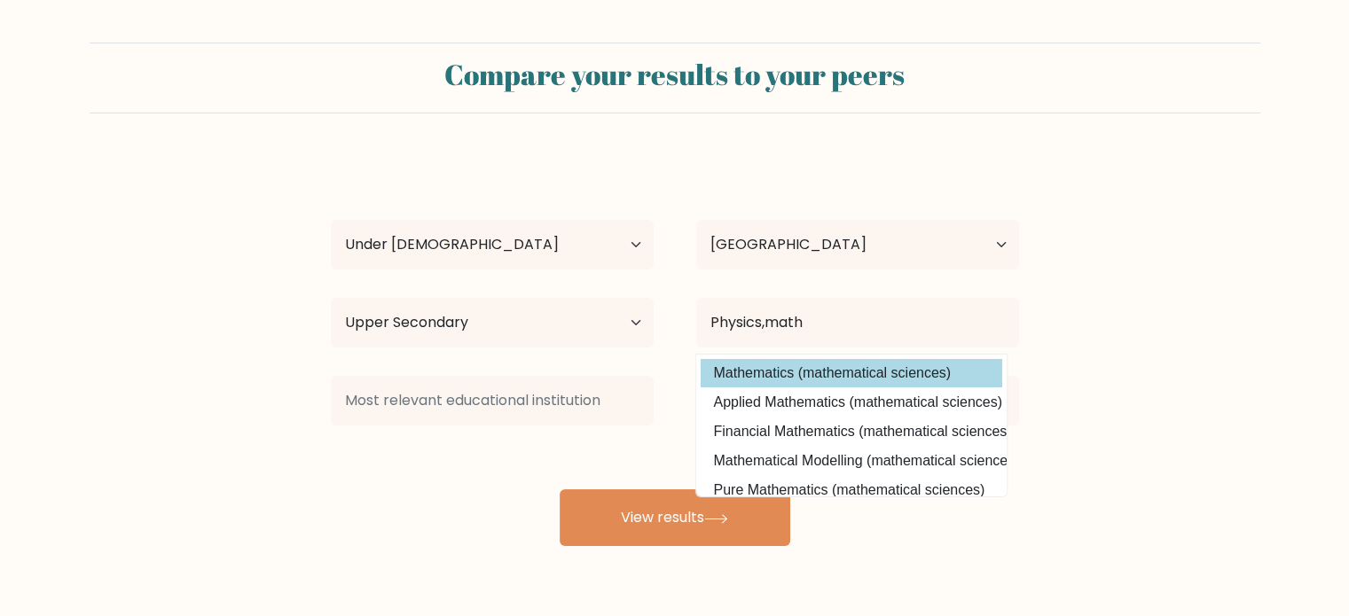
click at [770, 362] on option "Mathematics (mathematical sciences)" at bounding box center [852, 373] width 302 height 28
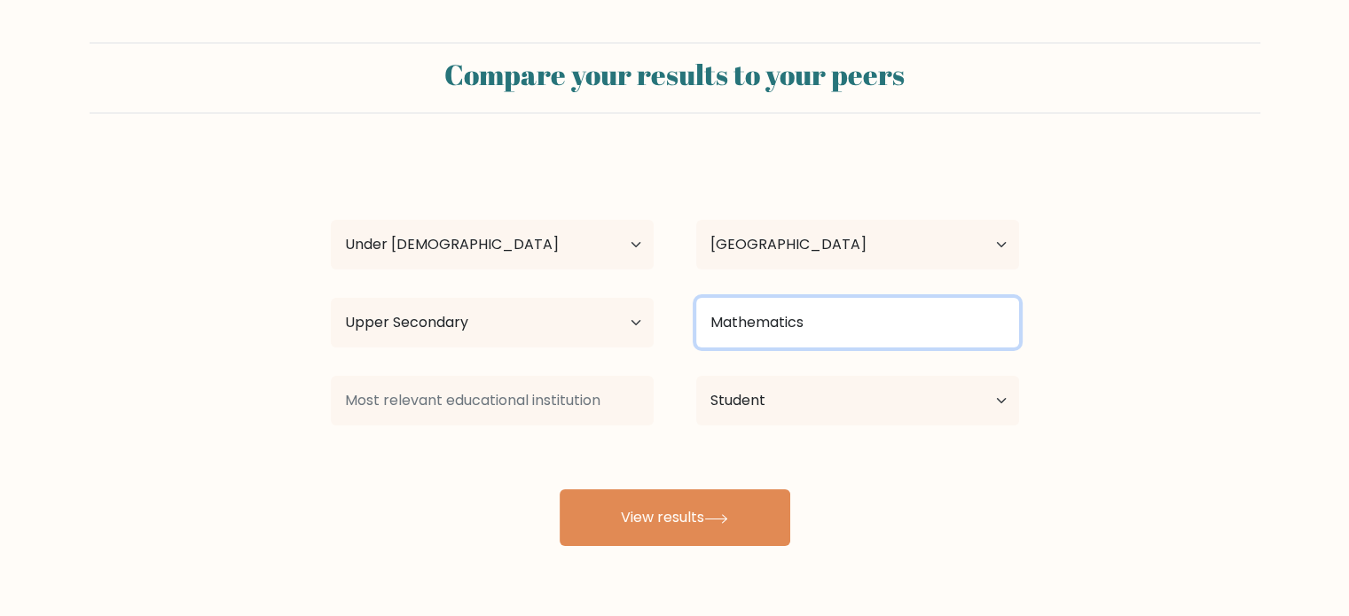
click at [827, 329] on input "Mathematics" at bounding box center [857, 323] width 323 height 50
type input "M"
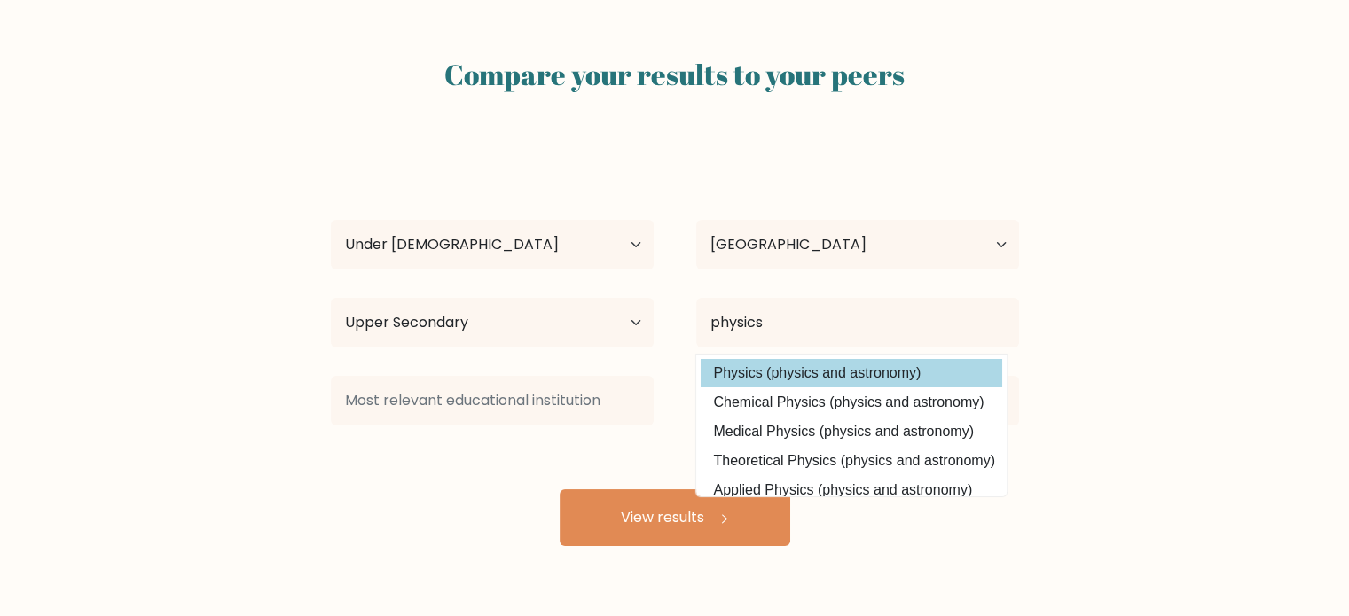
click at [819, 368] on option "Physics (physics and astronomy)" at bounding box center [852, 373] width 302 height 28
type input "Physics"
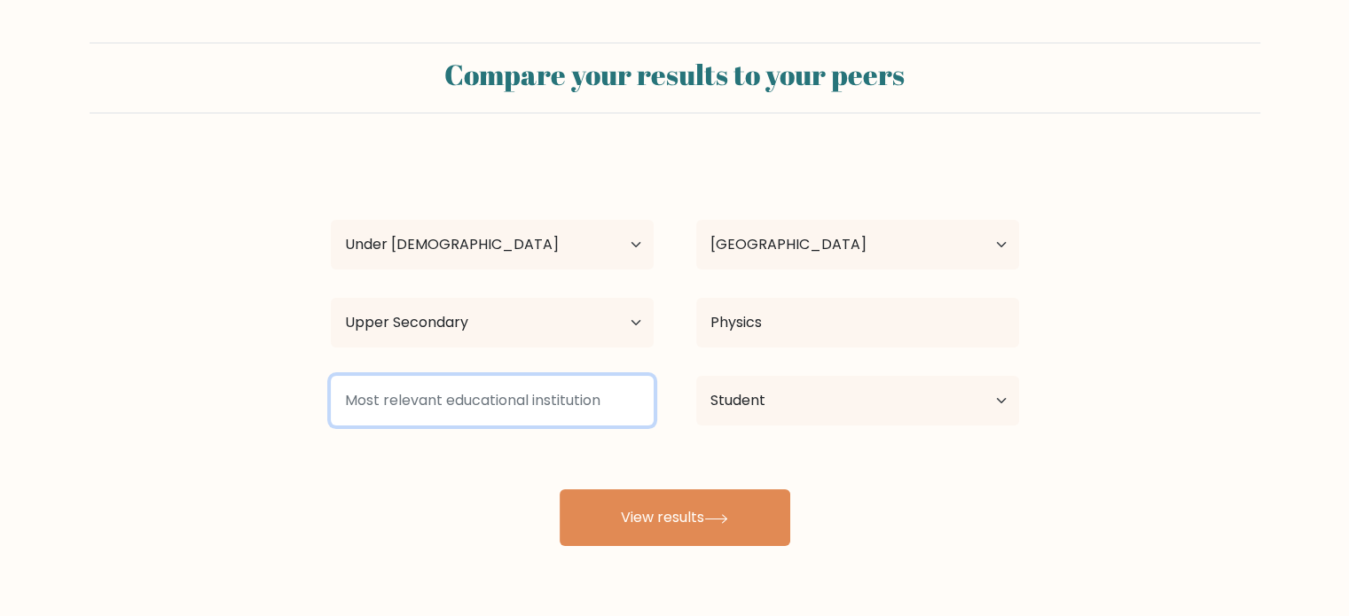
click at [383, 406] on input at bounding box center [492, 401] width 323 height 50
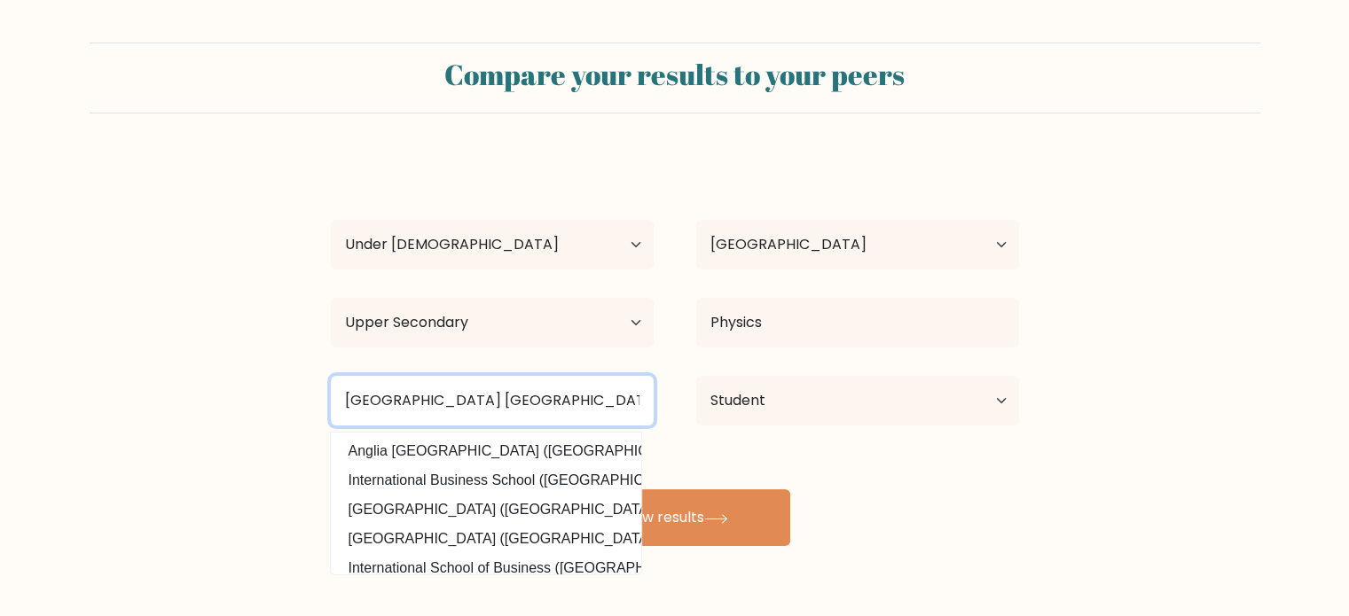
type input "[GEOGRAPHIC_DATA] [GEOGRAPHIC_DATA]"
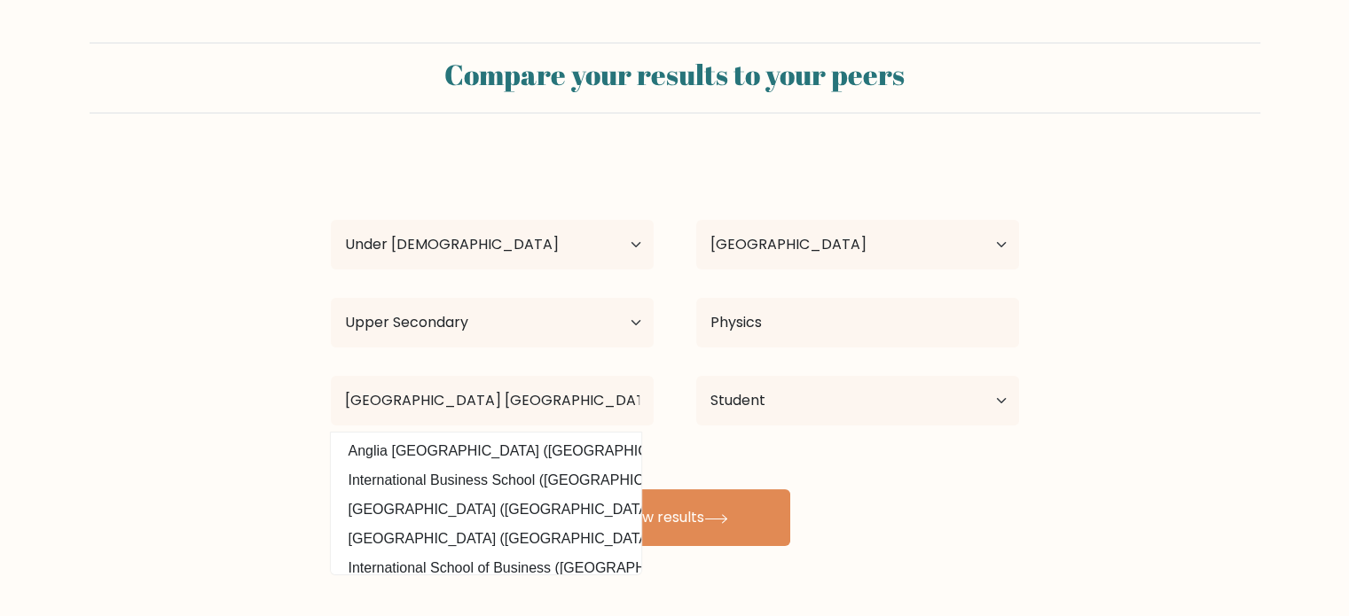
click at [199, 398] on form "Compare your results to your peers [PERSON_NAME] Age Under [DEMOGRAPHIC_DATA] […" at bounding box center [674, 295] width 1349 height 504
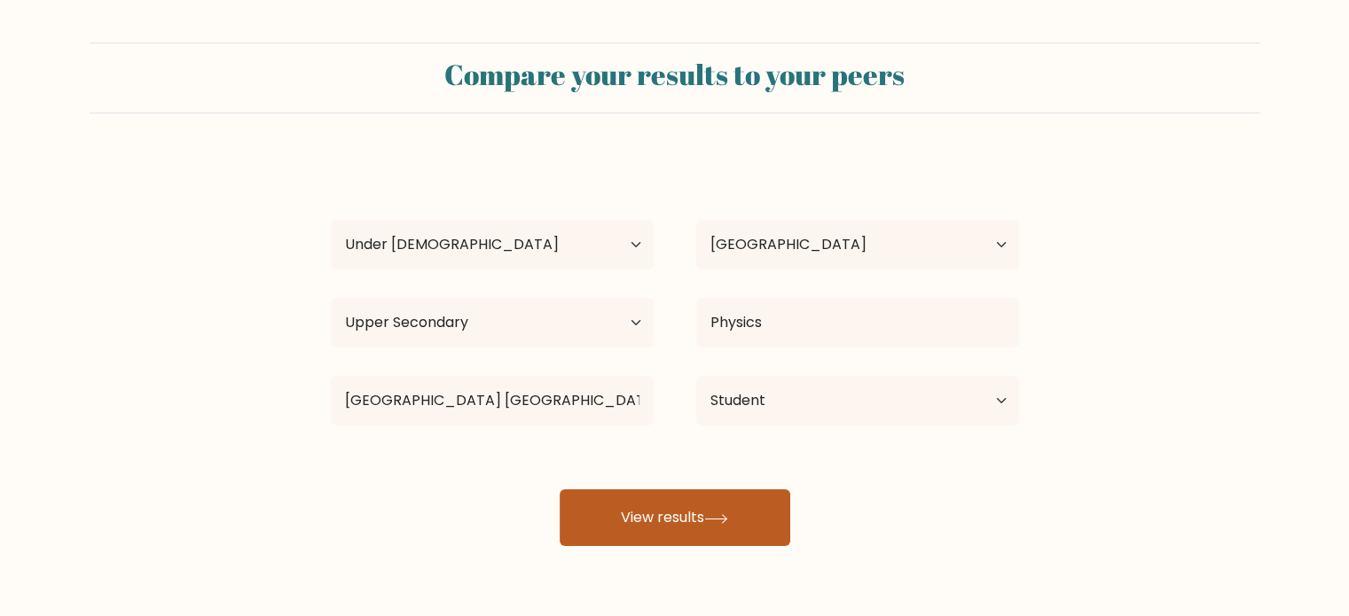
click at [592, 525] on button "View results" at bounding box center [675, 518] width 231 height 57
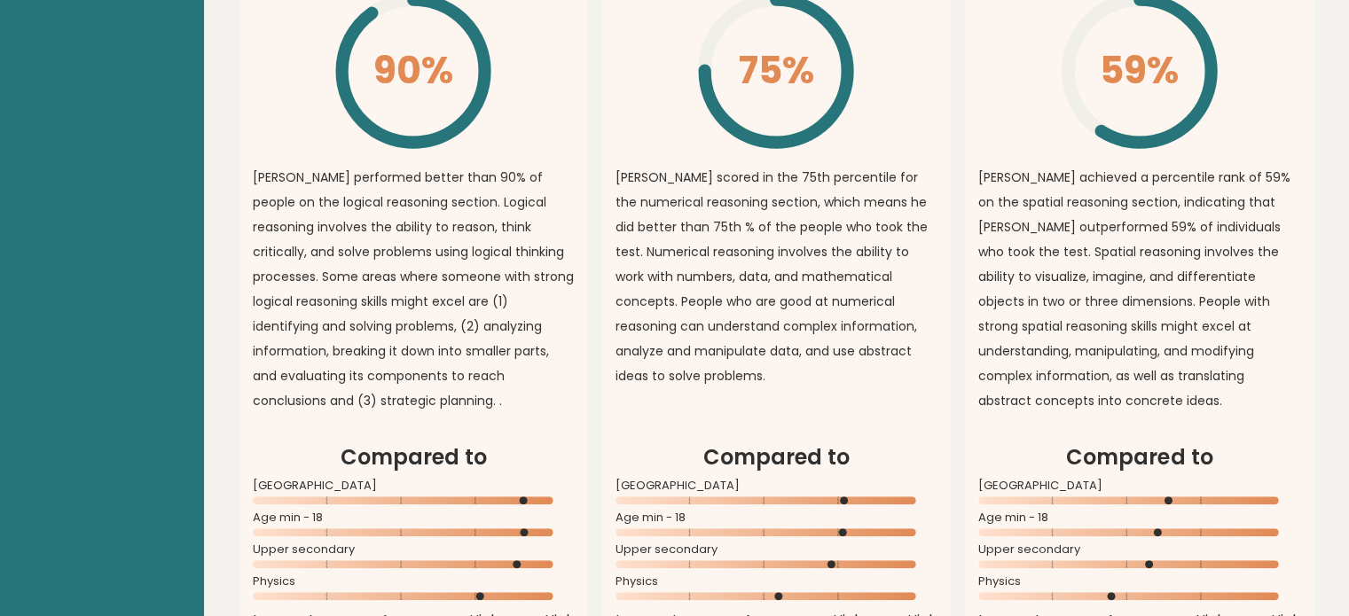
scroll to position [1463, 0]
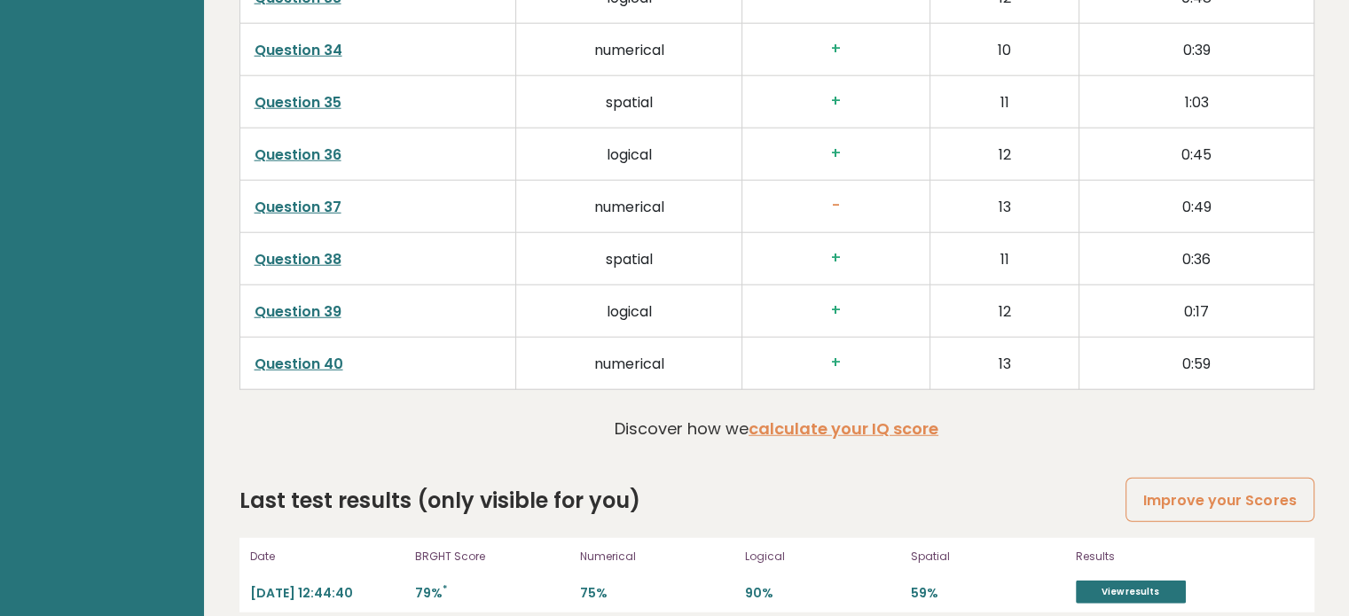
scroll to position [4592, 0]
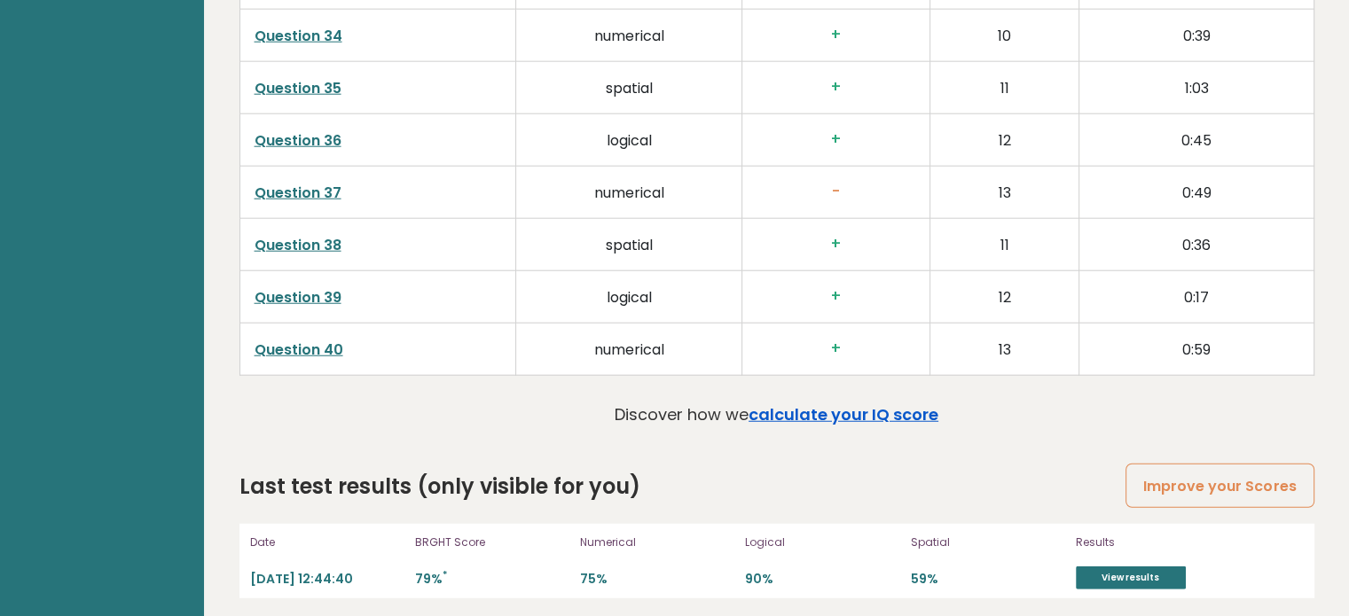
click at [907, 407] on link "calculate your IQ score" at bounding box center [843, 415] width 190 height 22
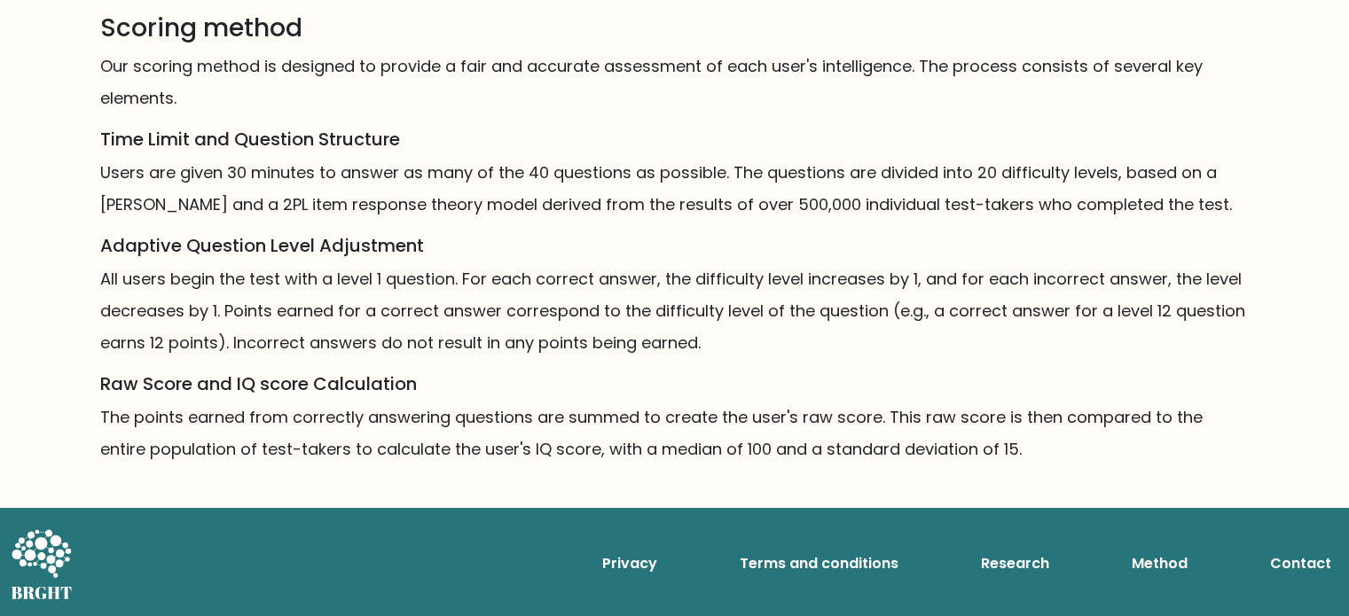
scroll to position [1081, 0]
